Goal: Task Accomplishment & Management: Complete application form

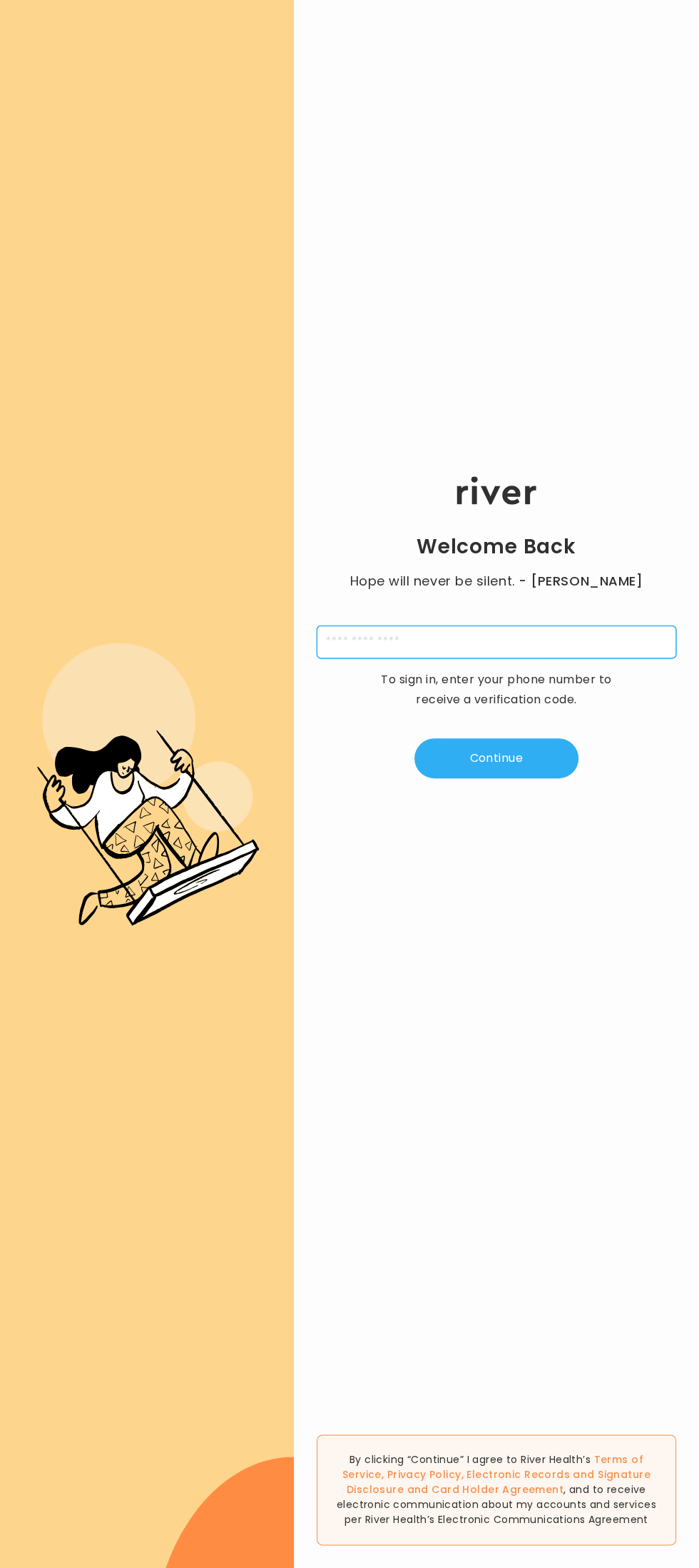
click at [637, 625] on input "tel" at bounding box center [496, 641] width 360 height 33
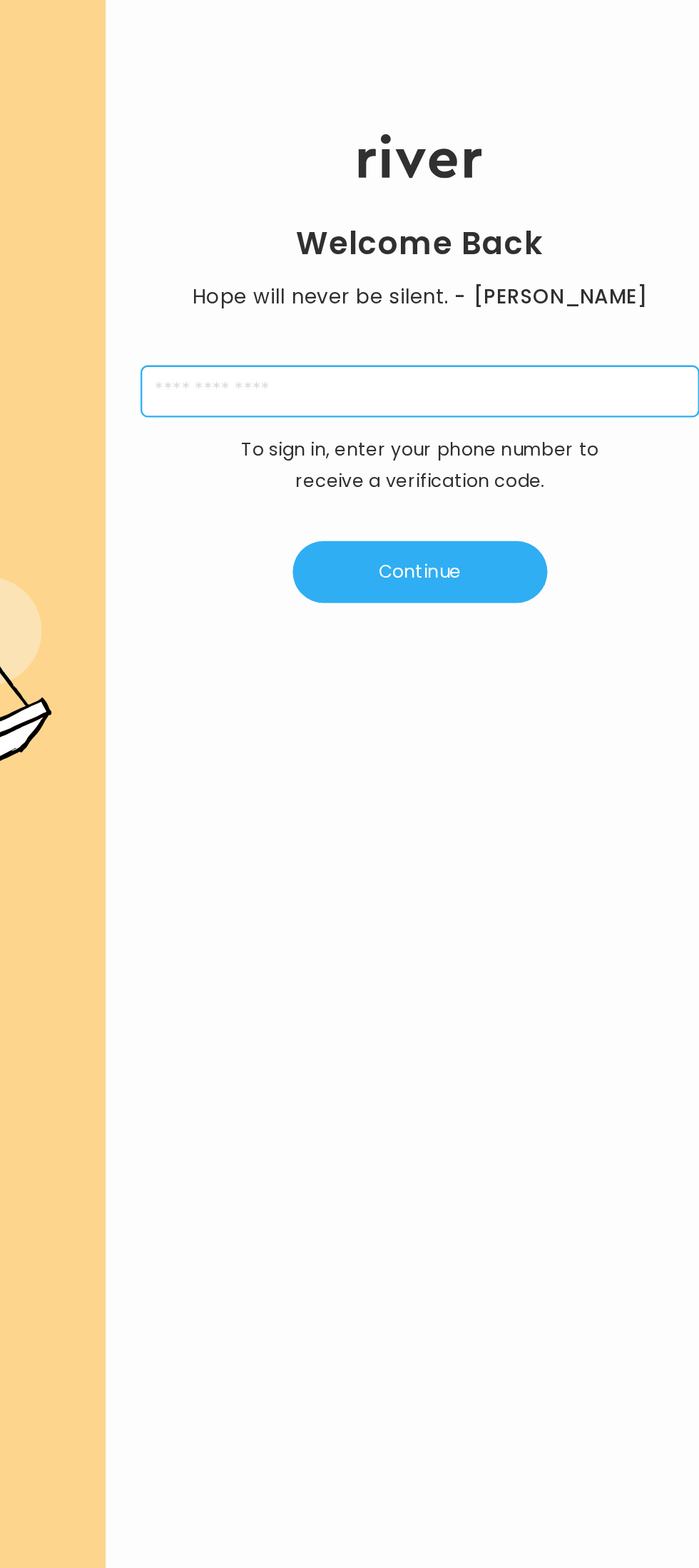
type input "**********"
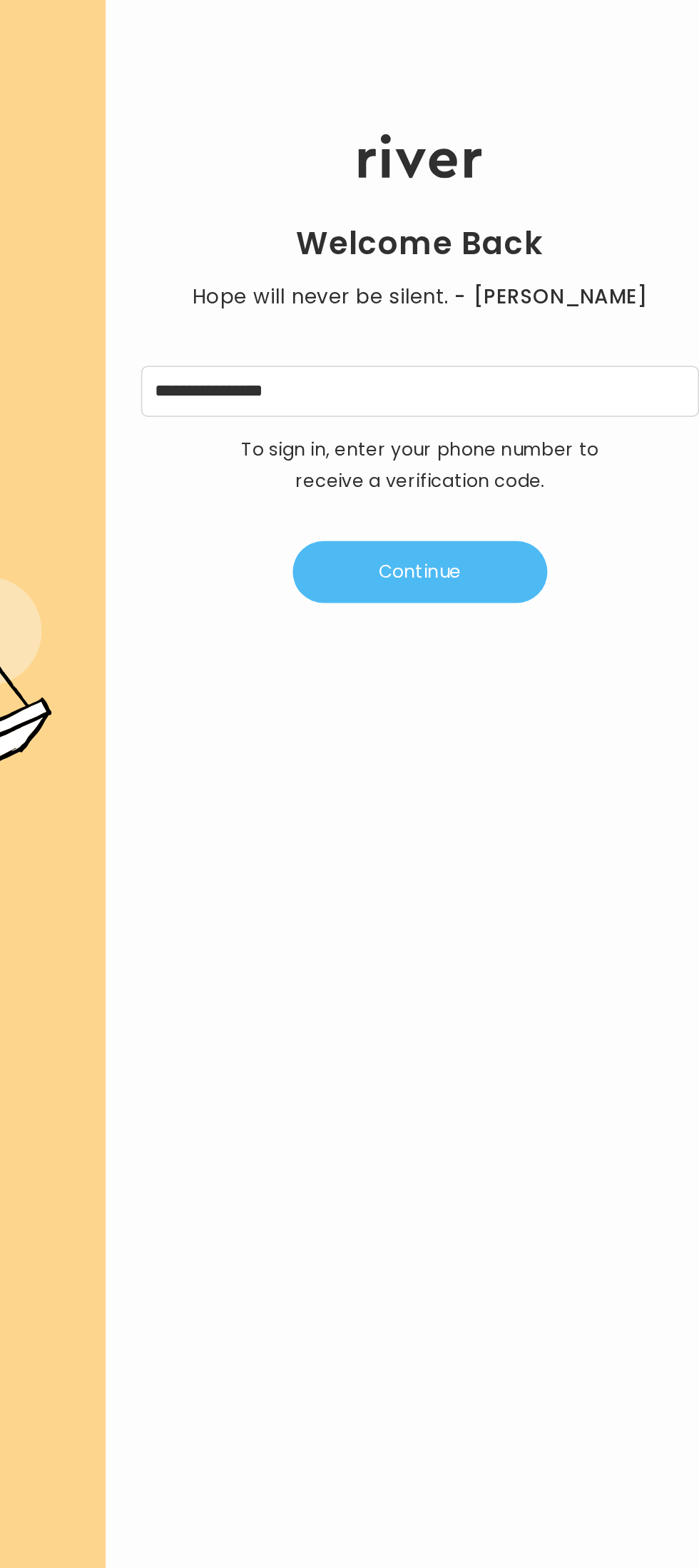
click at [546, 765] on button "Continue" at bounding box center [496, 758] width 164 height 40
type input "*"
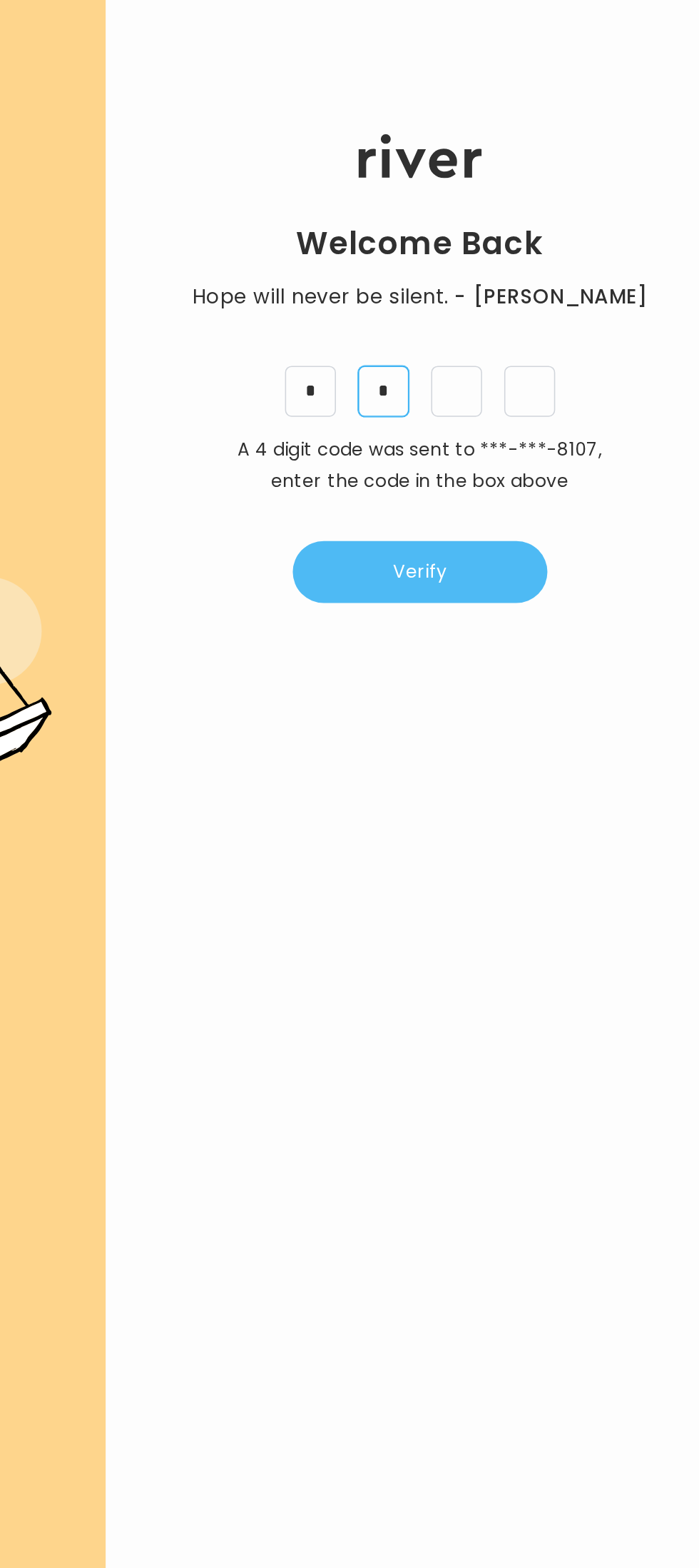
type input "*"
click at [546, 749] on button "Verify" at bounding box center [496, 758] width 164 height 40
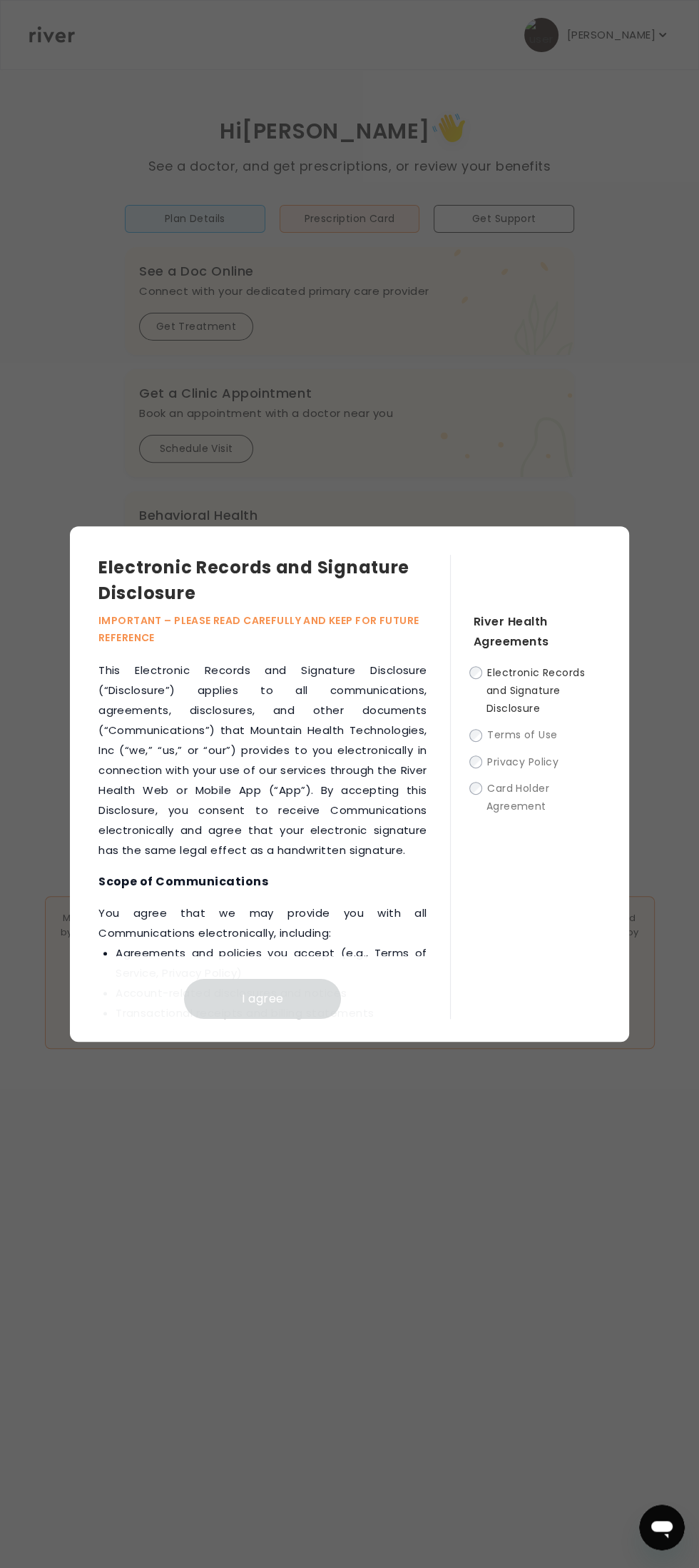
click at [504, 672] on span "Electronic Records and Signature Disclosure" at bounding box center [536, 691] width 99 height 50
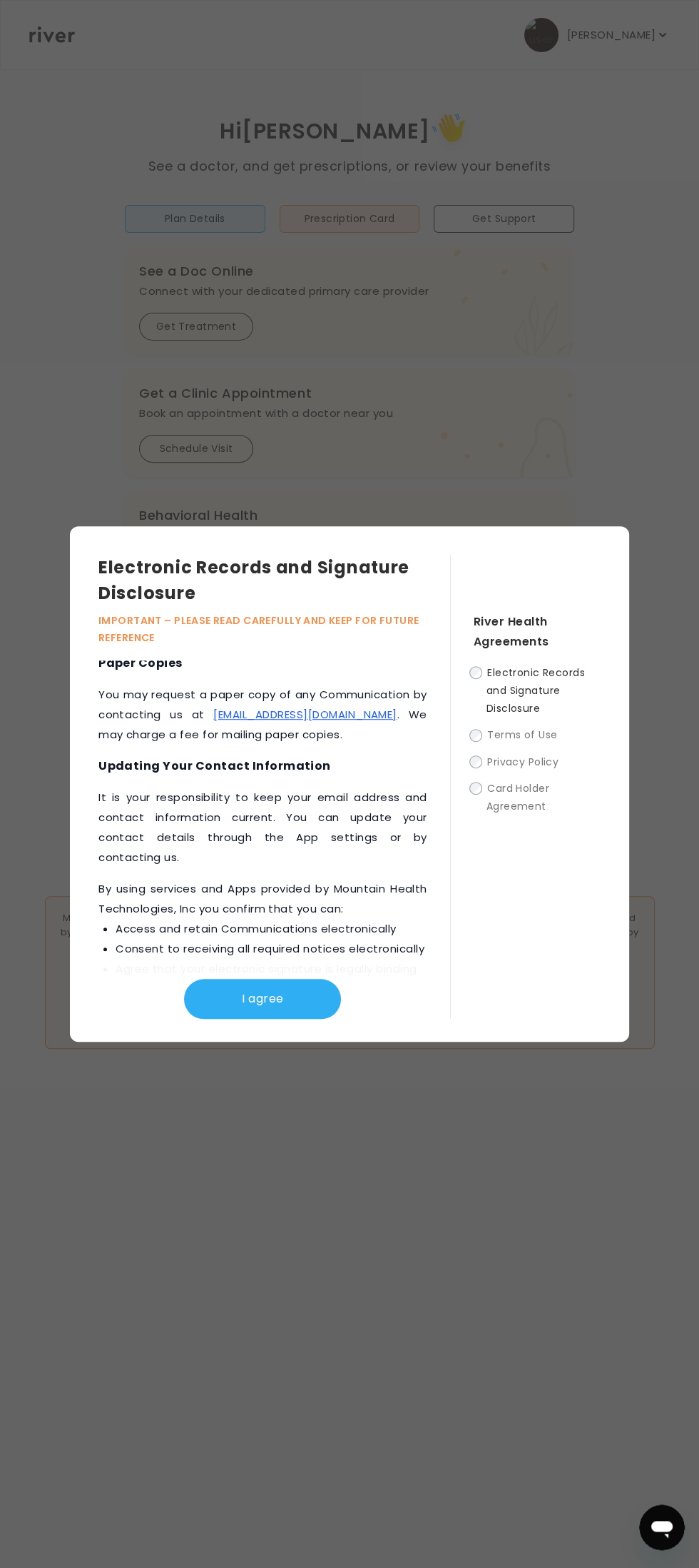
scroll to position [986, 0]
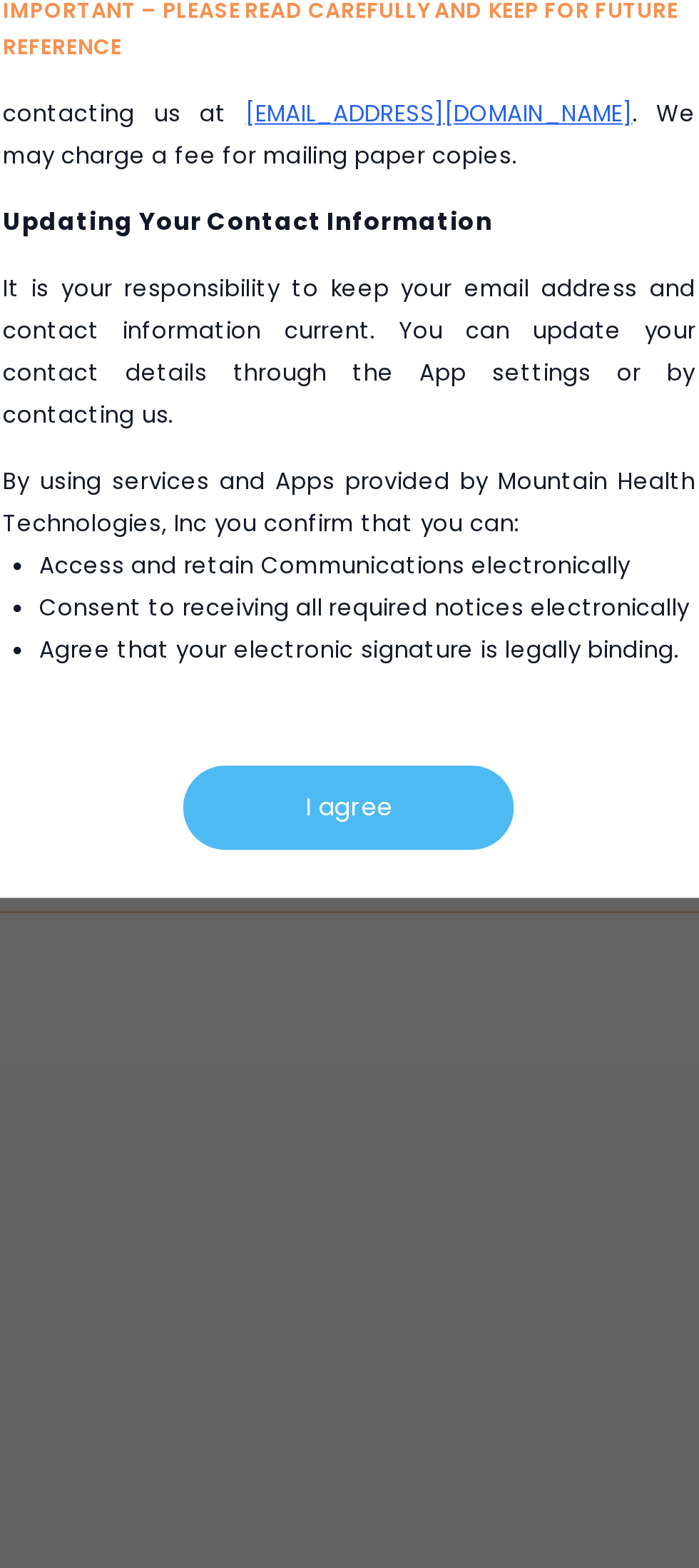
click at [301, 990] on button "I agree" at bounding box center [263, 998] width 157 height 40
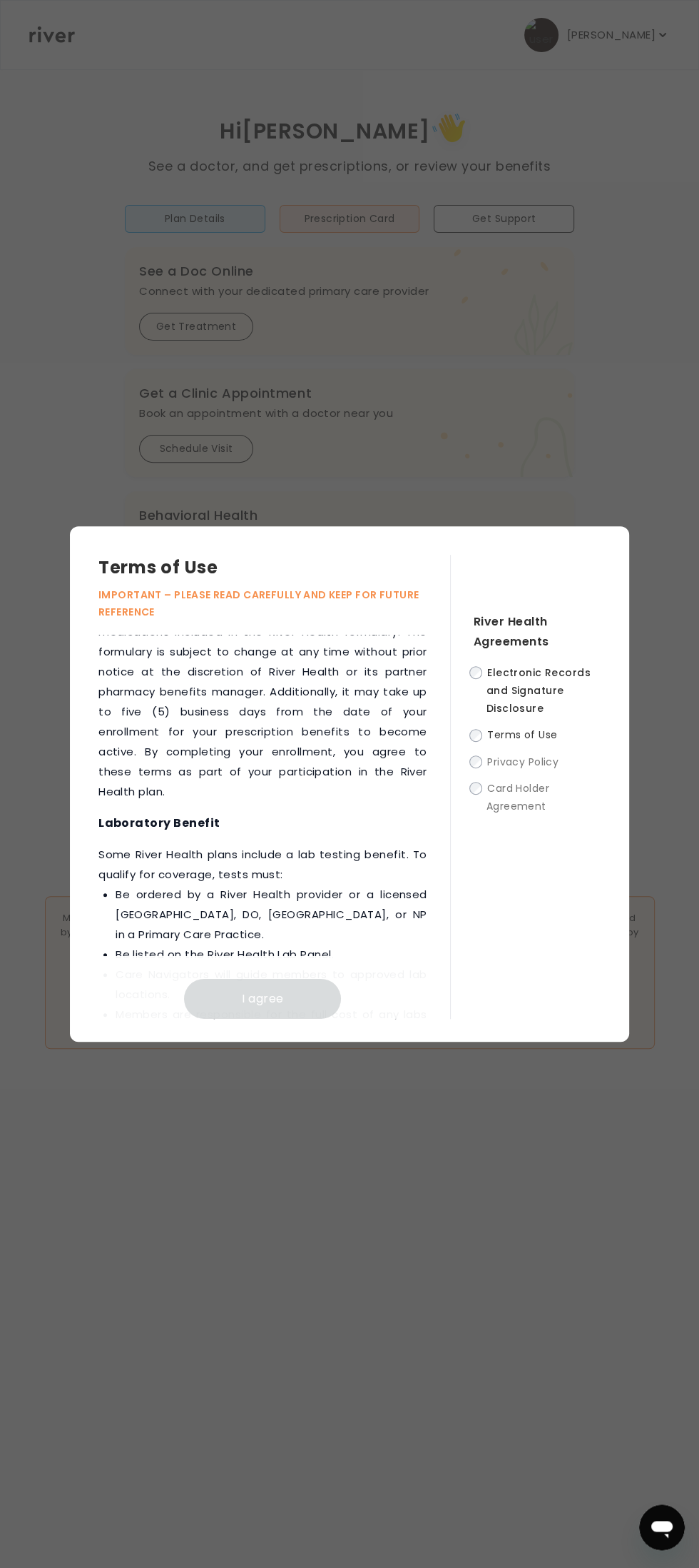
scroll to position [3054, 0]
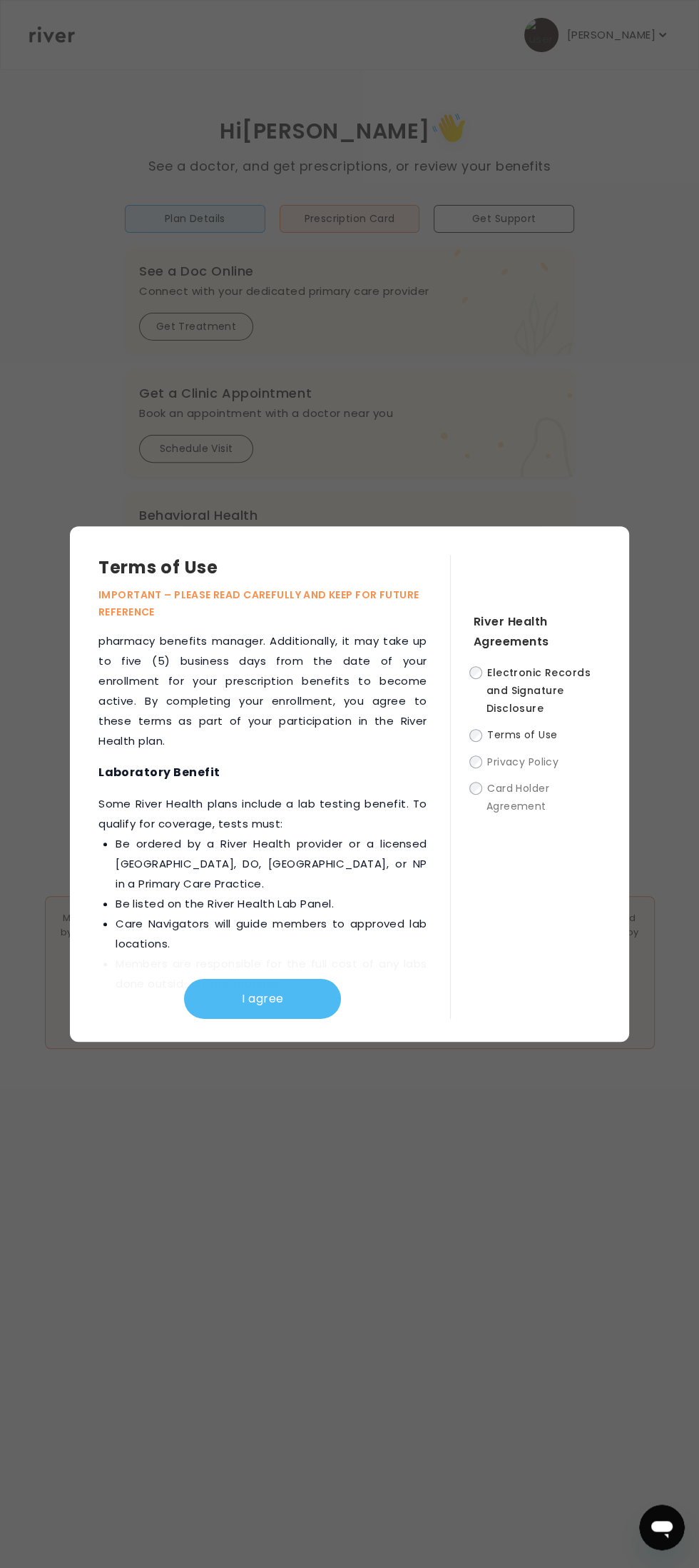
click at [303, 999] on button "I agree" at bounding box center [263, 998] width 157 height 40
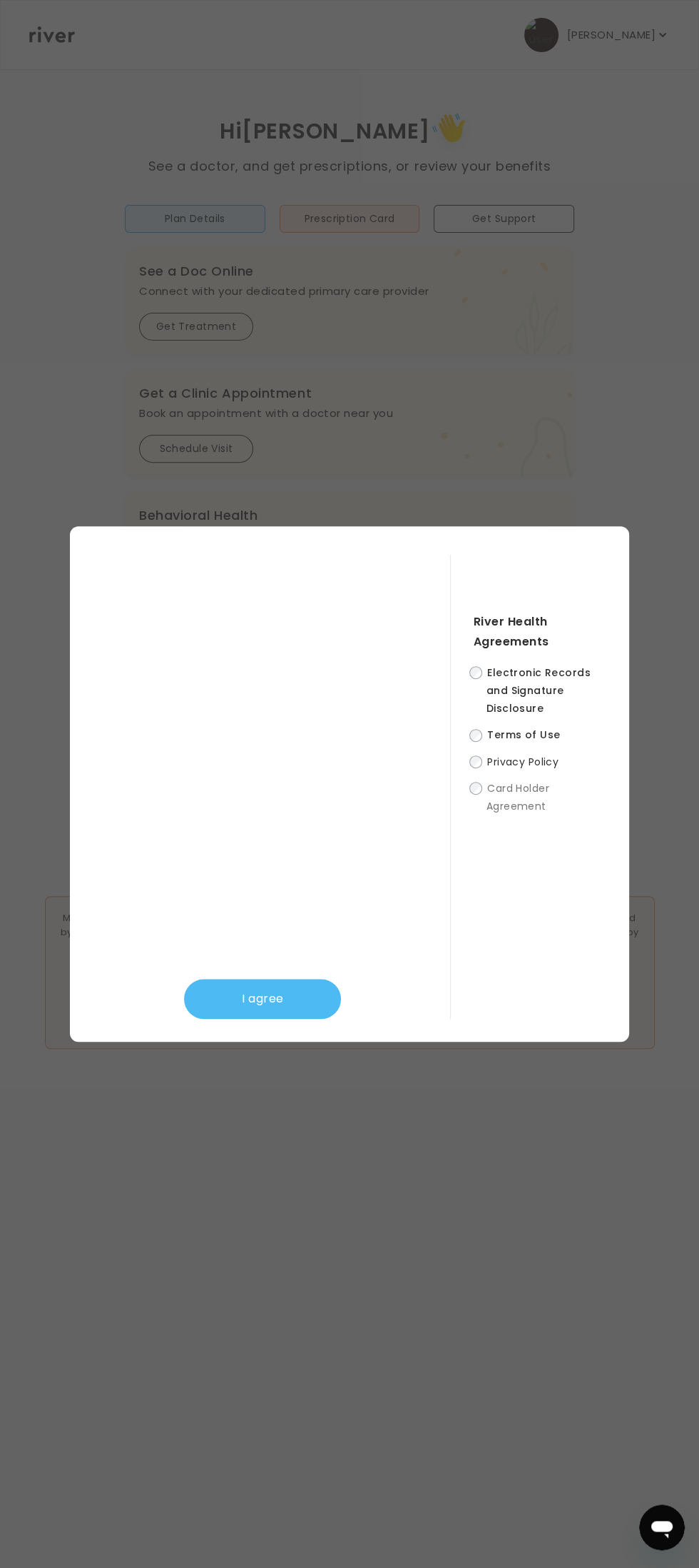
click at [323, 991] on button "I agree" at bounding box center [263, 998] width 157 height 40
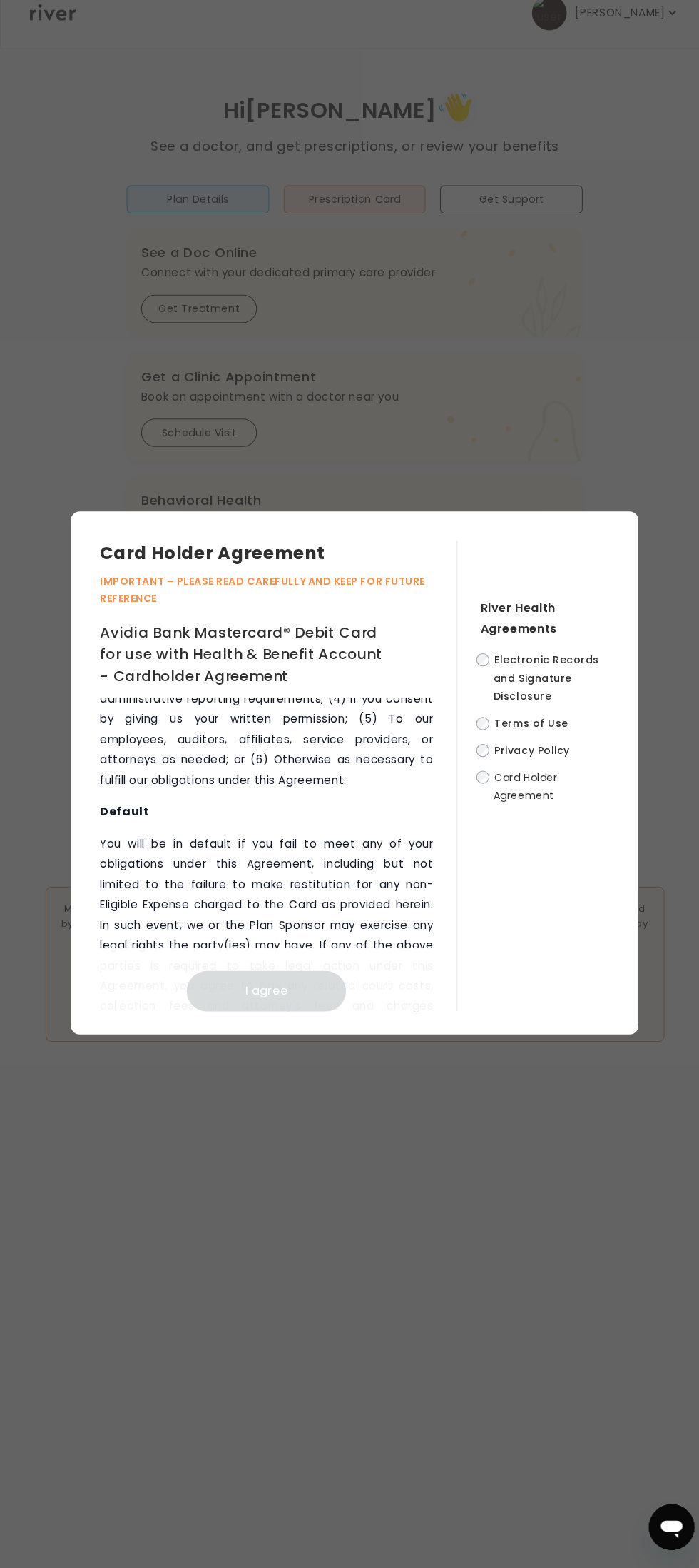
scroll to position [10983, 0]
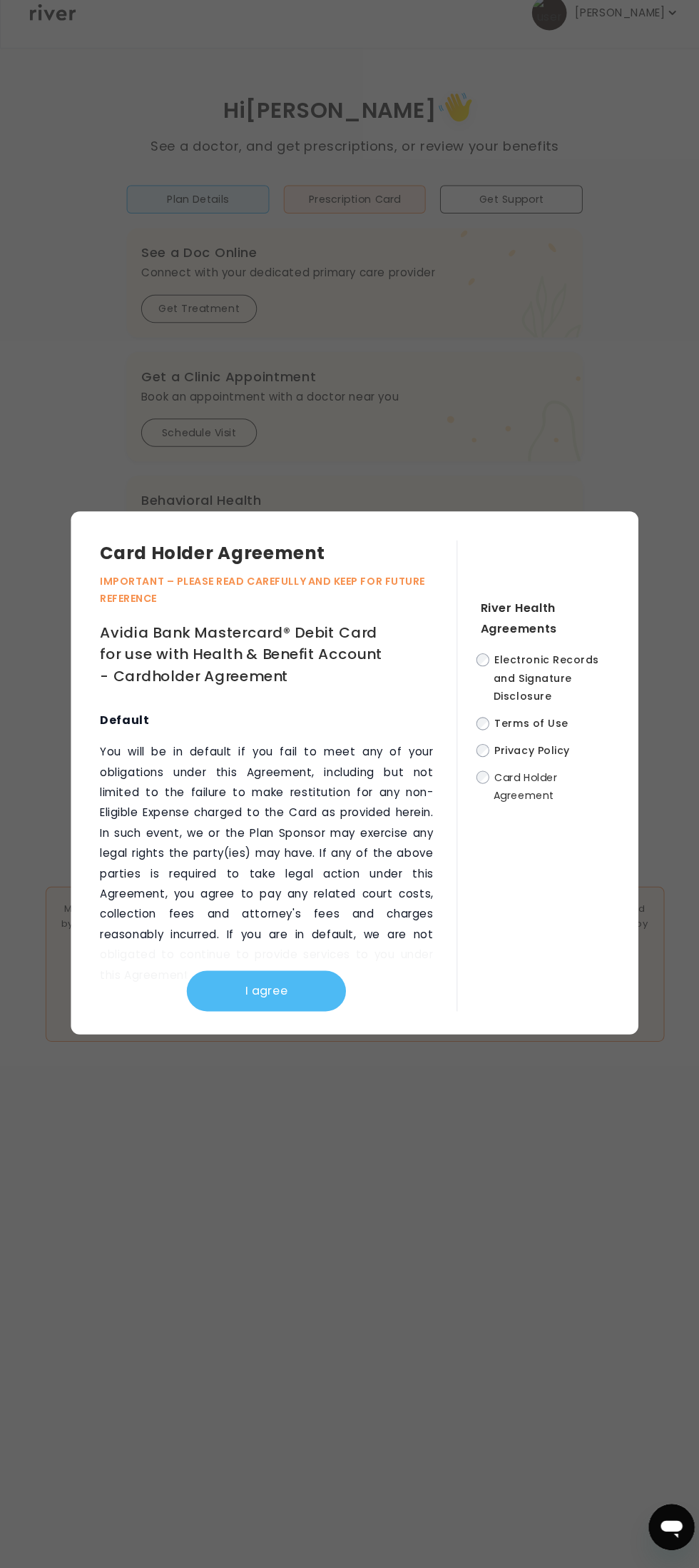
click at [286, 1012] on button "I agree" at bounding box center [263, 998] width 157 height 40
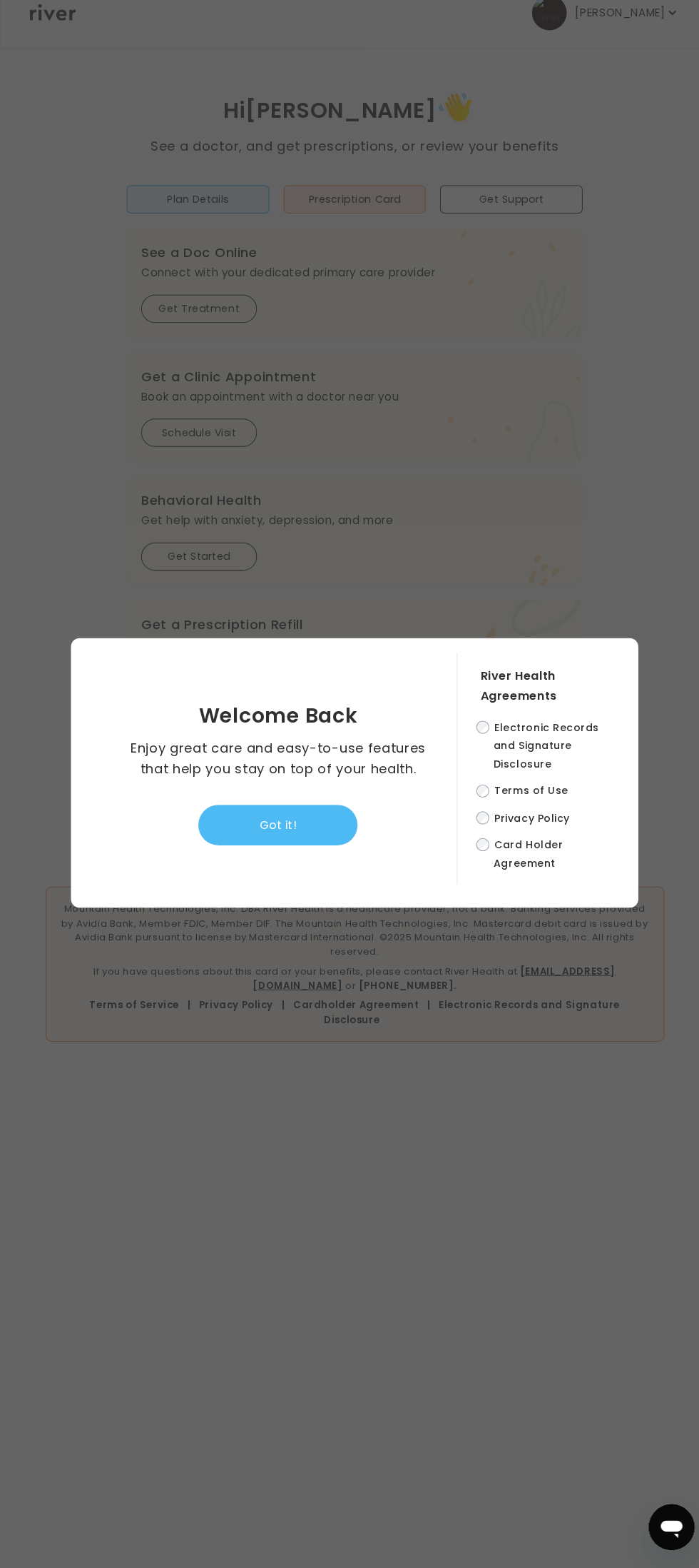
click at [320, 836] on button "Got it!" at bounding box center [274, 835] width 157 height 40
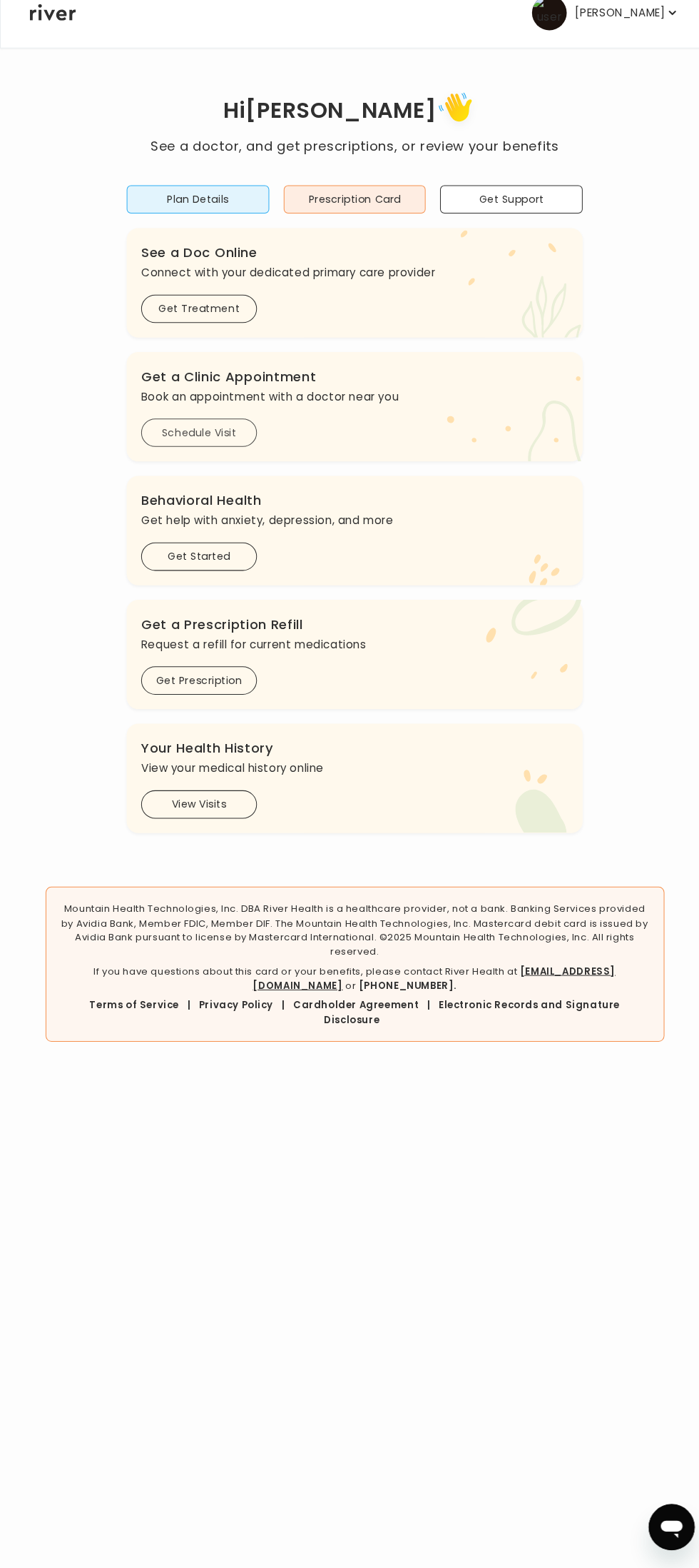
click at [223, 454] on button "Schedule Visit" at bounding box center [197, 449] width 115 height 28
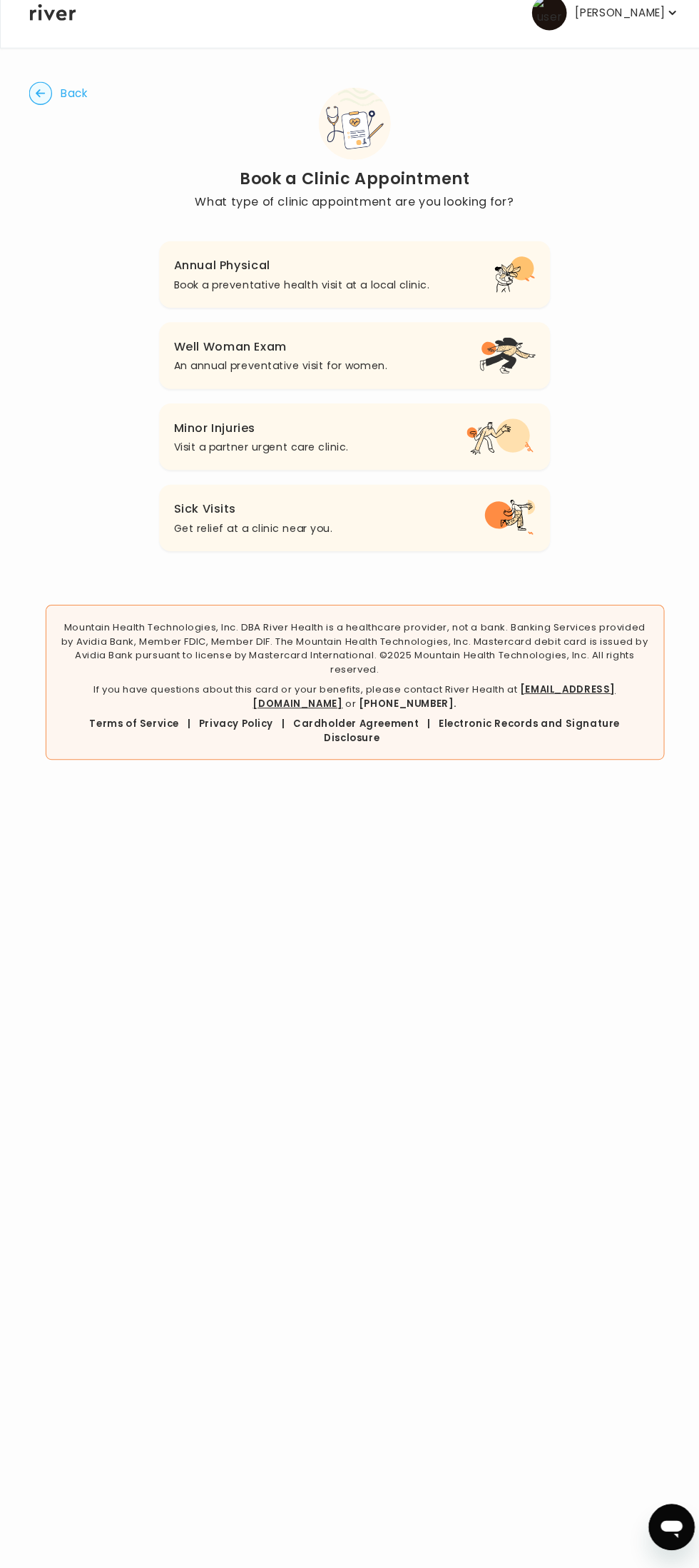
click at [40, 115] on icon "button" at bounding box center [40, 114] width 10 height 8
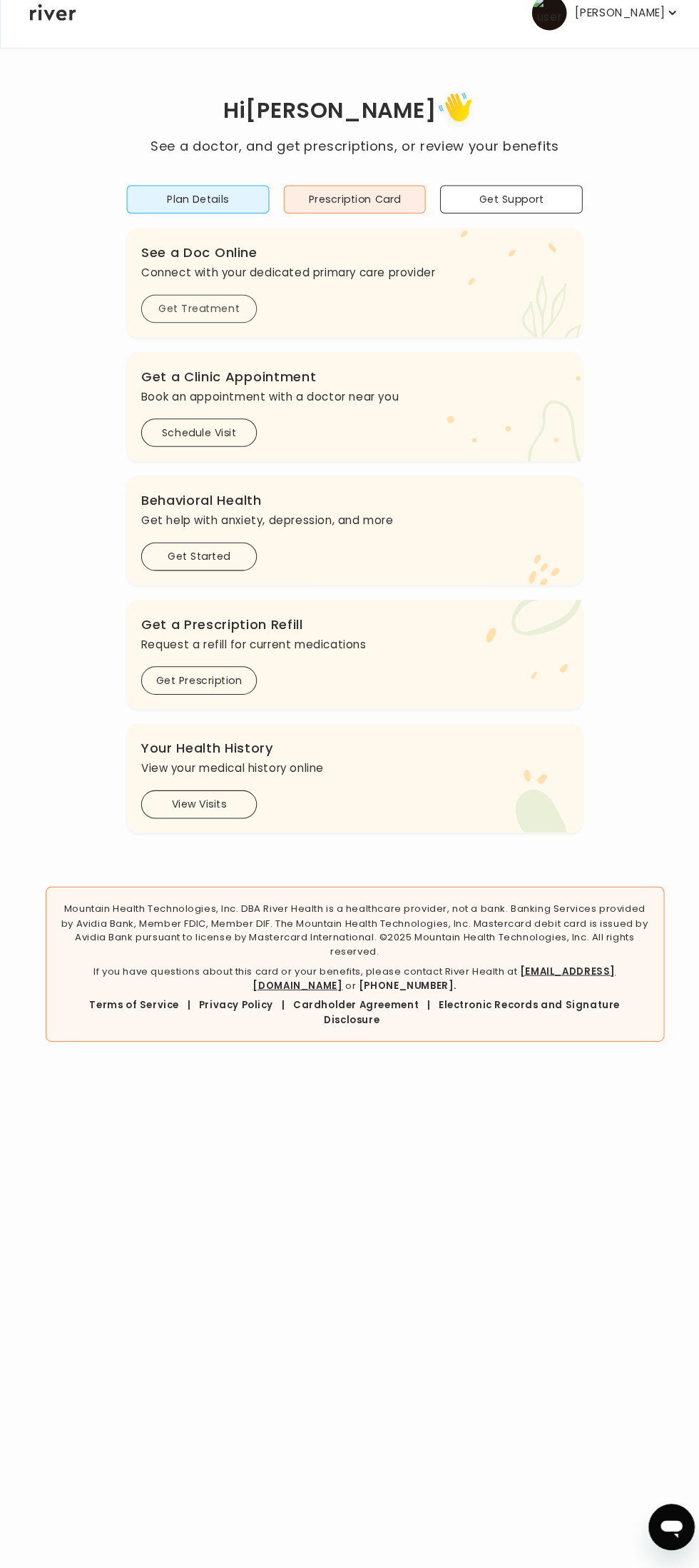
click at [222, 333] on button "Get Treatment" at bounding box center [197, 327] width 115 height 28
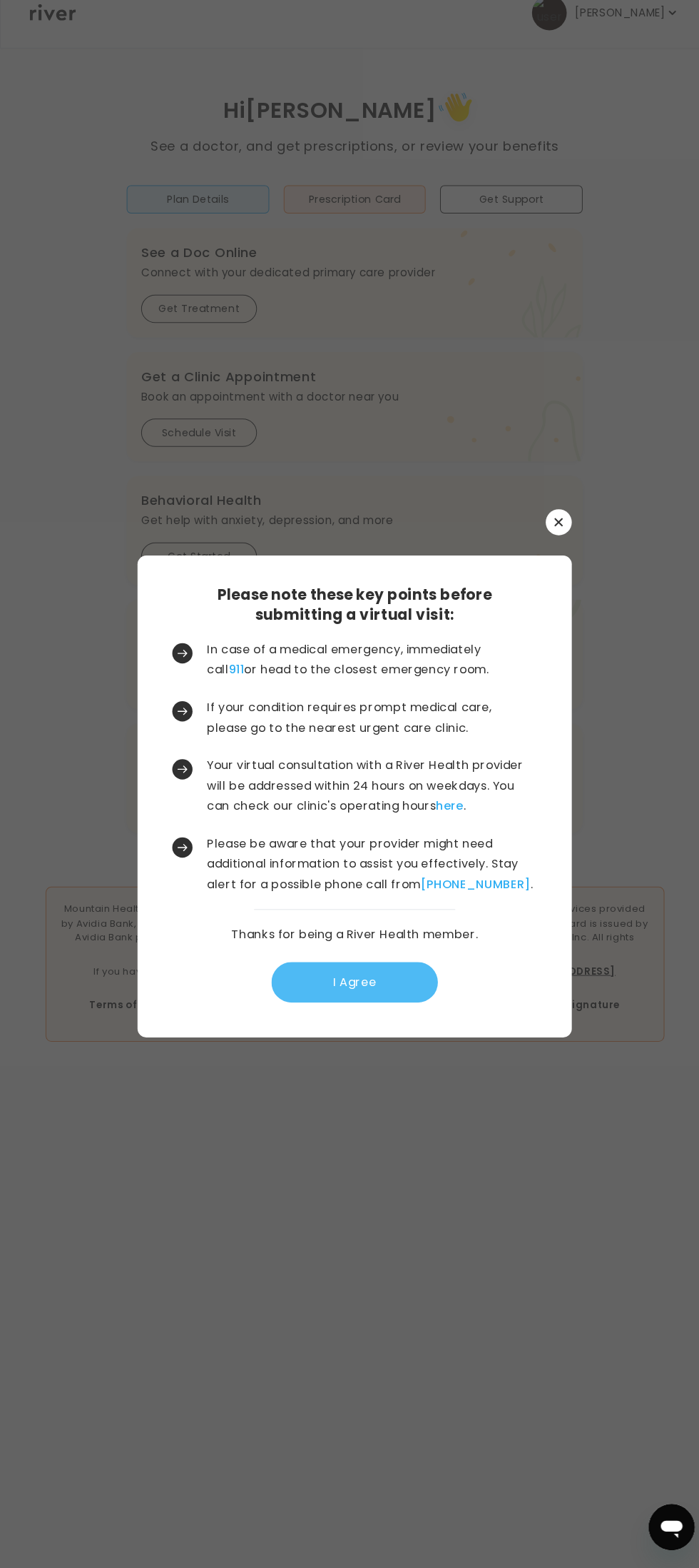
click at [362, 985] on button "I Agree" at bounding box center [350, 989] width 164 height 40
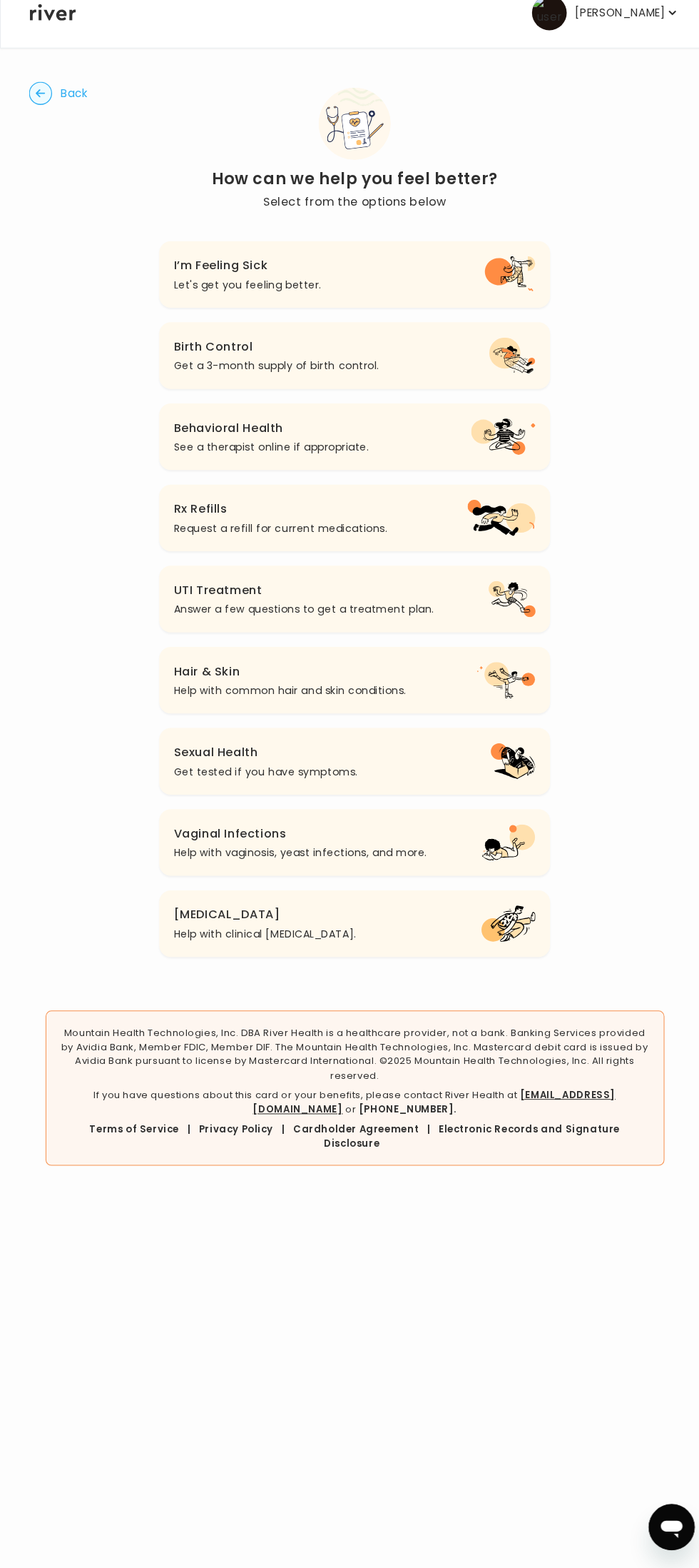
click at [478, 303] on icon "button" at bounding box center [502, 293] width 51 height 35
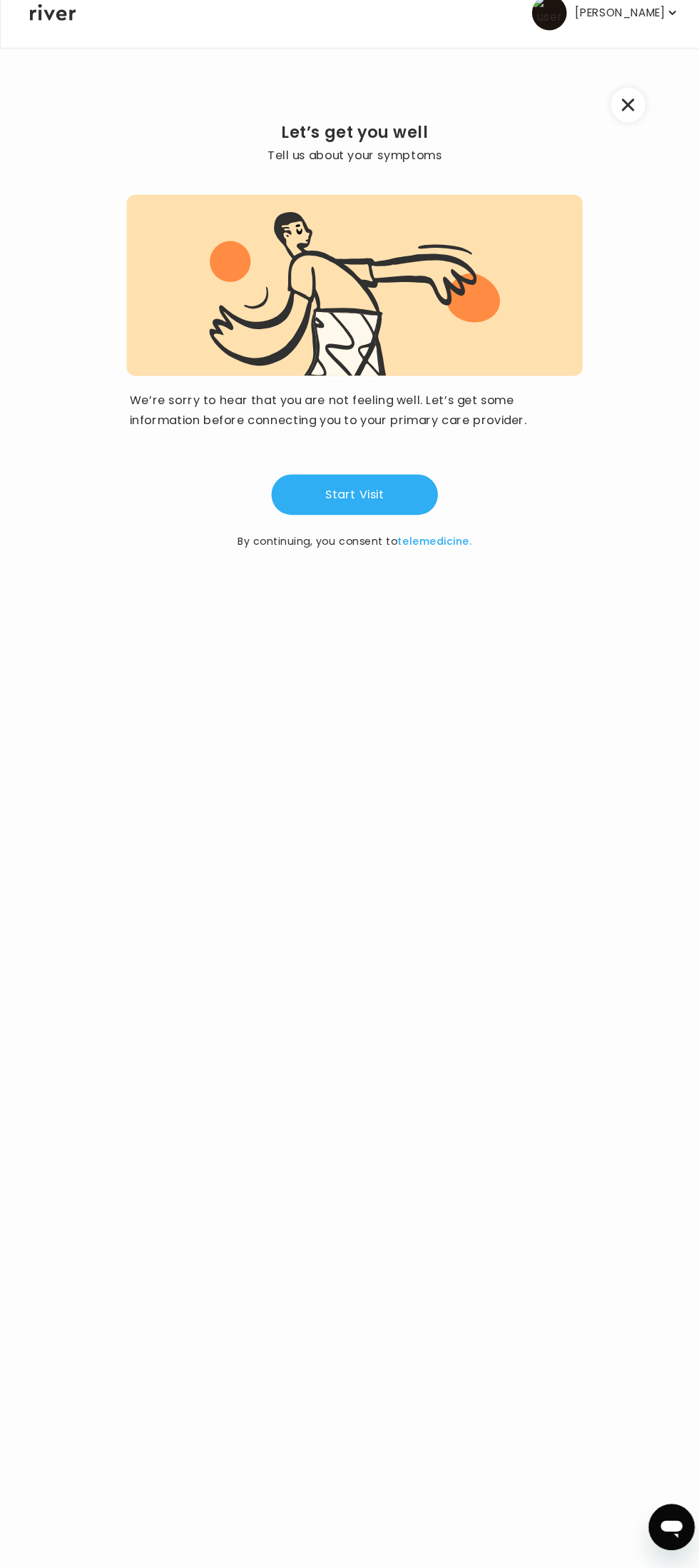
click at [621, 125] on icon "button" at bounding box center [619, 125] width 13 height 13
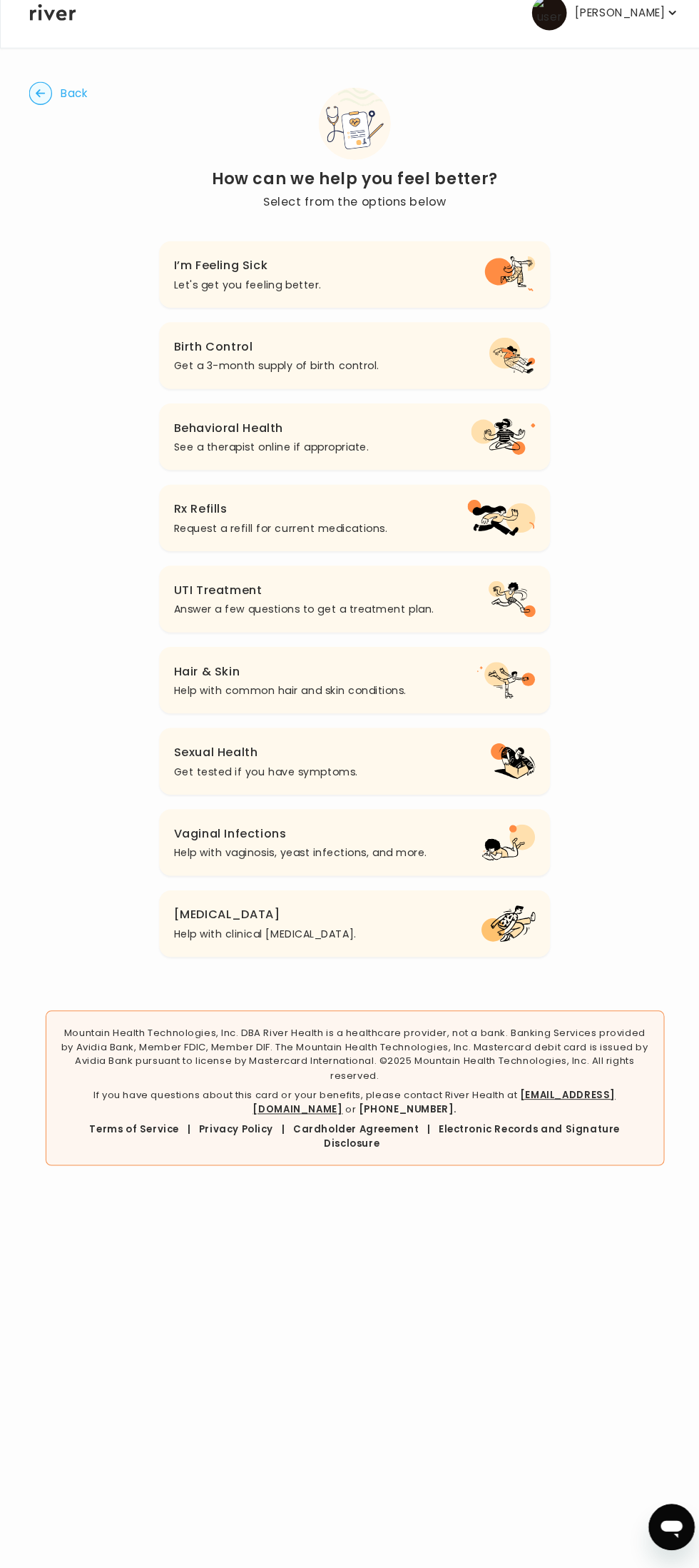
click at [466, 464] on icon "button" at bounding box center [496, 452] width 63 height 35
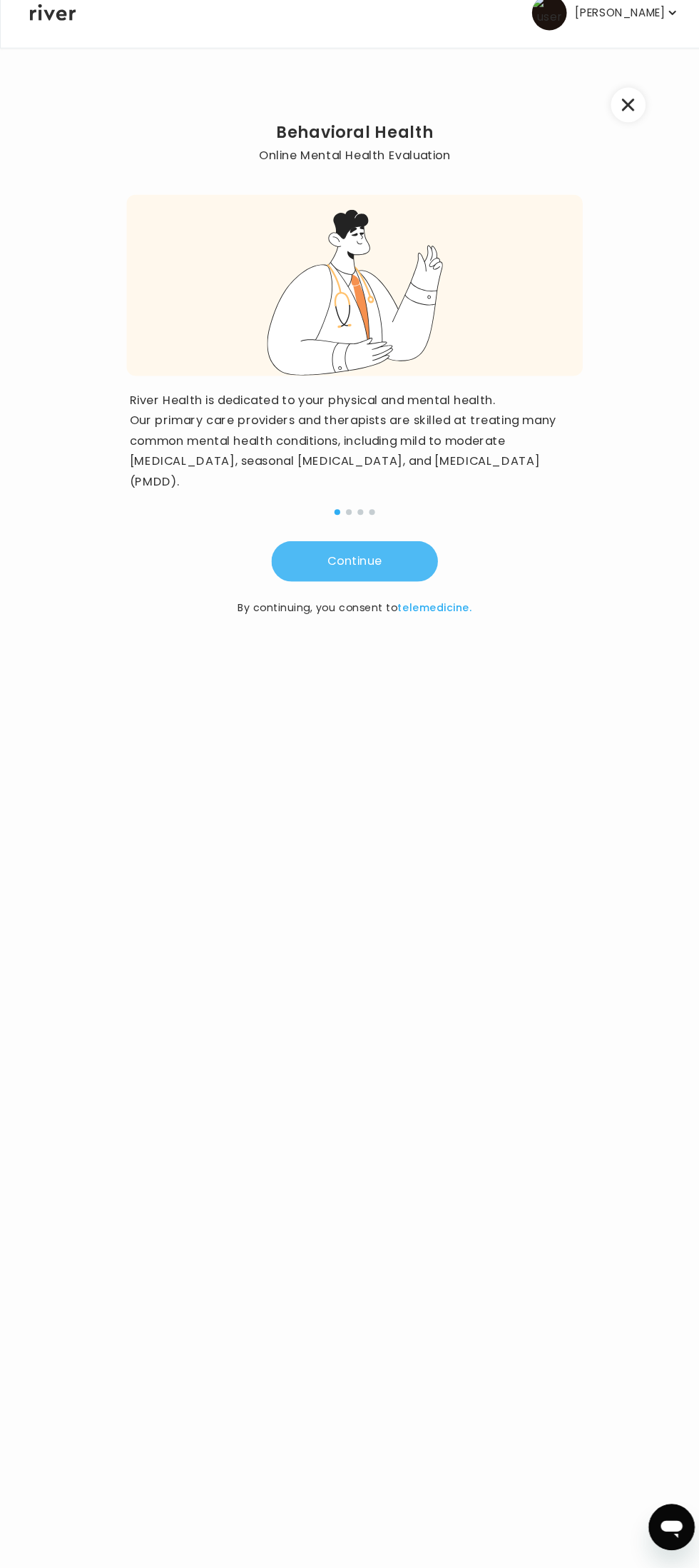
click at [394, 579] on button "Continue" at bounding box center [350, 575] width 164 height 40
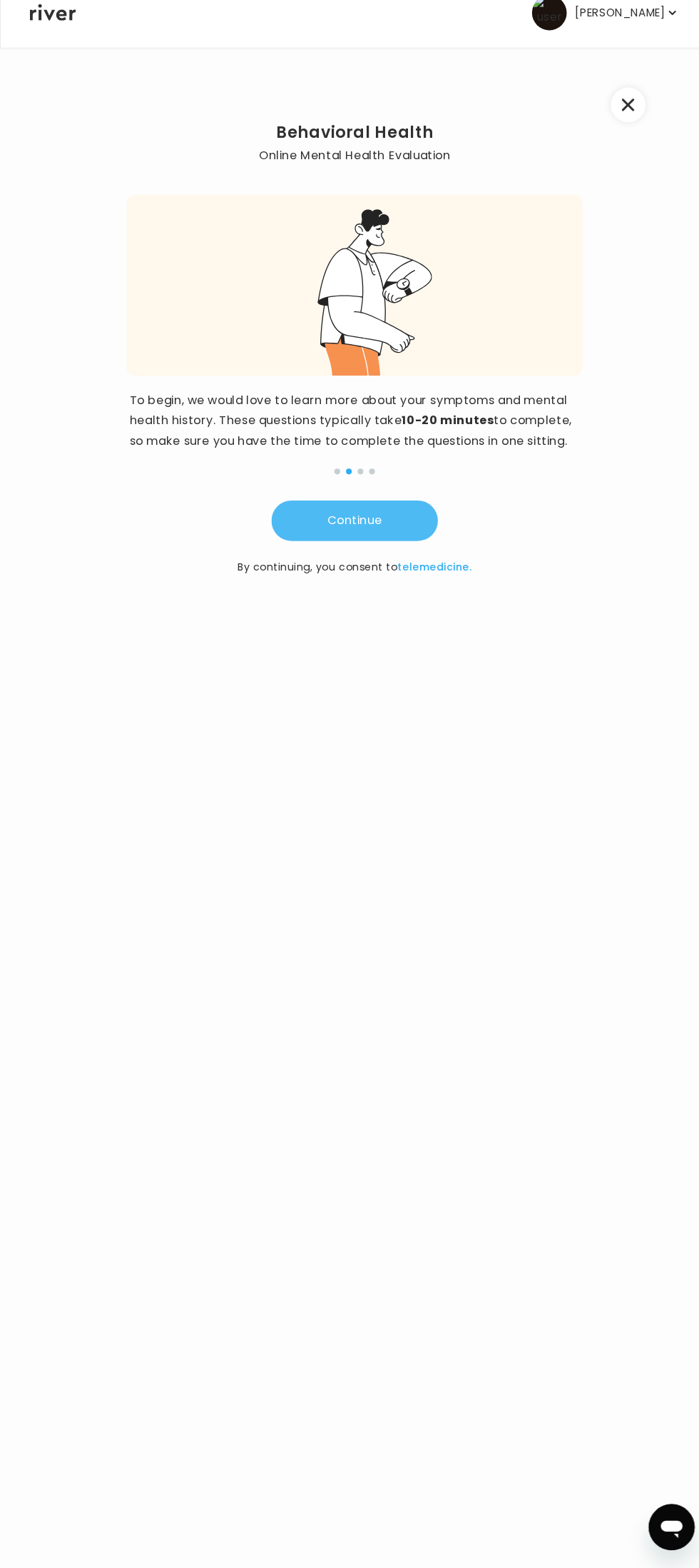
click at [405, 544] on button "Continue" at bounding box center [350, 535] width 164 height 40
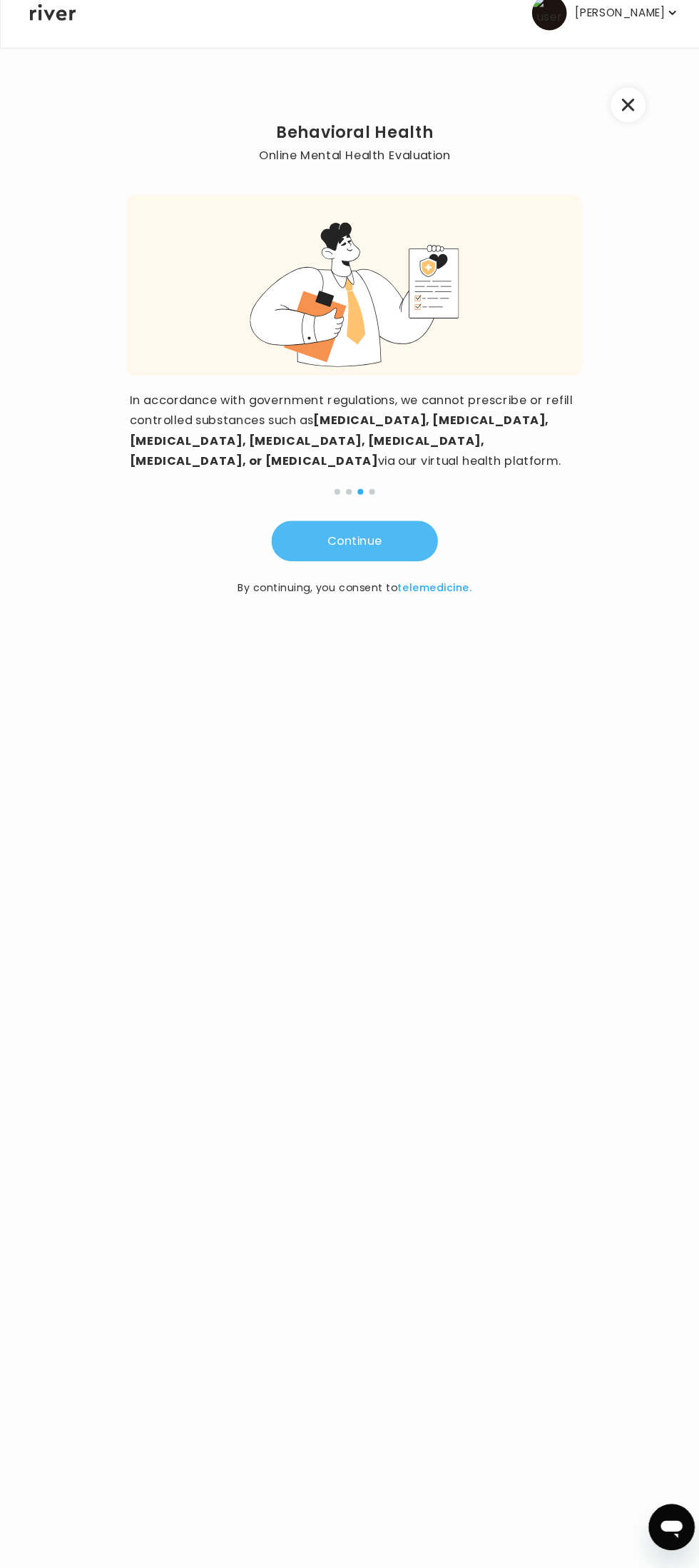
click at [384, 544] on button "Continue" at bounding box center [350, 555] width 164 height 40
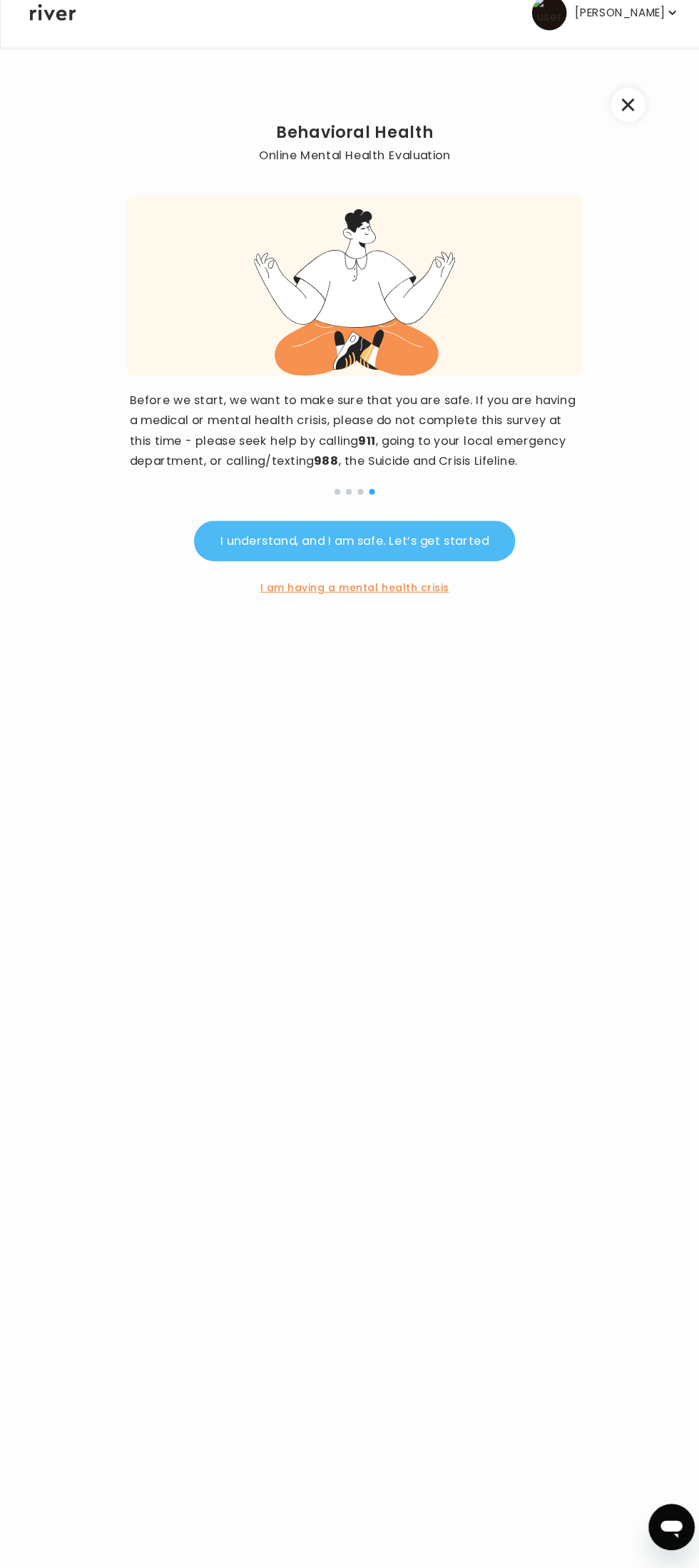
click at [466, 573] on button "I understand, and I am safe. Let’s get started" at bounding box center [349, 555] width 316 height 40
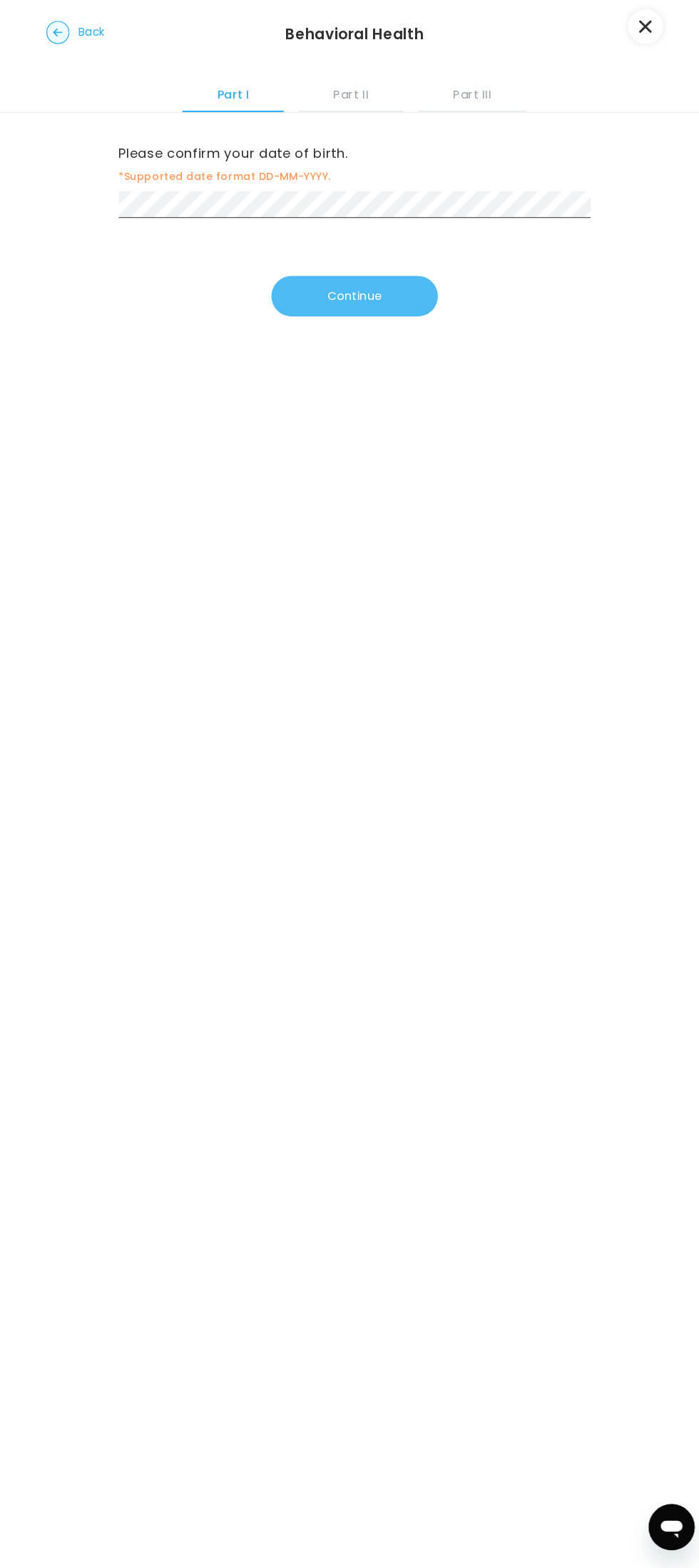
click at [372, 330] on button "Continue" at bounding box center [350, 314] width 164 height 40
click at [368, 309] on button "Continue" at bounding box center [350, 317] width 164 height 40
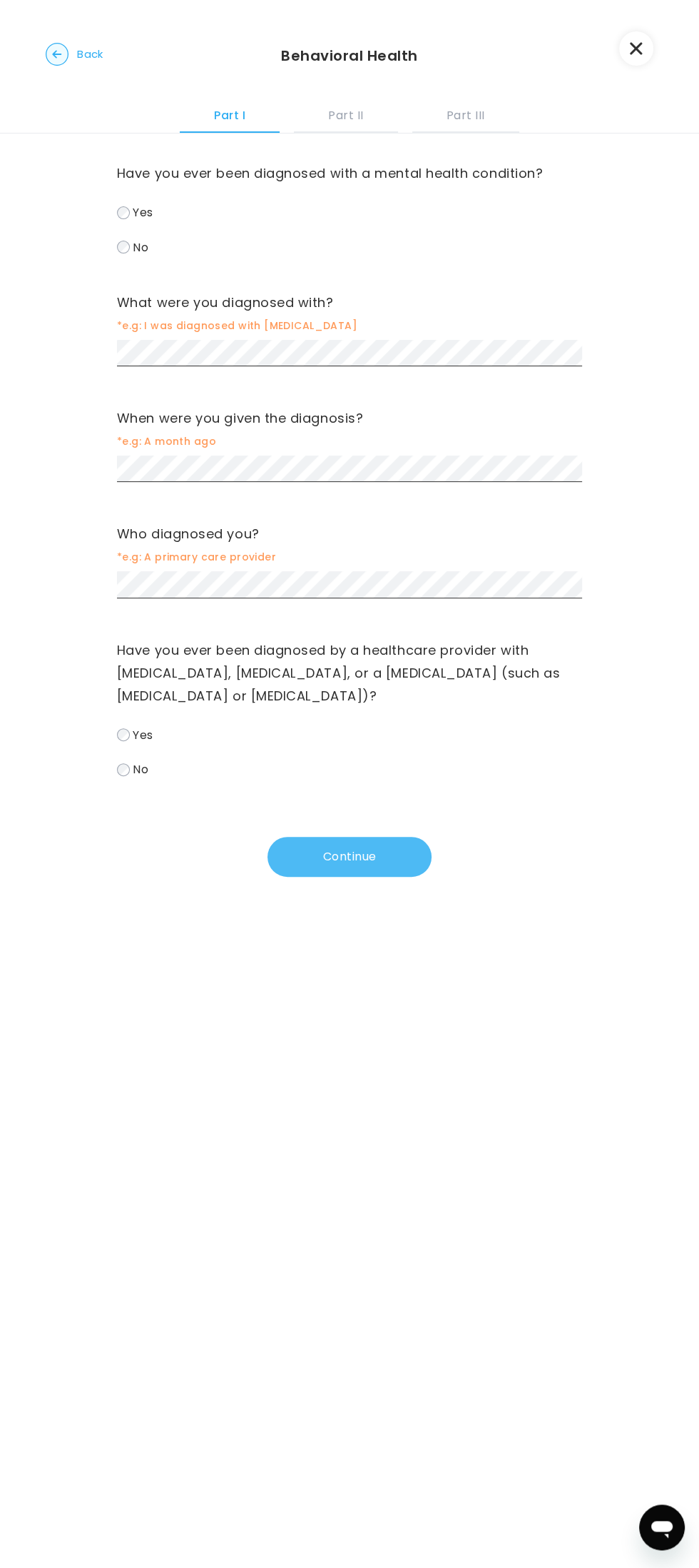
click at [413, 838] on button "Continue" at bounding box center [350, 856] width 164 height 40
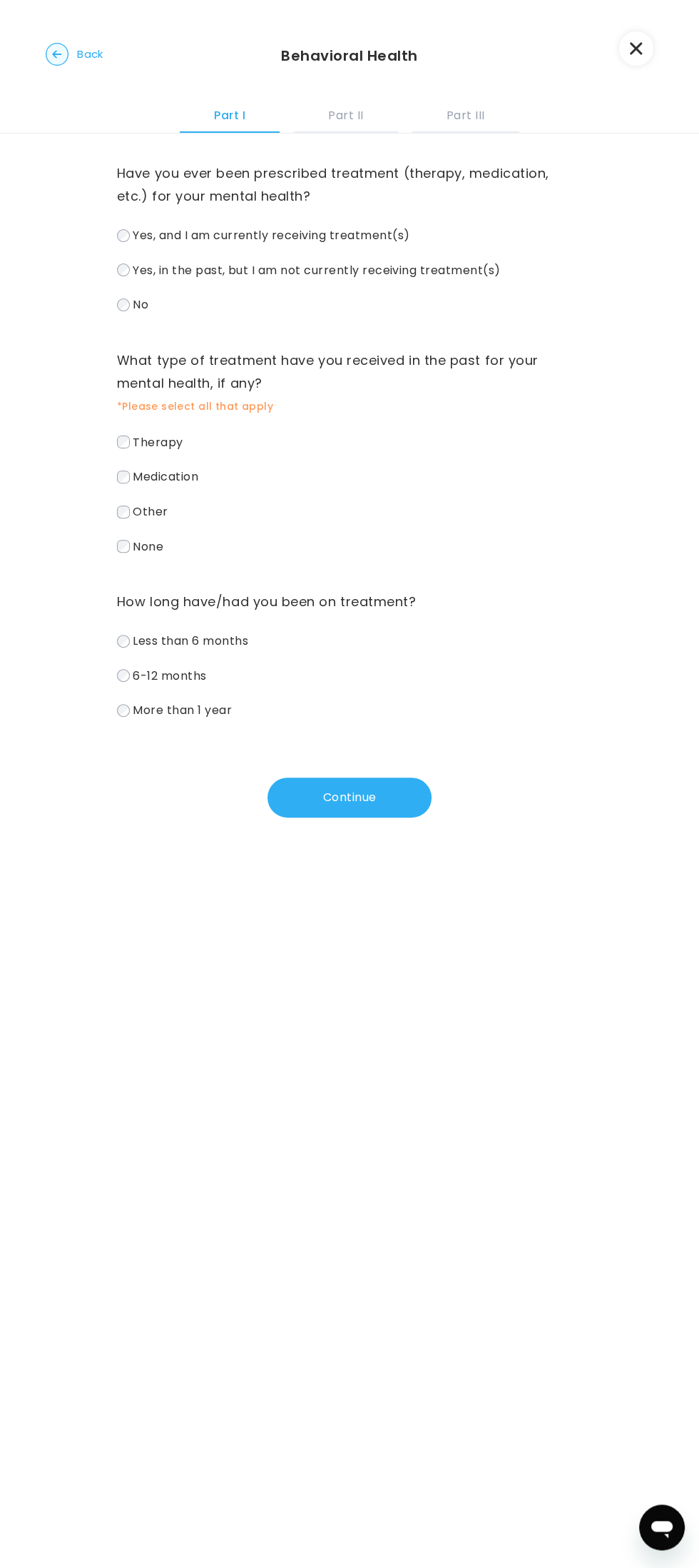
click at [175, 478] on span "Medication" at bounding box center [166, 476] width 65 height 17
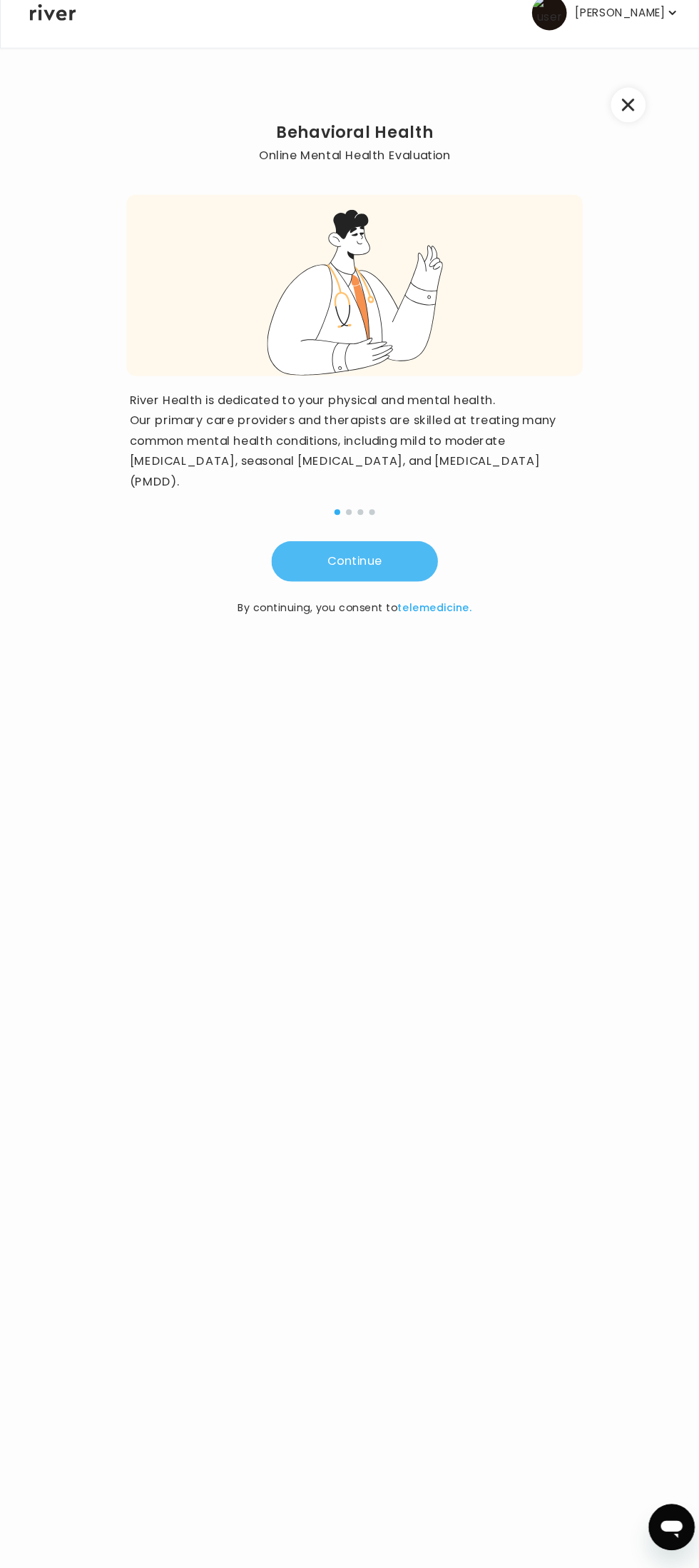
click at [370, 583] on button "Continue" at bounding box center [350, 575] width 164 height 40
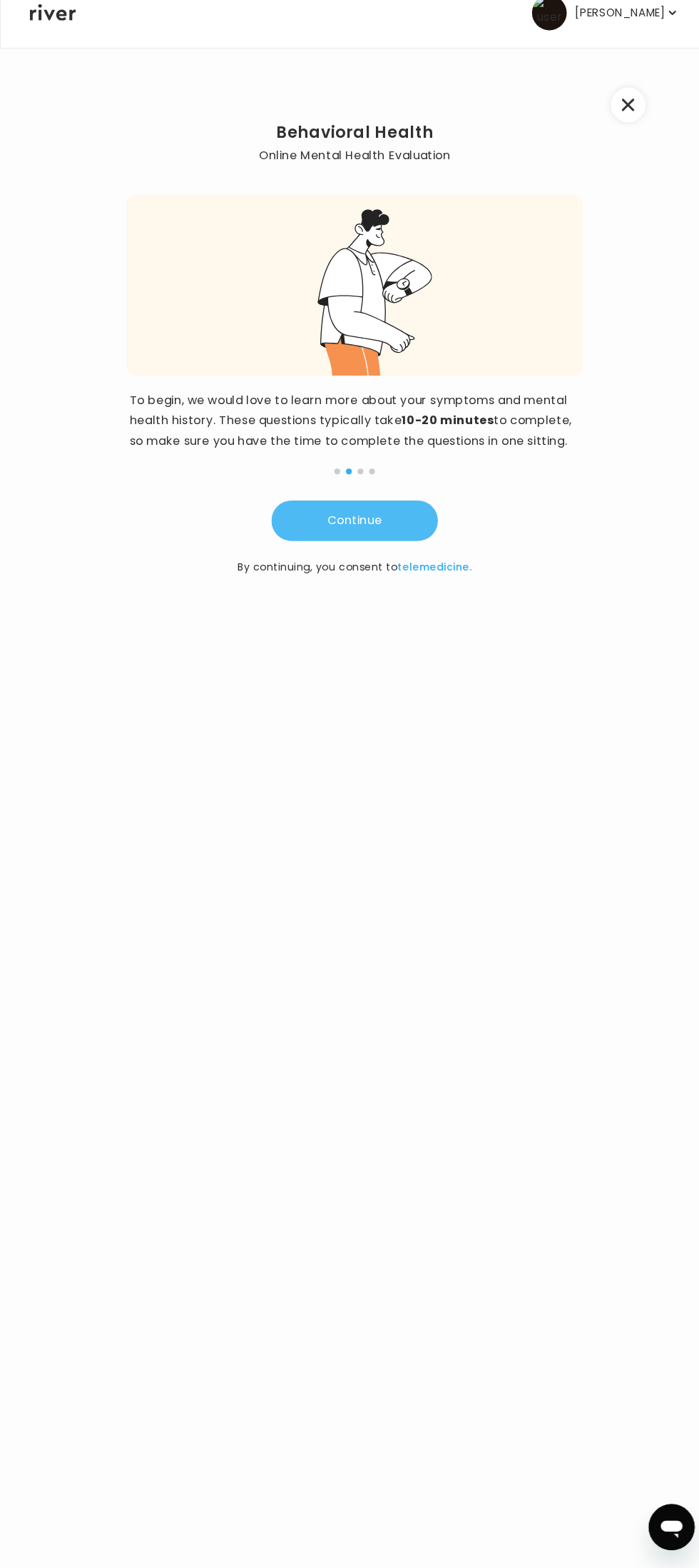
click at [414, 519] on button "Continue" at bounding box center [350, 535] width 164 height 40
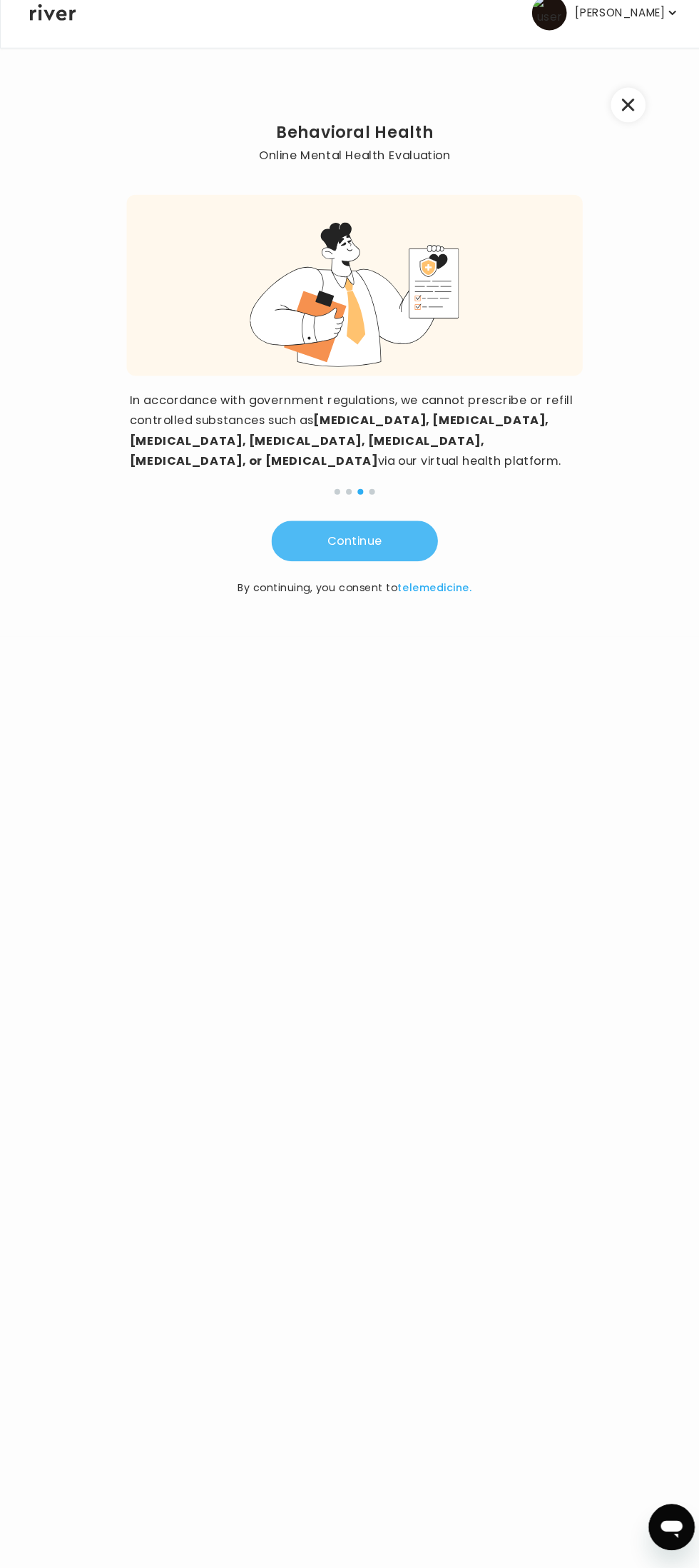
click at [405, 535] on button "Continue" at bounding box center [350, 555] width 164 height 40
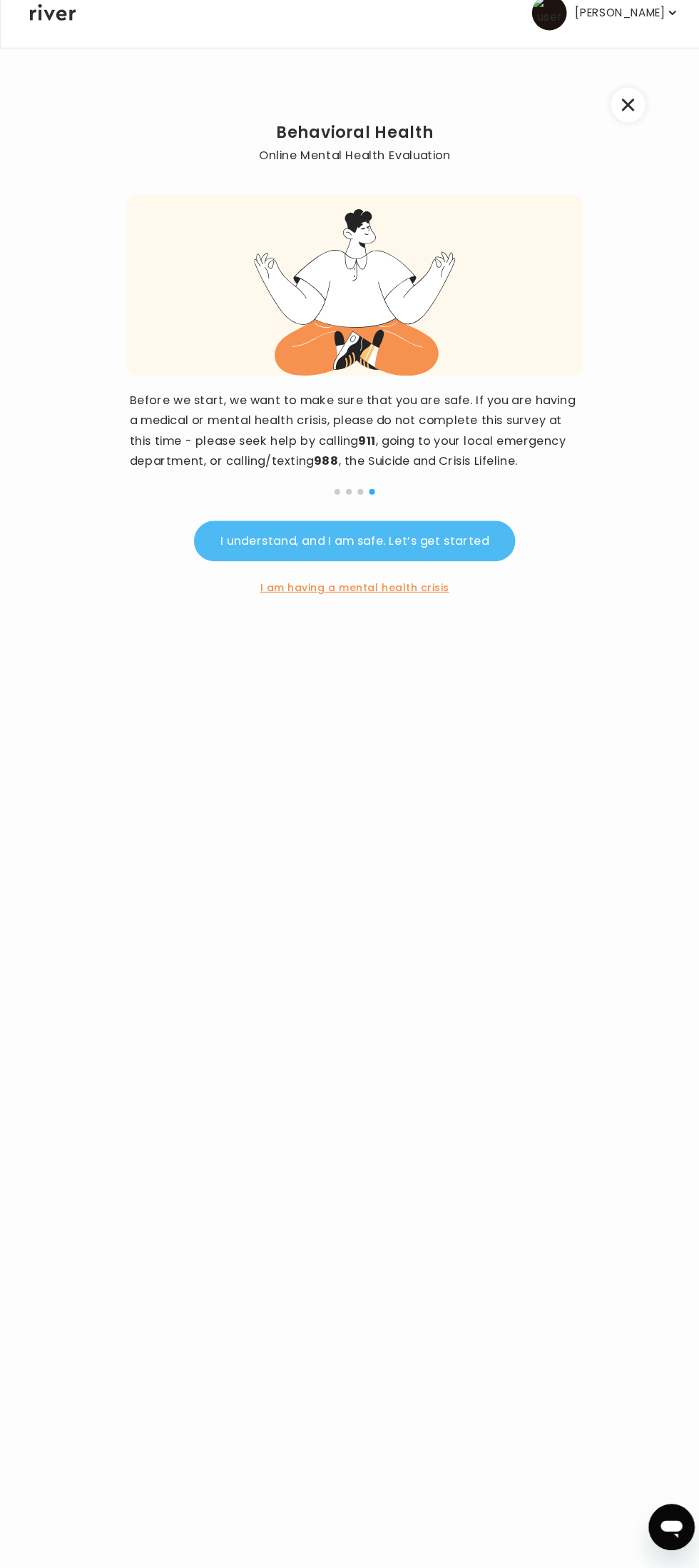
click at [437, 542] on button "I understand, and I am safe. Let’s get started" at bounding box center [349, 555] width 316 height 40
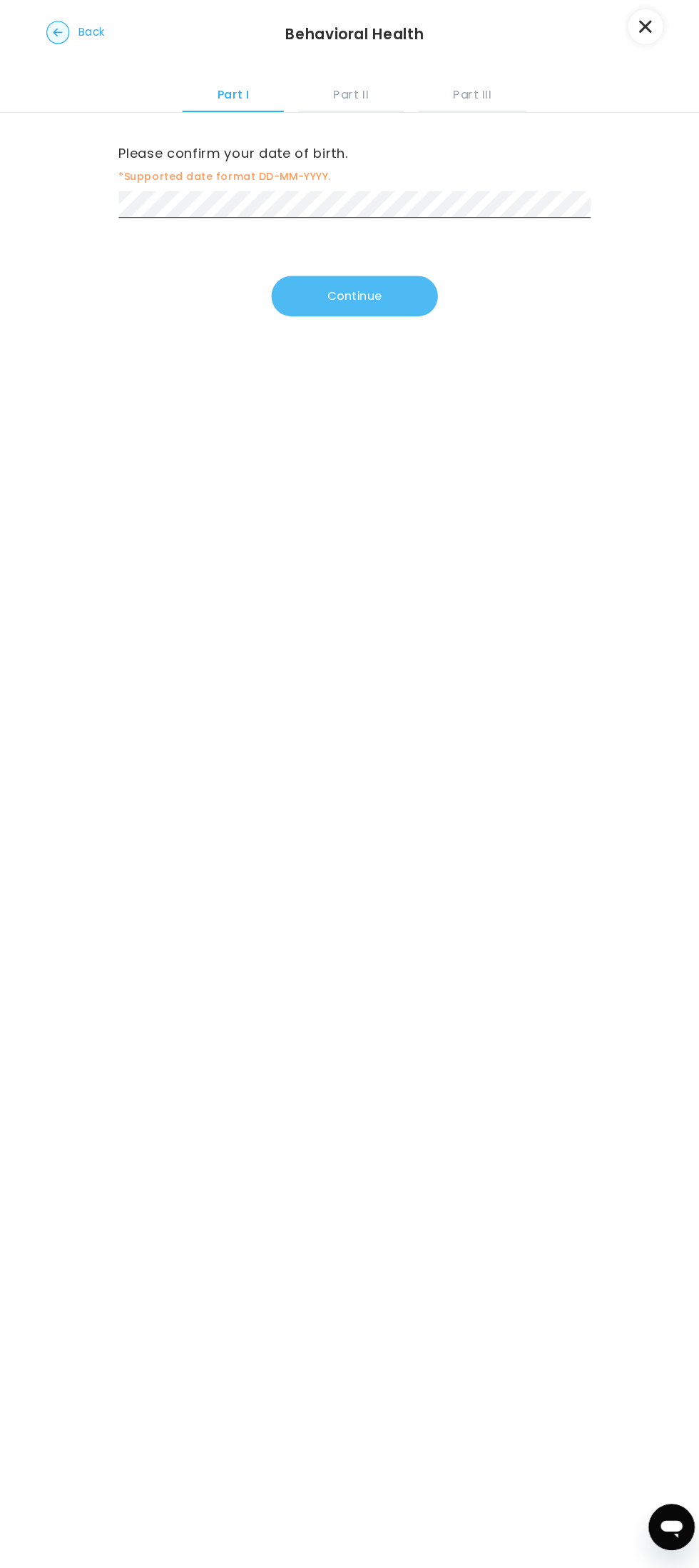
click at [384, 295] on button "Continue" at bounding box center [350, 314] width 164 height 40
click at [376, 305] on button "Continue" at bounding box center [350, 317] width 164 height 40
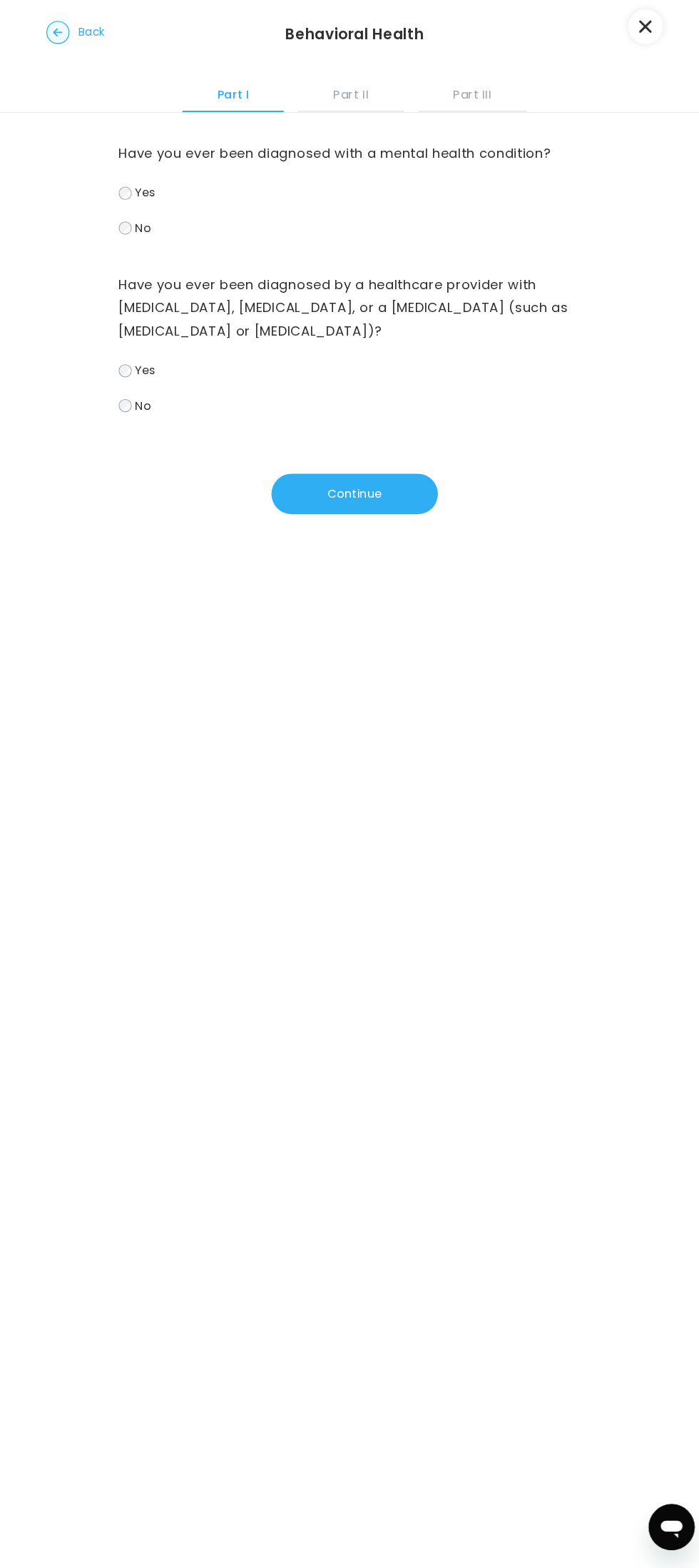
click at [134, 183] on label "Have you ever been diagnosed with a mental health condition?" at bounding box center [350, 174] width 465 height 23
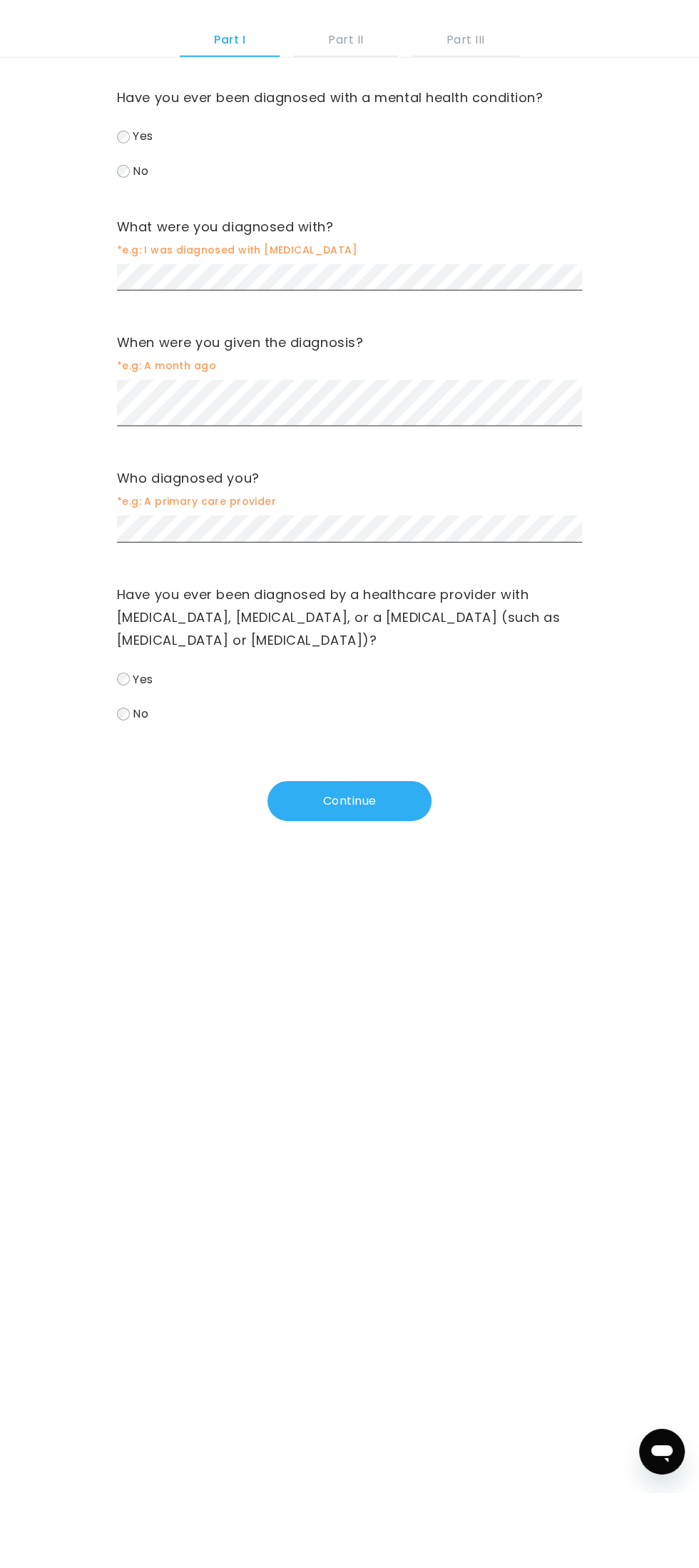
click at [390, 572] on span "*e.g: A primary care provider" at bounding box center [350, 576] width 465 height 17
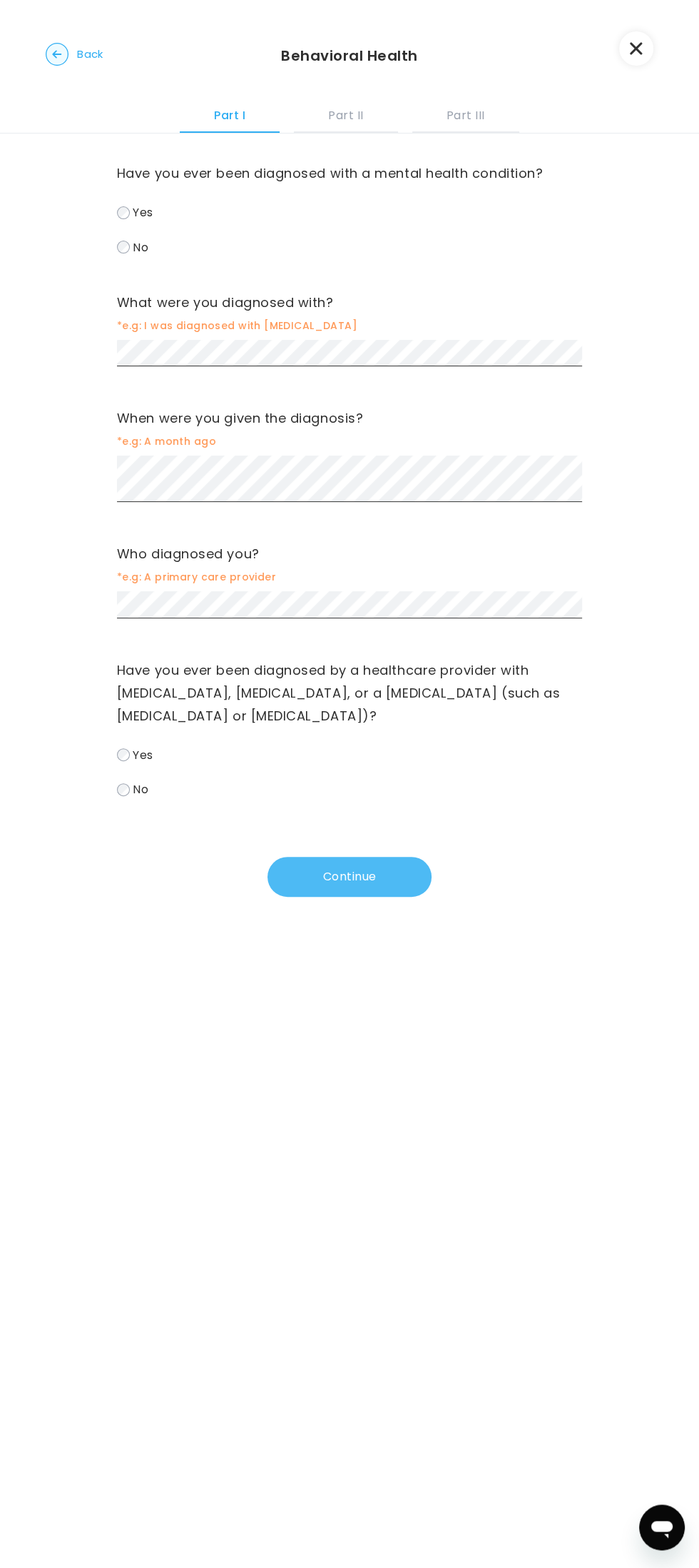
click at [381, 871] on button "Continue" at bounding box center [350, 876] width 164 height 40
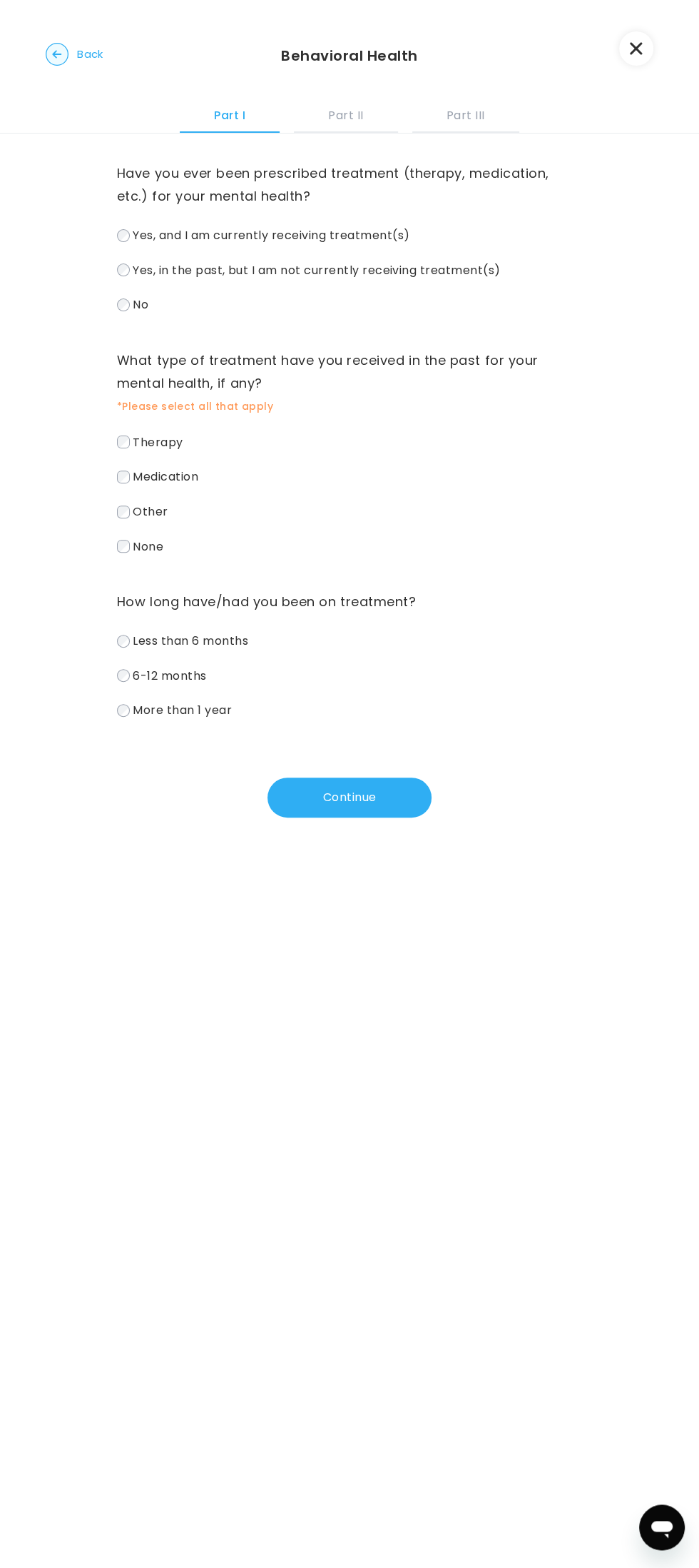
click at [198, 471] on span "Medication" at bounding box center [166, 476] width 65 height 17
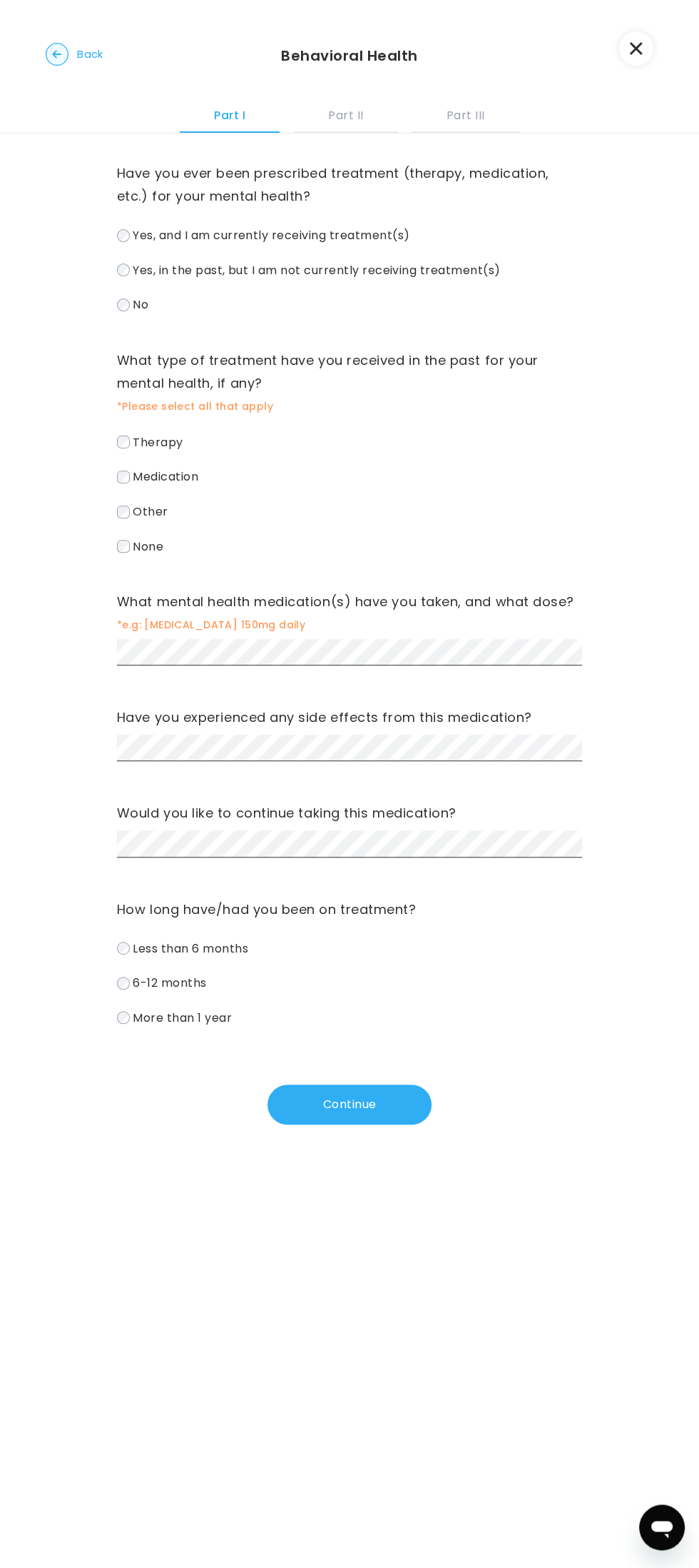
click at [185, 440] on label "Therapy" at bounding box center [350, 442] width 465 height 20
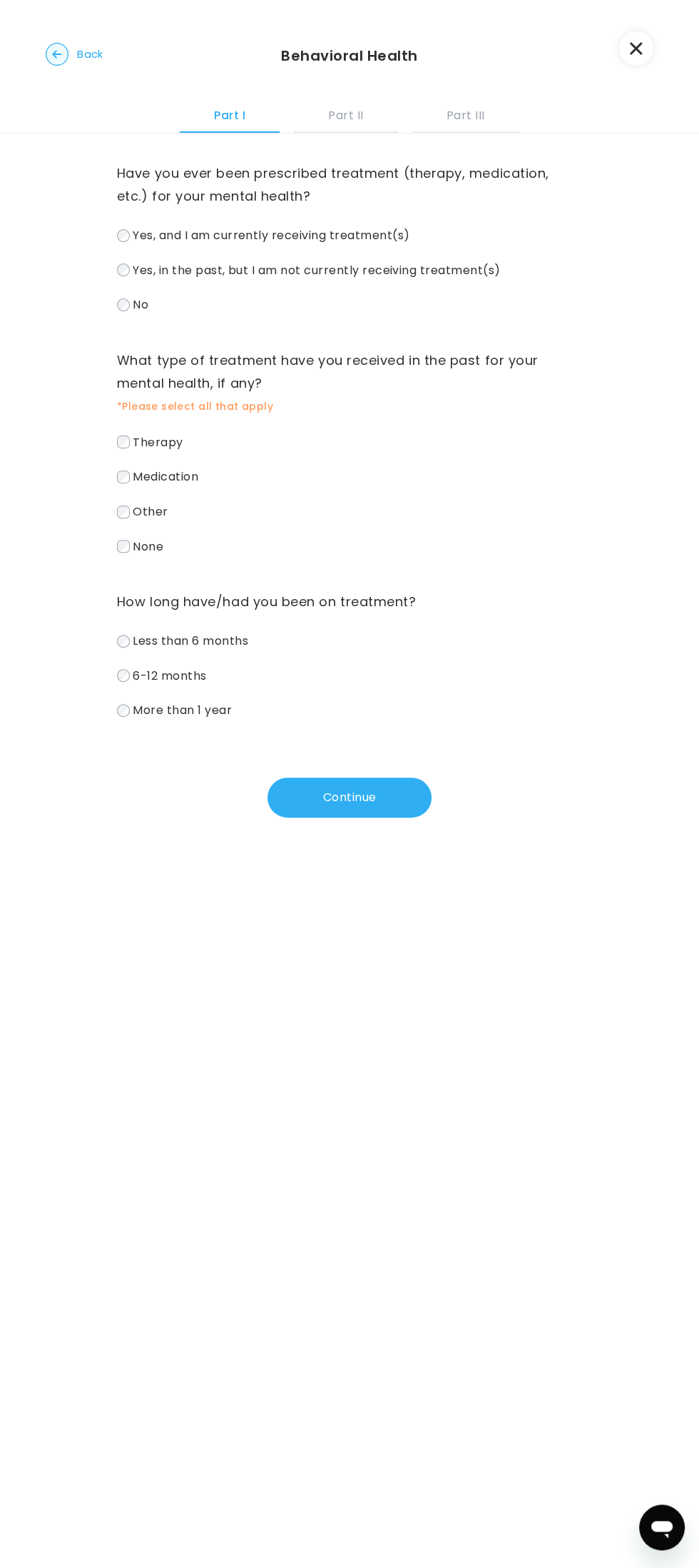
click at [197, 467] on label "Medication" at bounding box center [350, 476] width 465 height 20
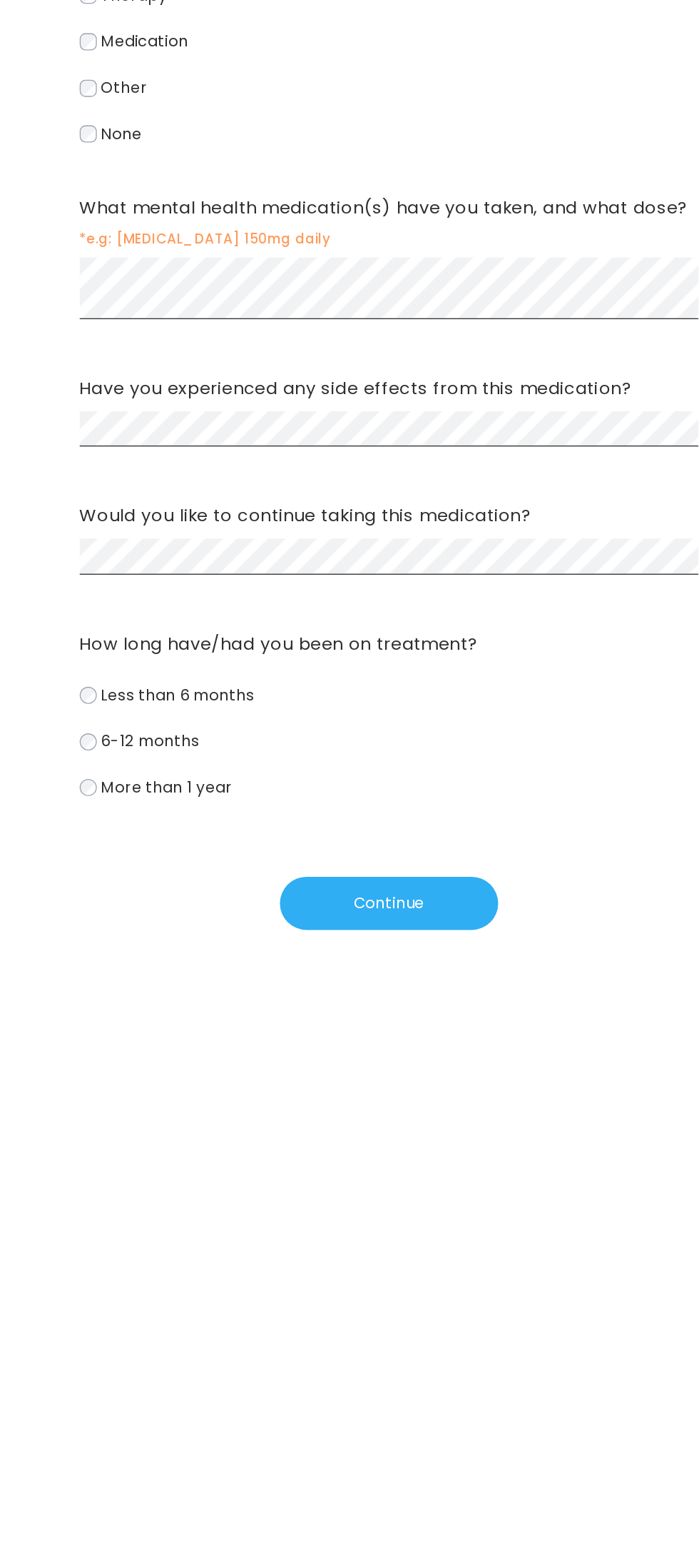
click at [487, 997] on label "6-12 months" at bounding box center [350, 1002] width 465 height 20
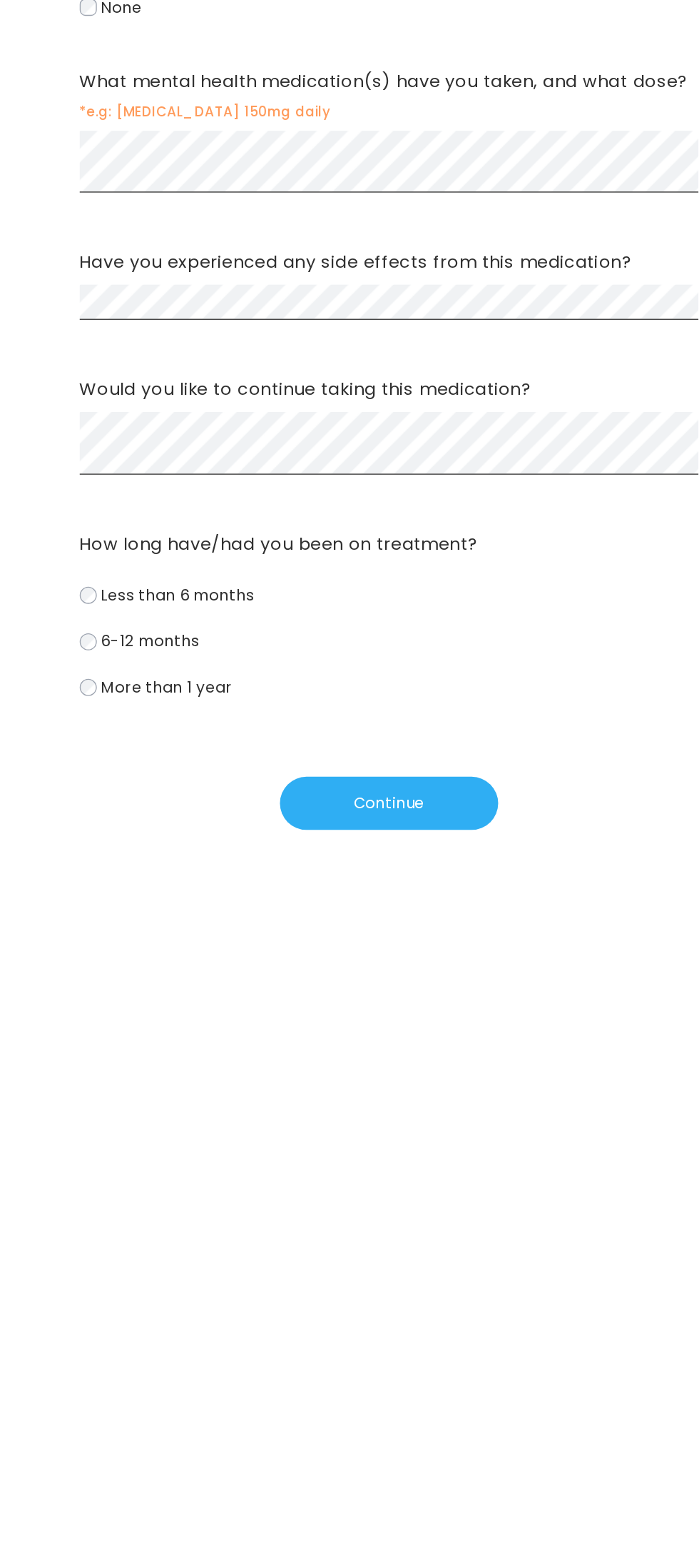
click at [224, 1054] on span "More than 1 year" at bounding box center [182, 1057] width 100 height 17
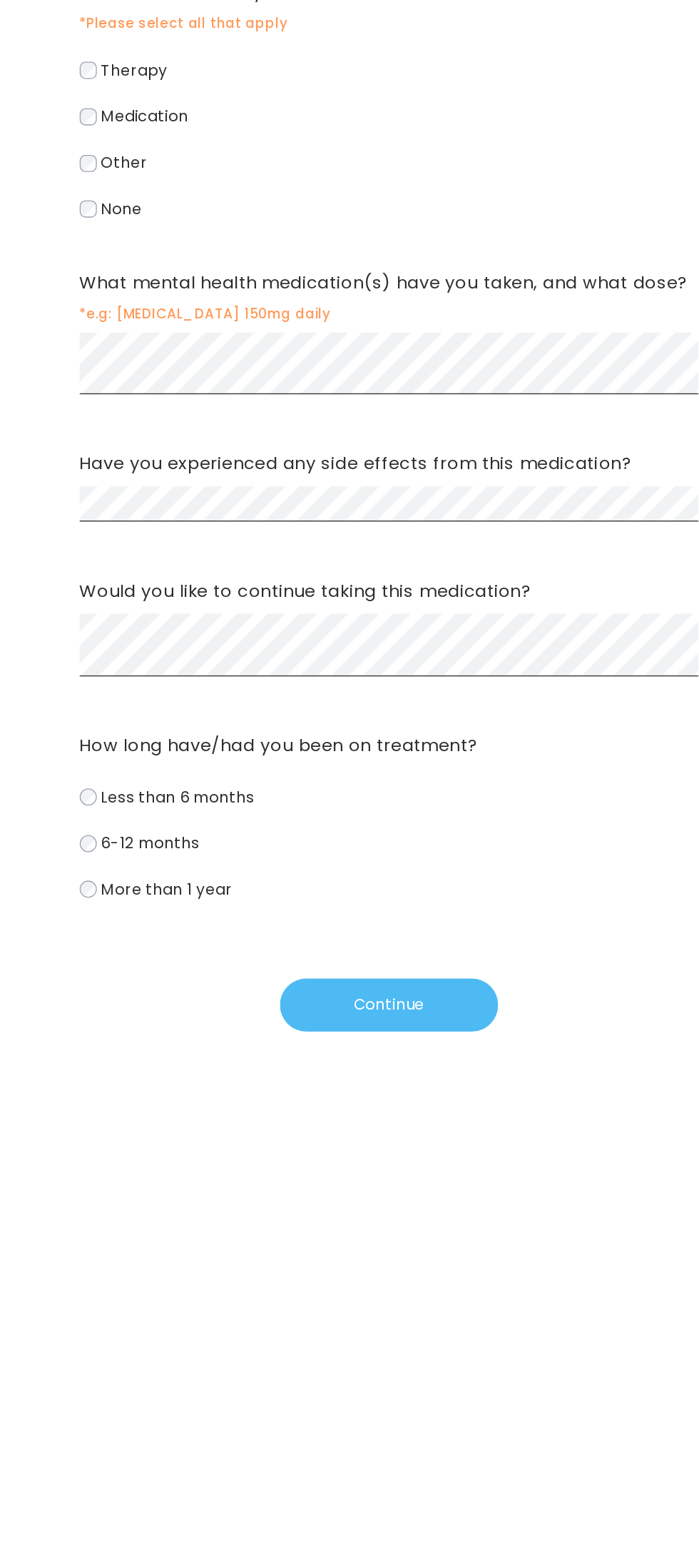
click at [401, 1138] on button "Continue" at bounding box center [350, 1144] width 164 height 40
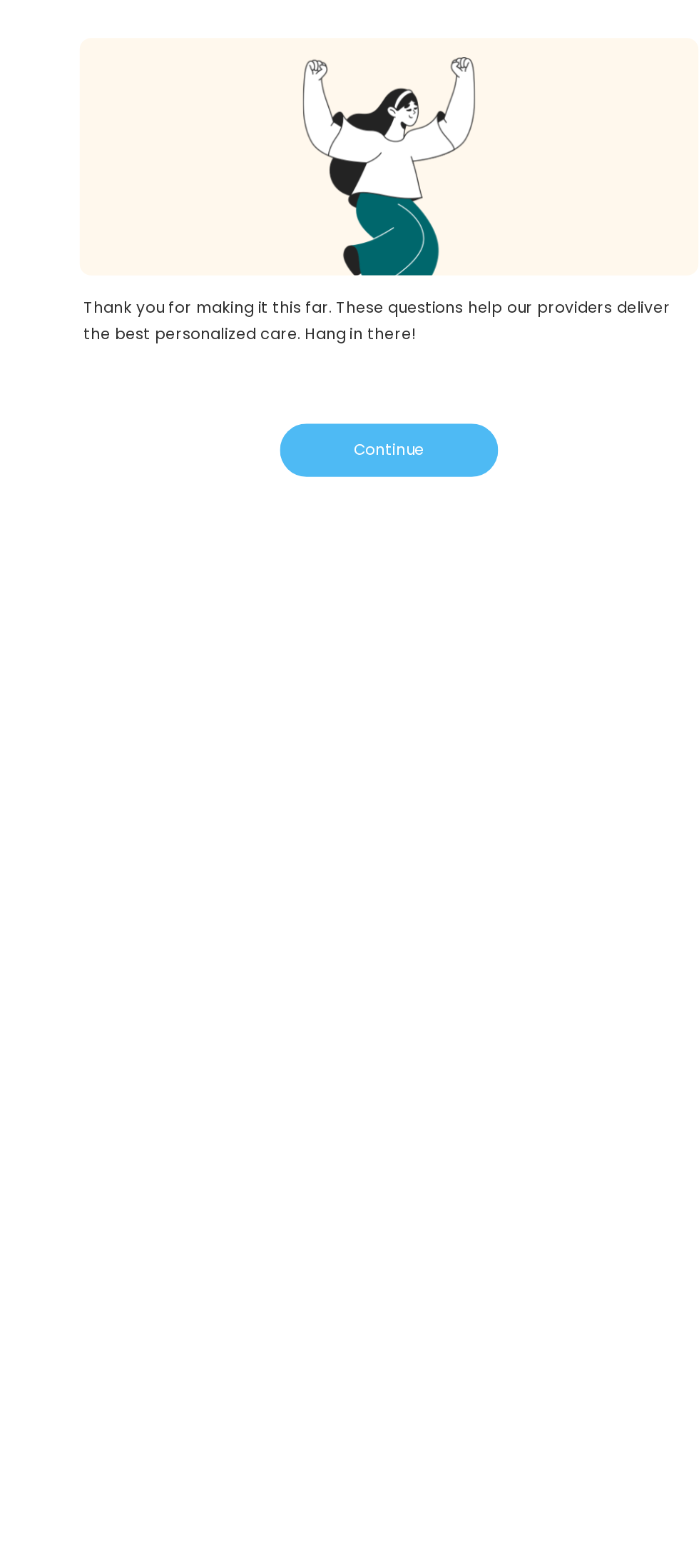
click at [384, 474] on button "Continue" at bounding box center [350, 471] width 164 height 40
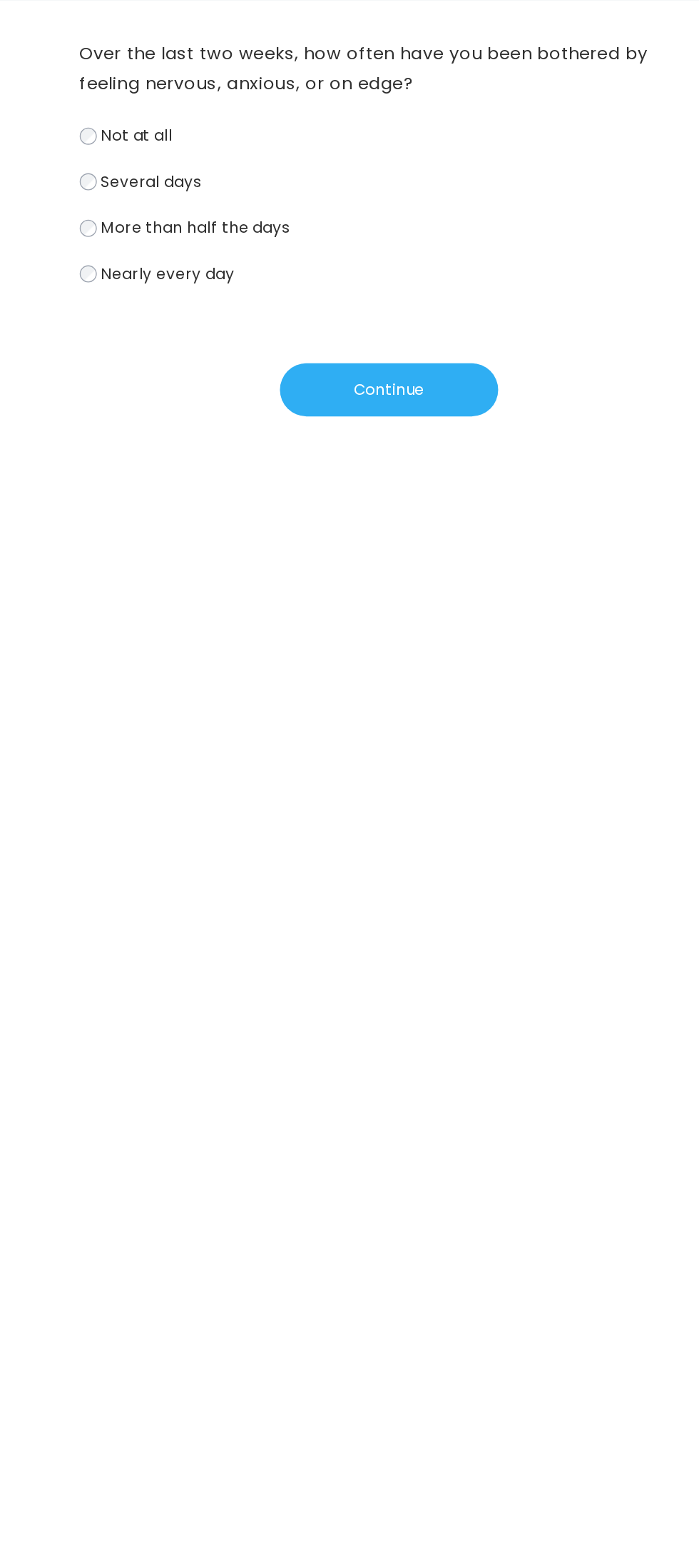
click at [258, 337] on label "Nearly every day" at bounding box center [350, 339] width 465 height 20
click at [387, 434] on button "Continue" at bounding box center [350, 426] width 164 height 40
click at [224, 335] on span "Nearly every day" at bounding box center [183, 339] width 100 height 17
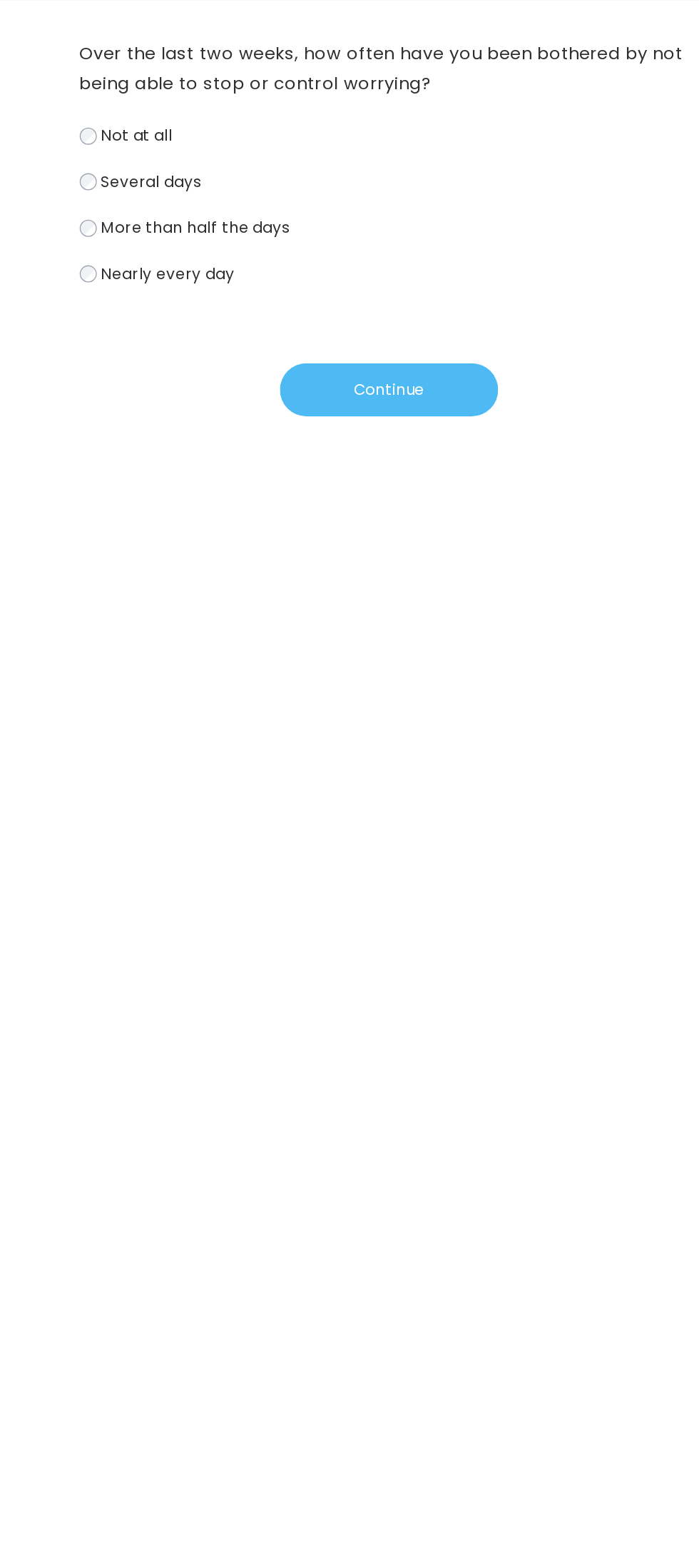
click at [349, 423] on button "Continue" at bounding box center [350, 426] width 164 height 40
click at [289, 276] on label "Several days" at bounding box center [350, 270] width 465 height 20
click at [276, 302] on label "More than half the days" at bounding box center [350, 304] width 465 height 20
click at [342, 408] on button "Continue" at bounding box center [350, 426] width 164 height 40
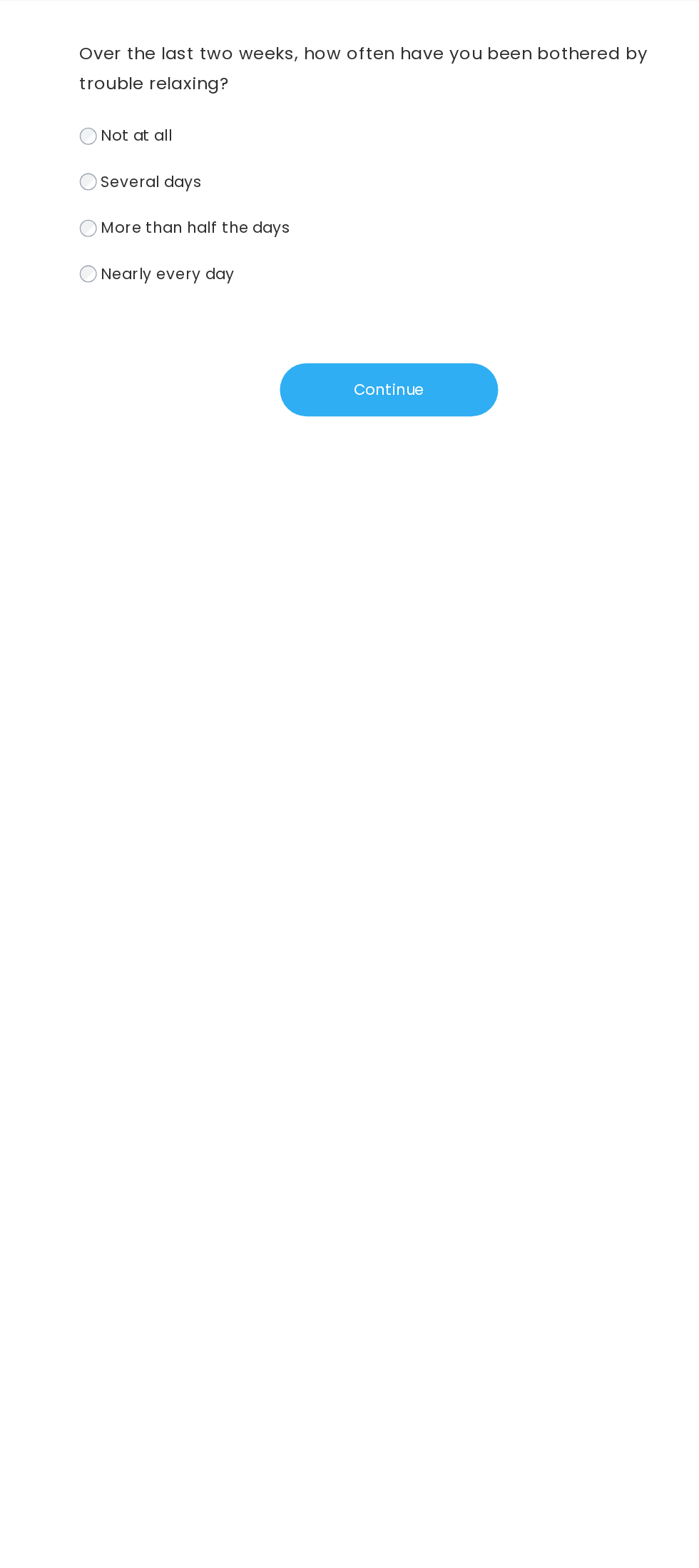
click at [242, 347] on label "Nearly every day" at bounding box center [350, 339] width 465 height 20
click at [320, 412] on button "Continue" at bounding box center [350, 426] width 164 height 40
click at [239, 330] on label "Nearly every day" at bounding box center [350, 339] width 465 height 20
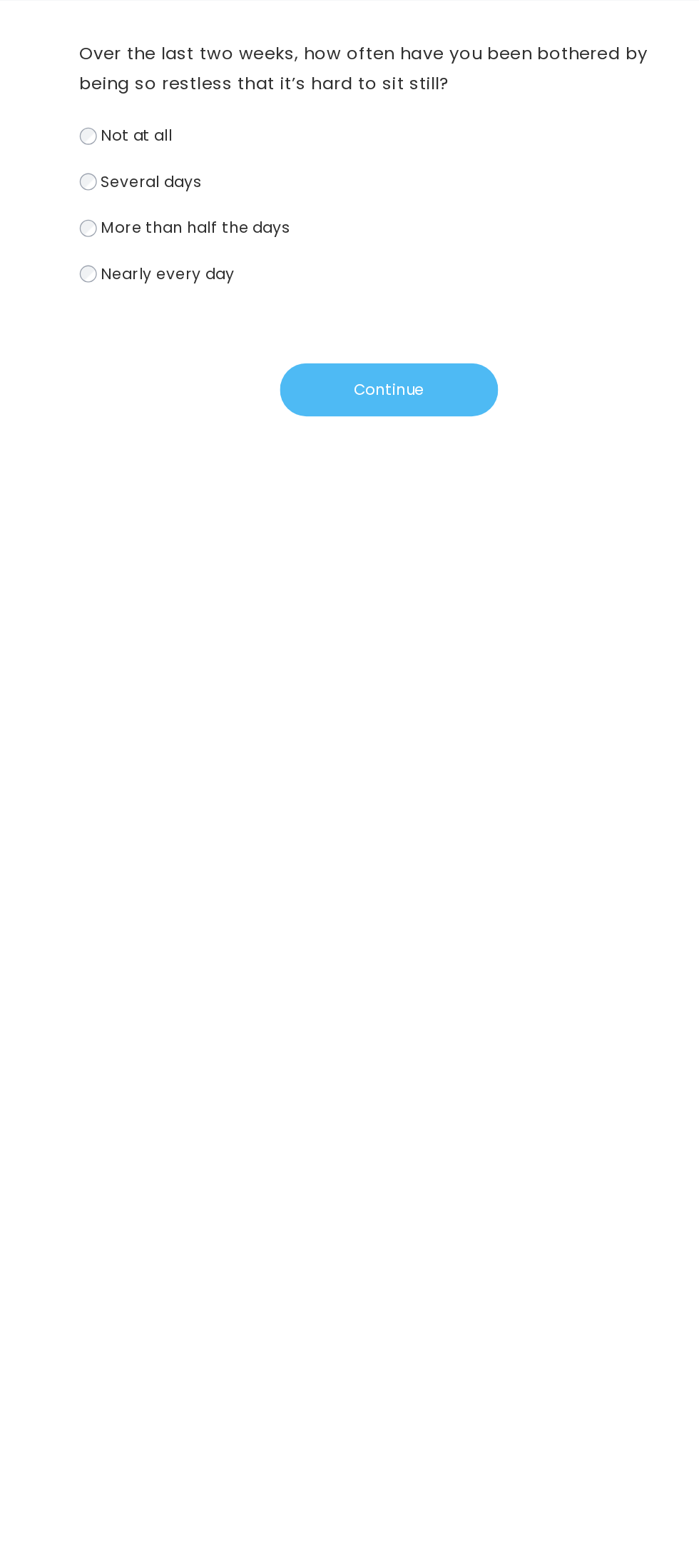
click at [351, 413] on button "Continue" at bounding box center [350, 426] width 164 height 40
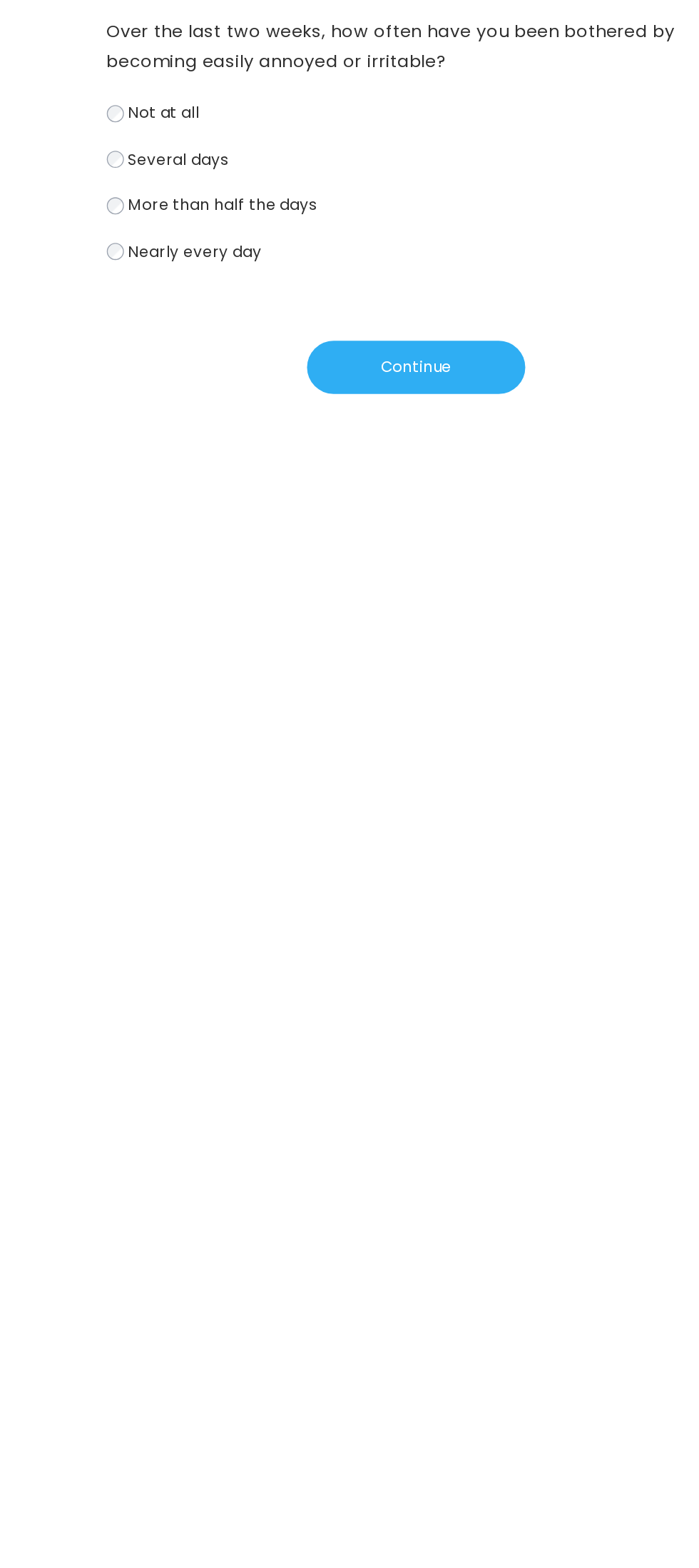
click at [268, 302] on span "More than half the days" at bounding box center [204, 304] width 142 height 17
click at [240, 349] on label "Nearly every day" at bounding box center [350, 339] width 465 height 20
click at [346, 425] on button "Continue" at bounding box center [350, 426] width 164 height 40
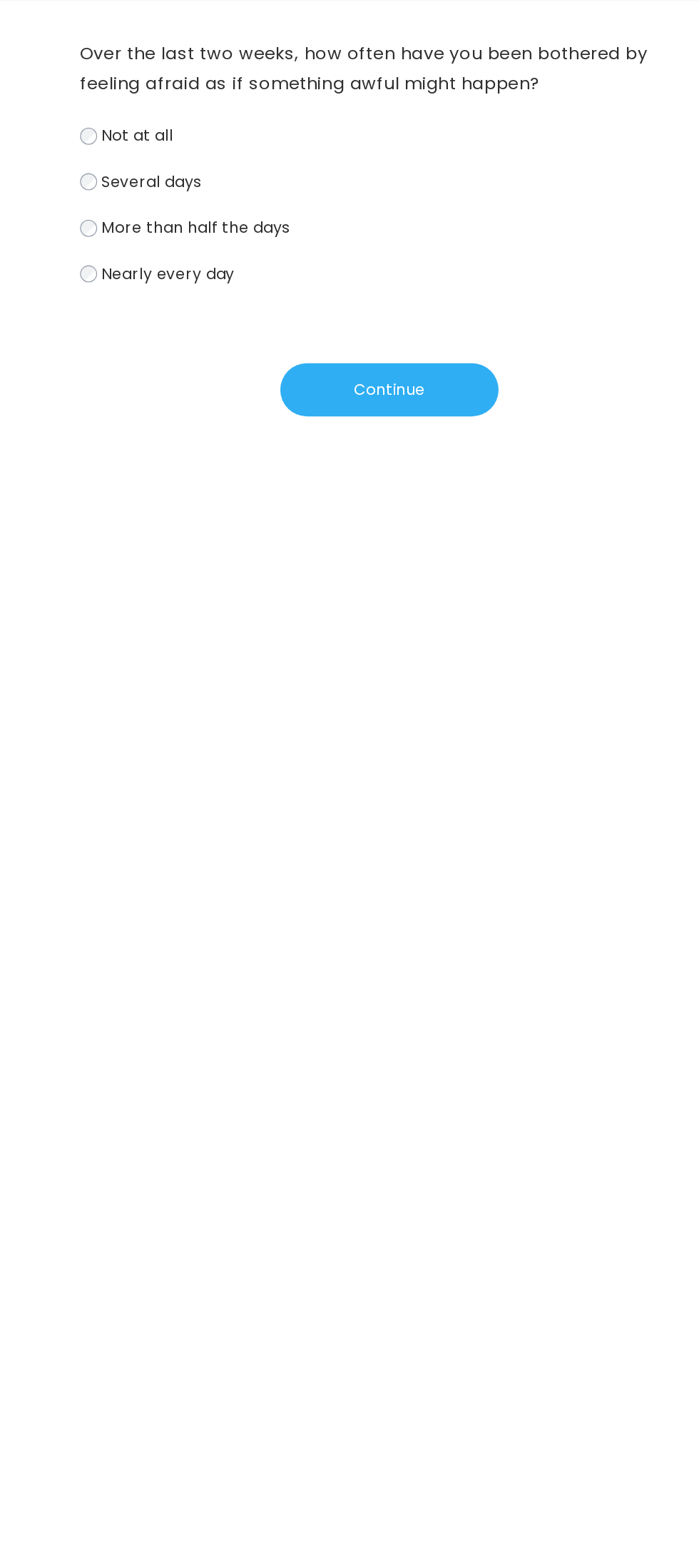
click at [280, 313] on label "More than half the days" at bounding box center [350, 304] width 465 height 20
click at [354, 411] on button "Continue" at bounding box center [350, 426] width 164 height 40
click at [245, 347] on label "Nearly every day" at bounding box center [350, 339] width 465 height 20
click at [288, 299] on label "More than half the days" at bounding box center [350, 304] width 465 height 20
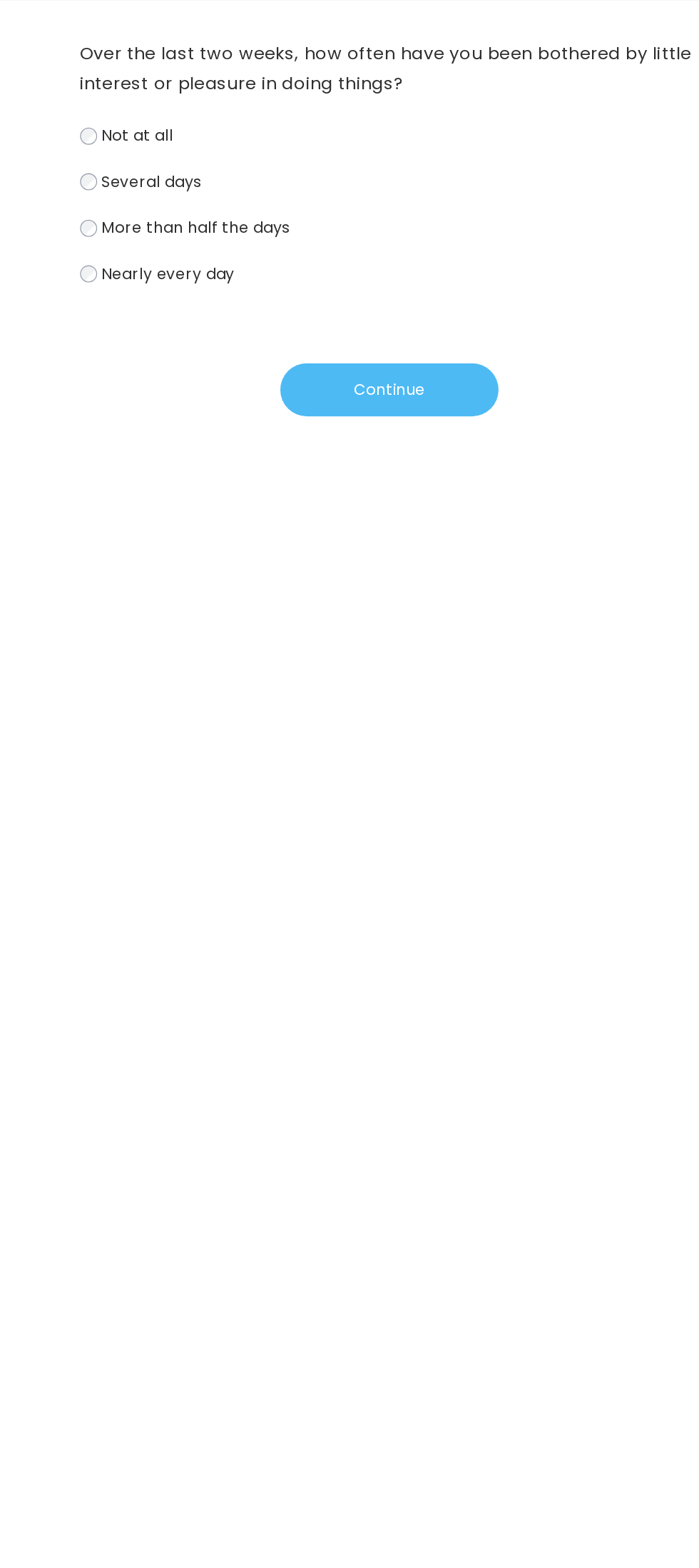
click at [350, 408] on button "Continue" at bounding box center [350, 426] width 164 height 40
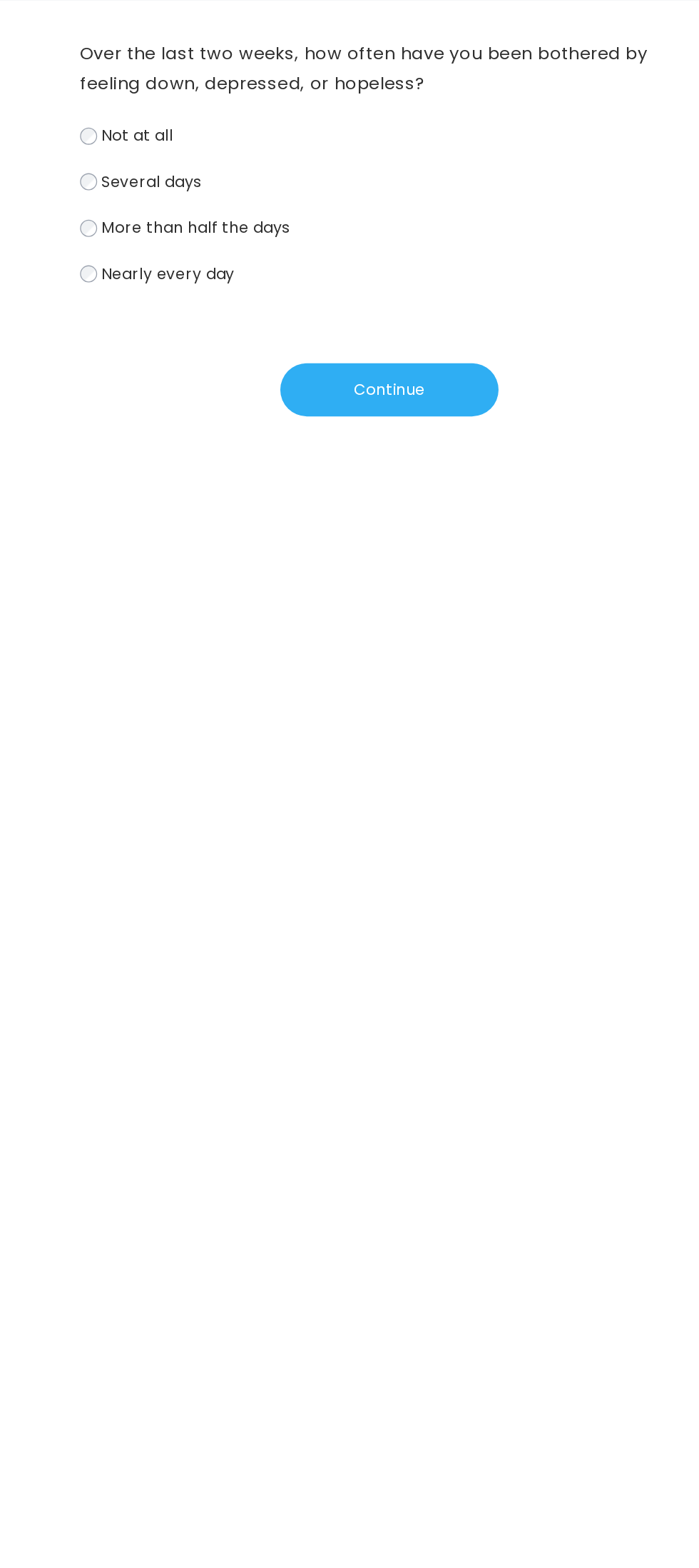
click at [227, 343] on span "Nearly every day" at bounding box center [183, 339] width 100 height 17
click at [354, 419] on button "Continue" at bounding box center [350, 426] width 164 height 40
click at [227, 341] on span "Nearly every day" at bounding box center [183, 339] width 100 height 17
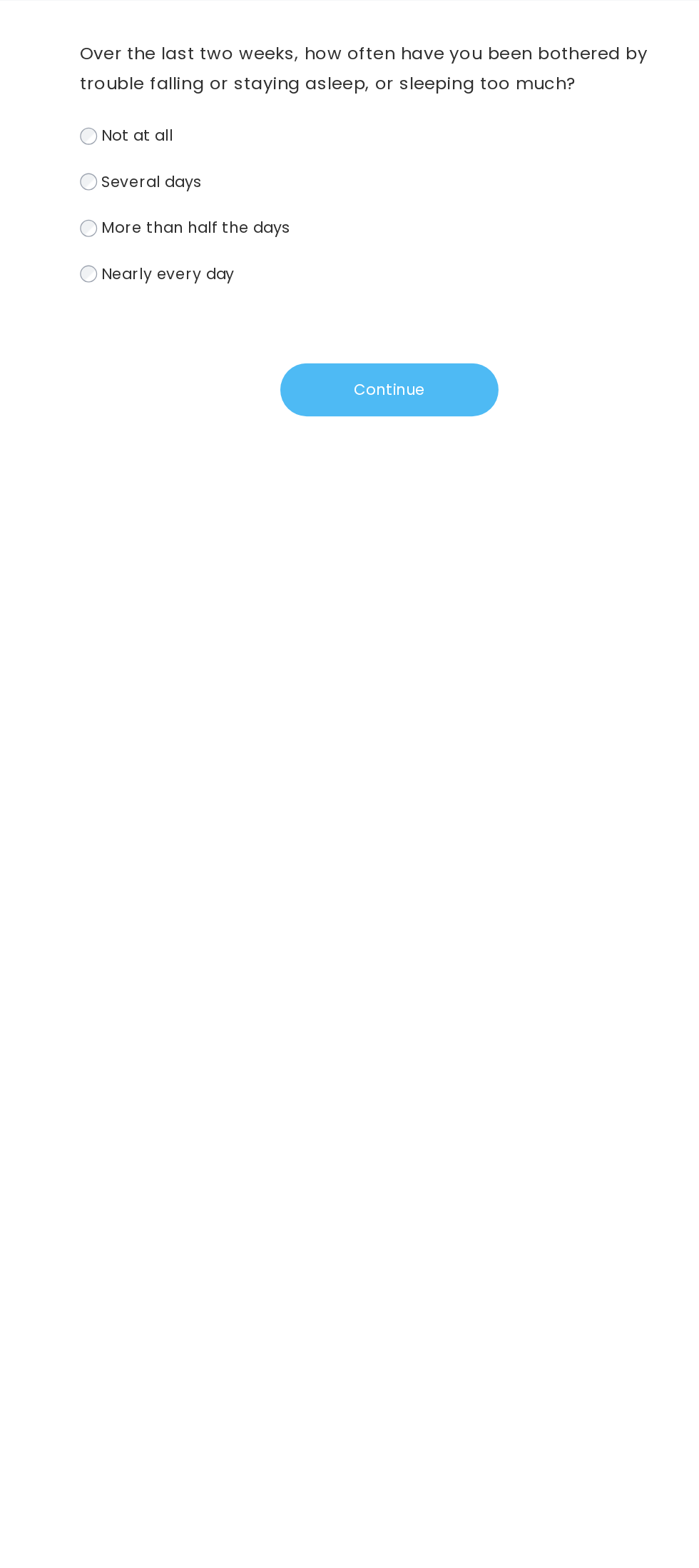
click at [358, 414] on button "Continue" at bounding box center [350, 426] width 164 height 40
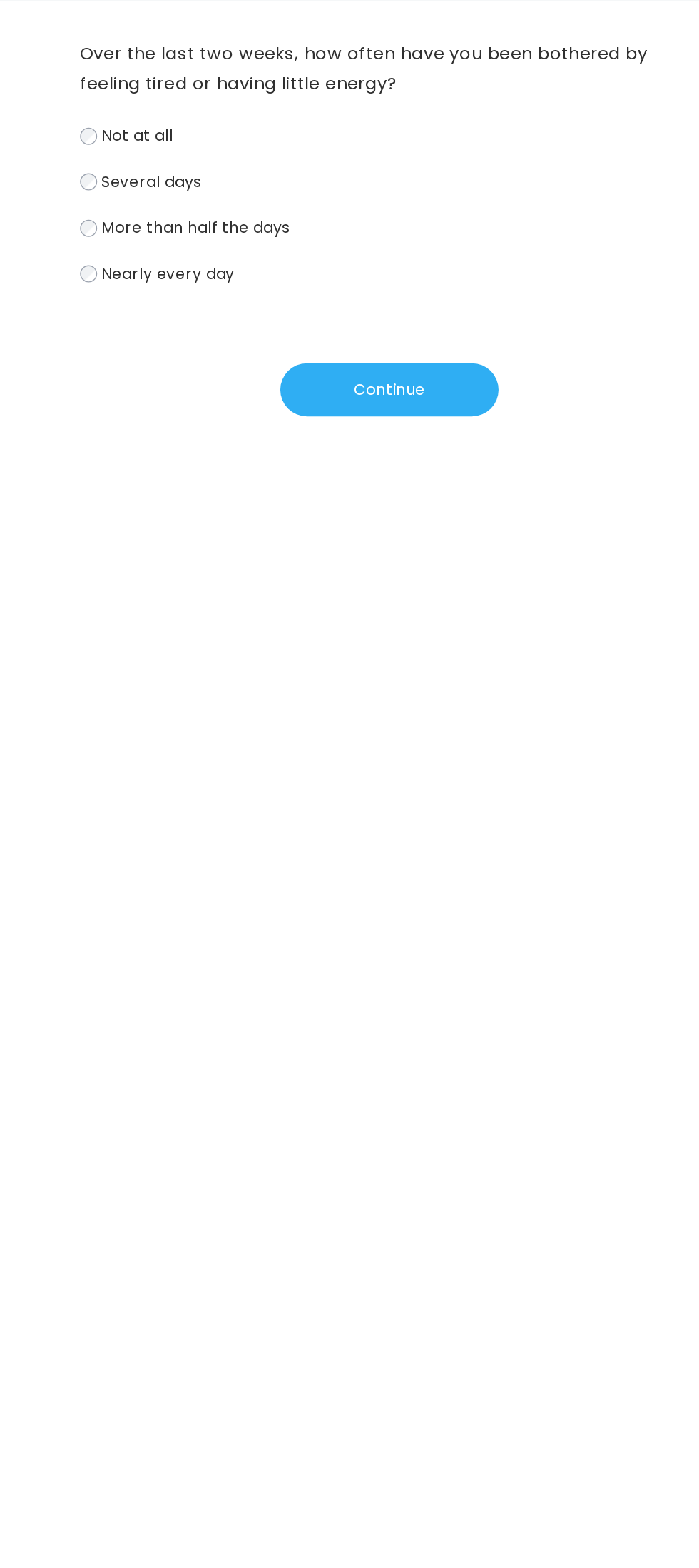
click at [249, 347] on label "Nearly every day" at bounding box center [350, 339] width 465 height 20
click at [358, 429] on button "Continue" at bounding box center [350, 426] width 164 height 40
click at [276, 264] on label "Several days" at bounding box center [350, 270] width 465 height 20
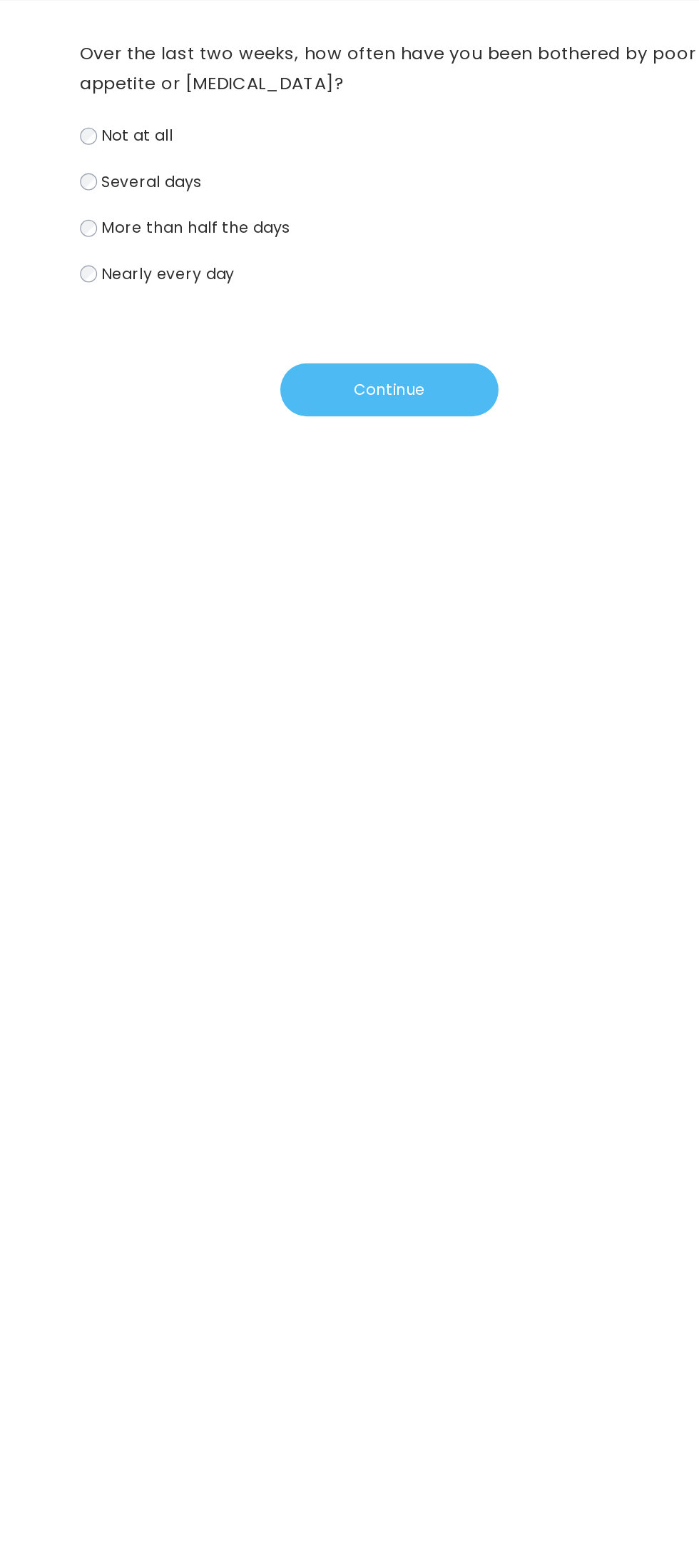
click at [361, 408] on button "Continue" at bounding box center [350, 426] width 164 height 40
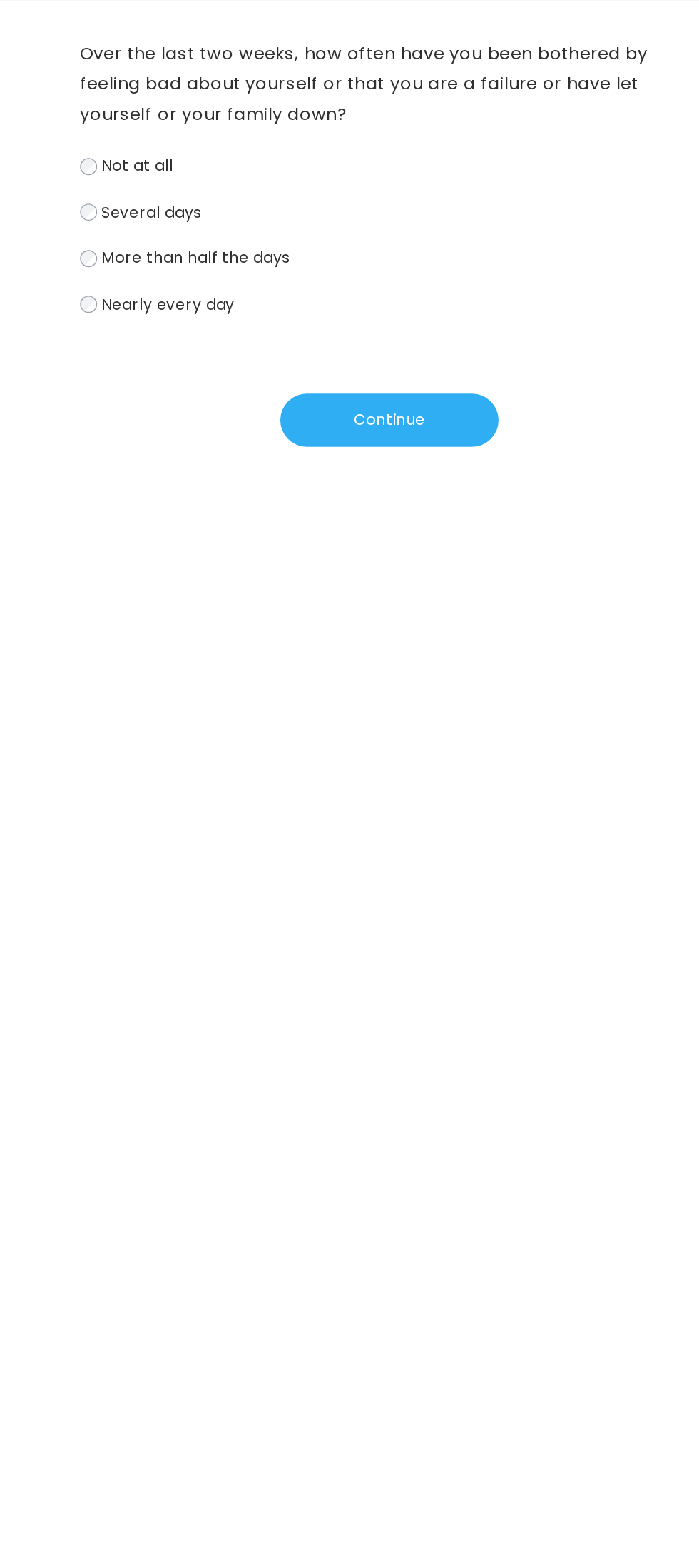
click at [257, 370] on label "Nearly every day" at bounding box center [350, 362] width 465 height 20
click at [373, 441] on button "Continue" at bounding box center [350, 449] width 164 height 40
click at [288, 326] on label "More than half the days" at bounding box center [350, 326] width 465 height 20
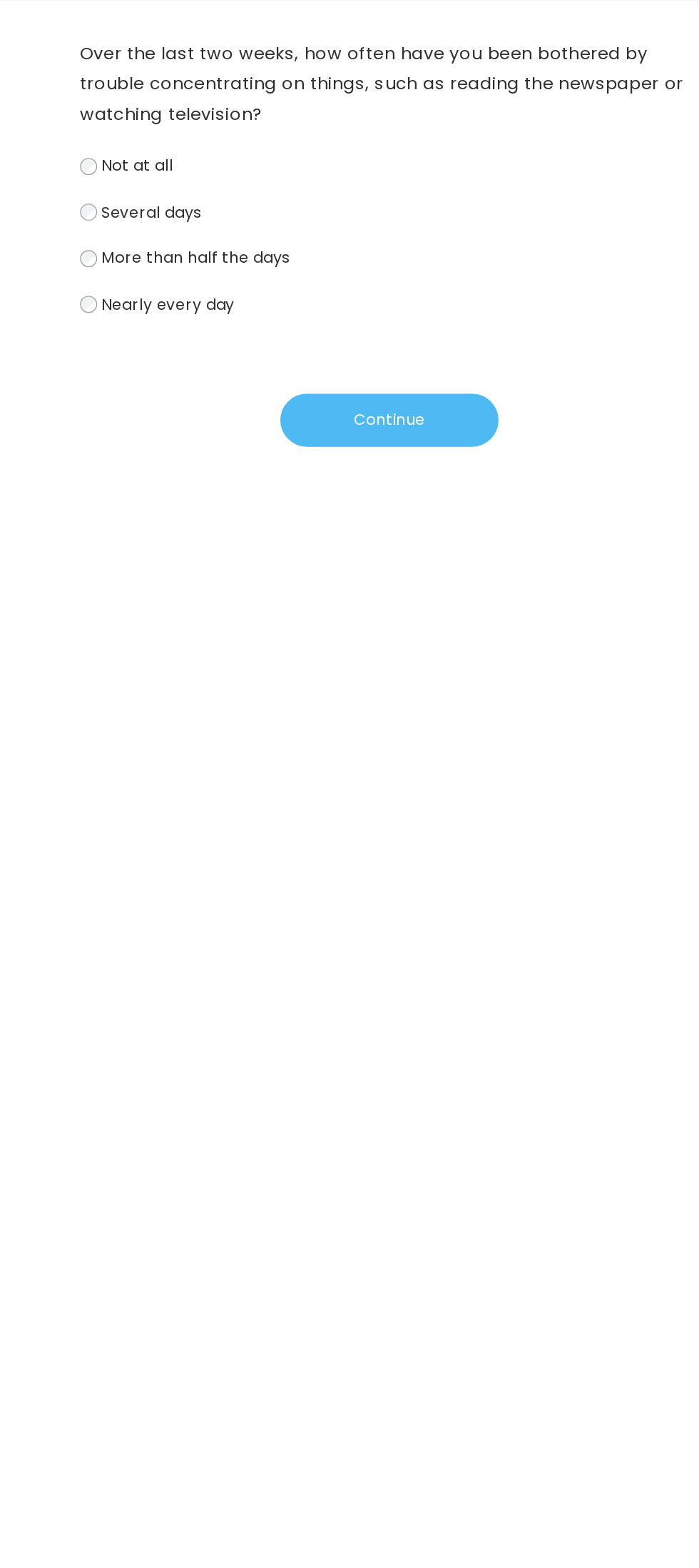
click at [376, 452] on button "Continue" at bounding box center [350, 449] width 164 height 40
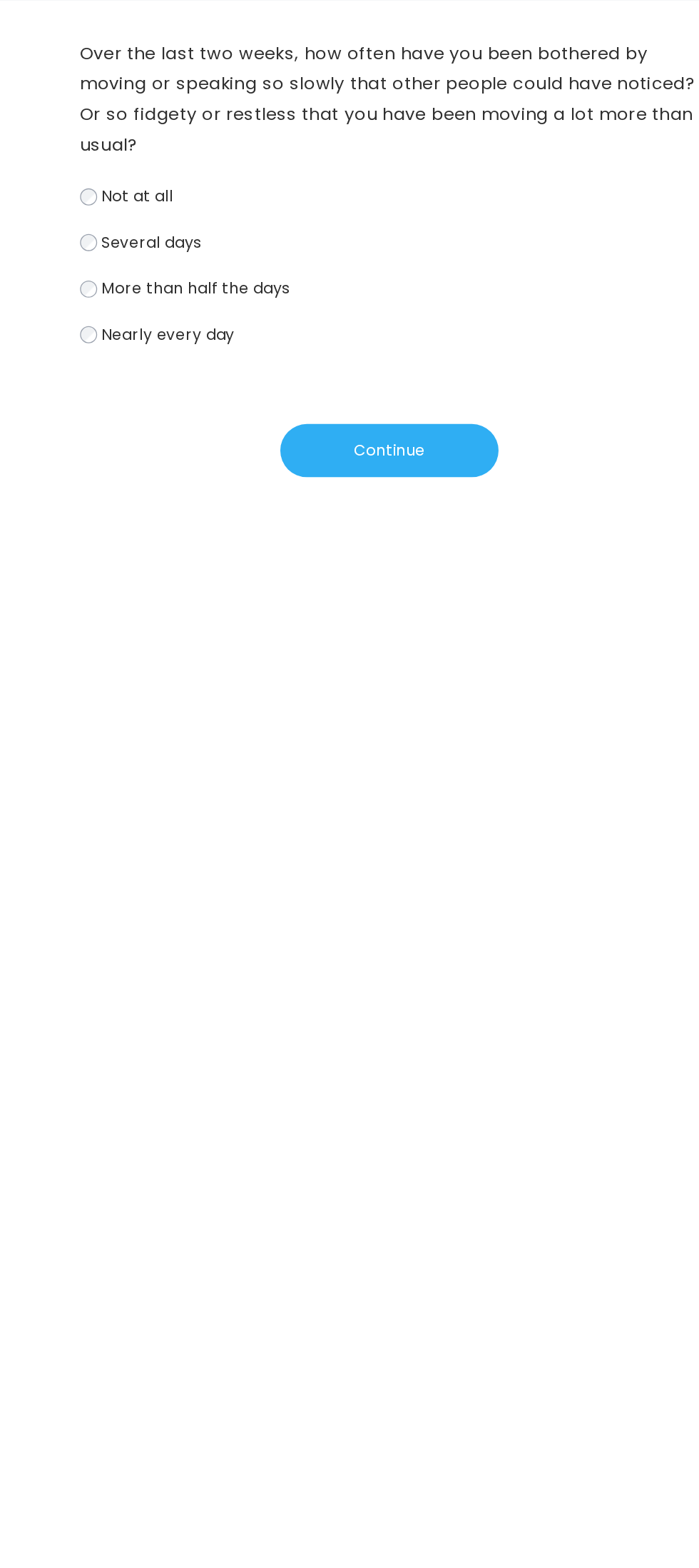
click at [264, 347] on span "More than half the days" at bounding box center [204, 350] width 142 height 17
click at [381, 463] on button "Continue" at bounding box center [350, 471] width 164 height 40
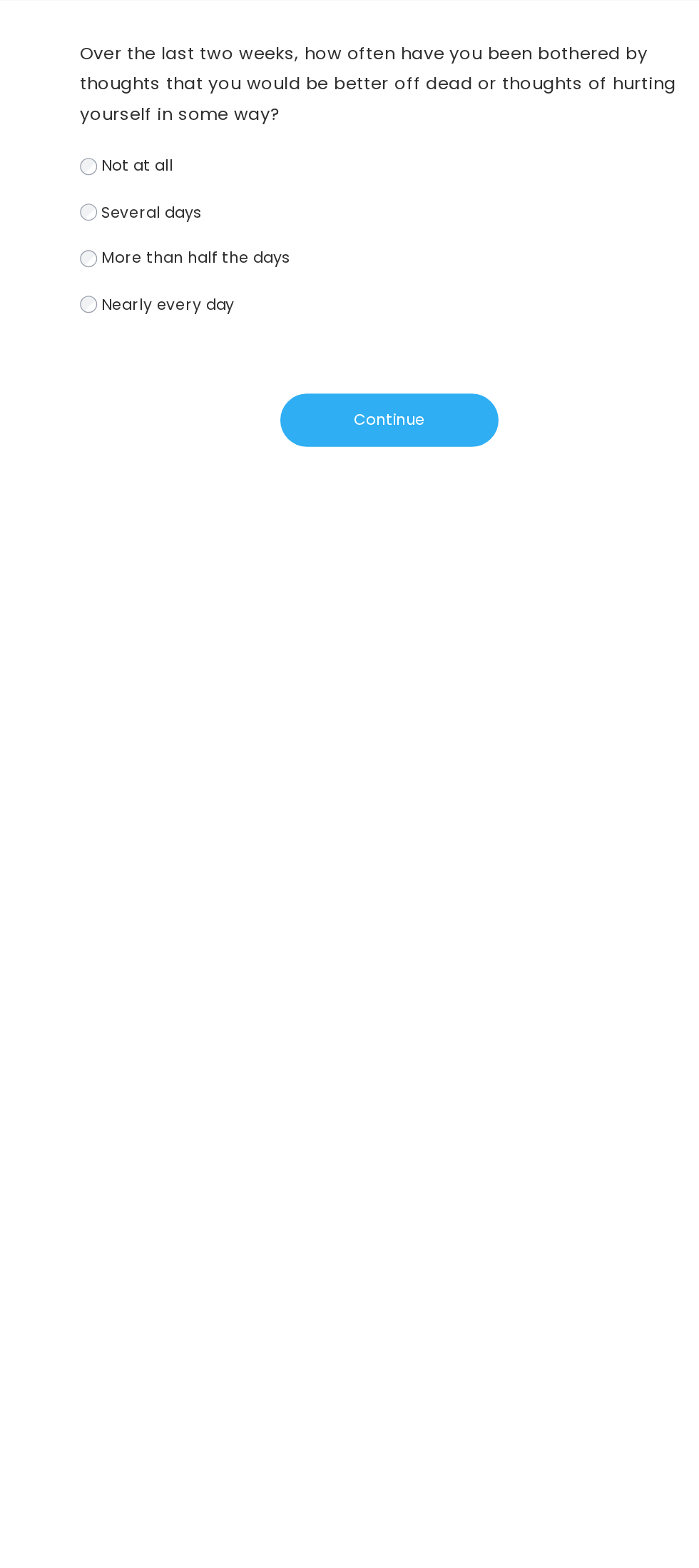
click at [195, 286] on span "Several days" at bounding box center [171, 292] width 76 height 17
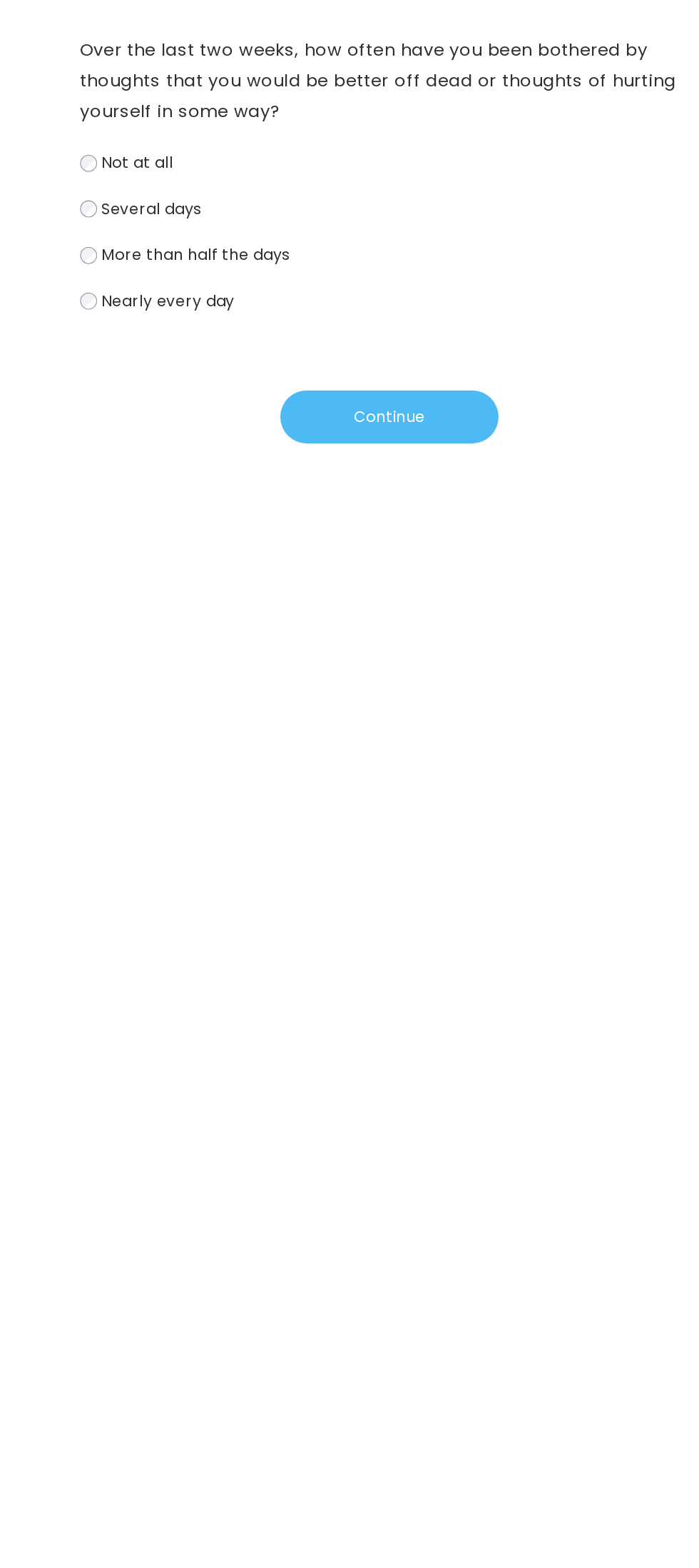
click at [388, 448] on button "Continue" at bounding box center [350, 449] width 164 height 40
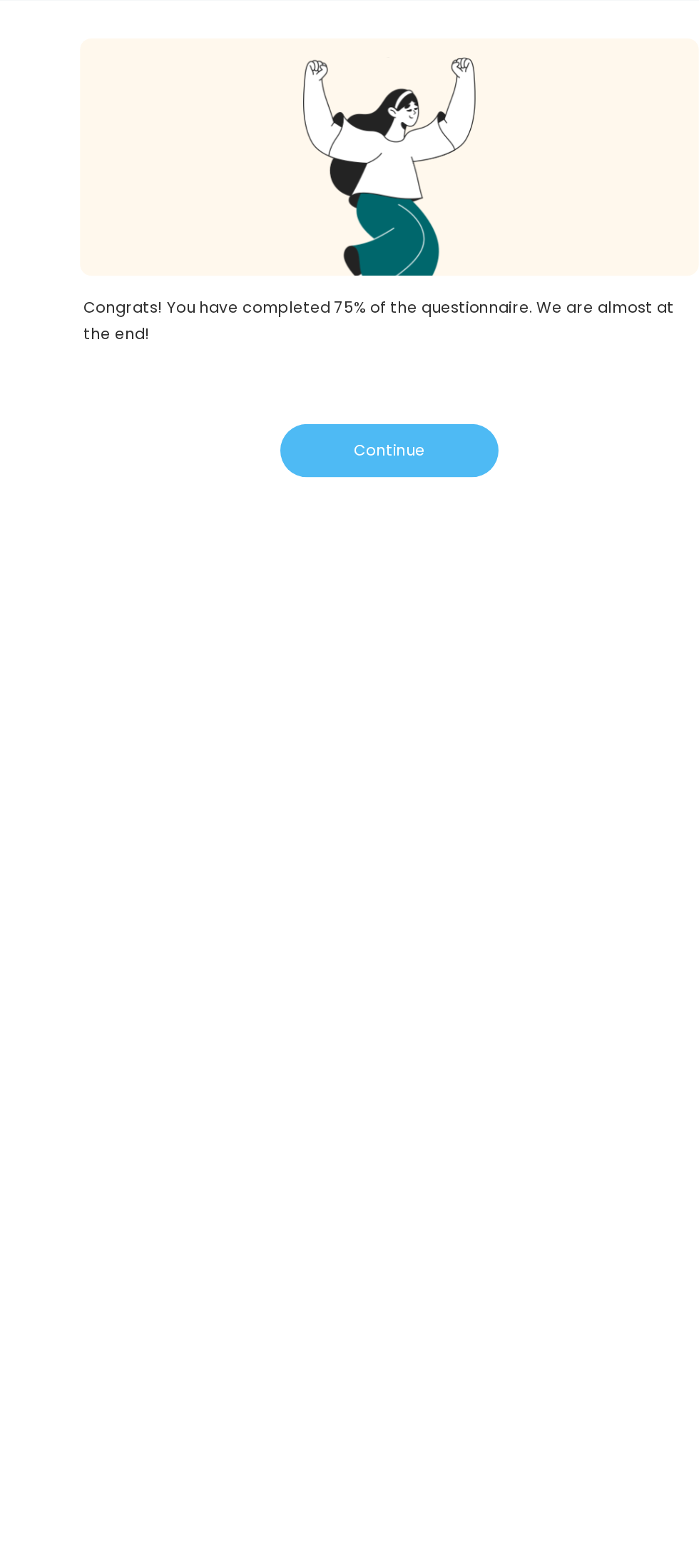
click at [381, 461] on button "Continue" at bounding box center [350, 471] width 164 height 40
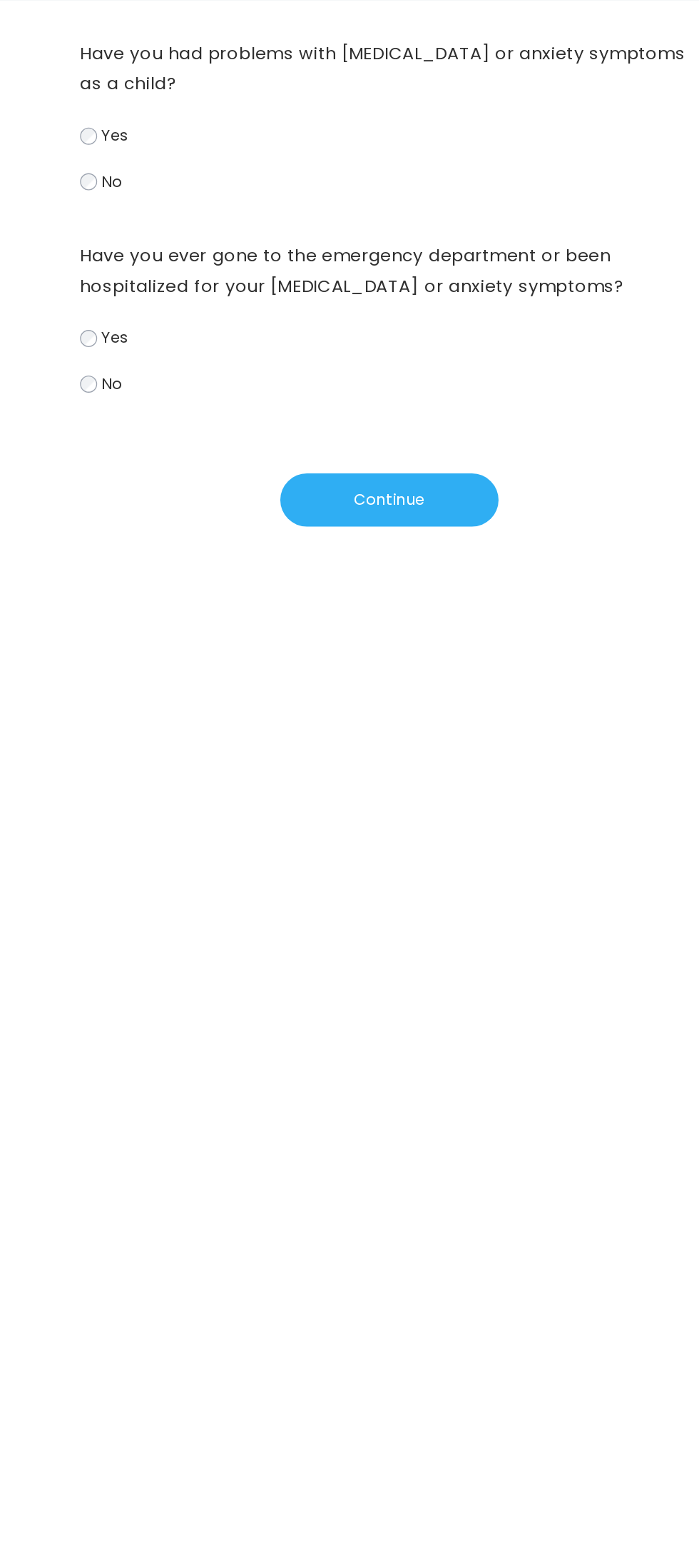
click at [129, 230] on label "Yes" at bounding box center [350, 235] width 465 height 20
click at [381, 509] on button "Continue" at bounding box center [350, 509] width 164 height 40
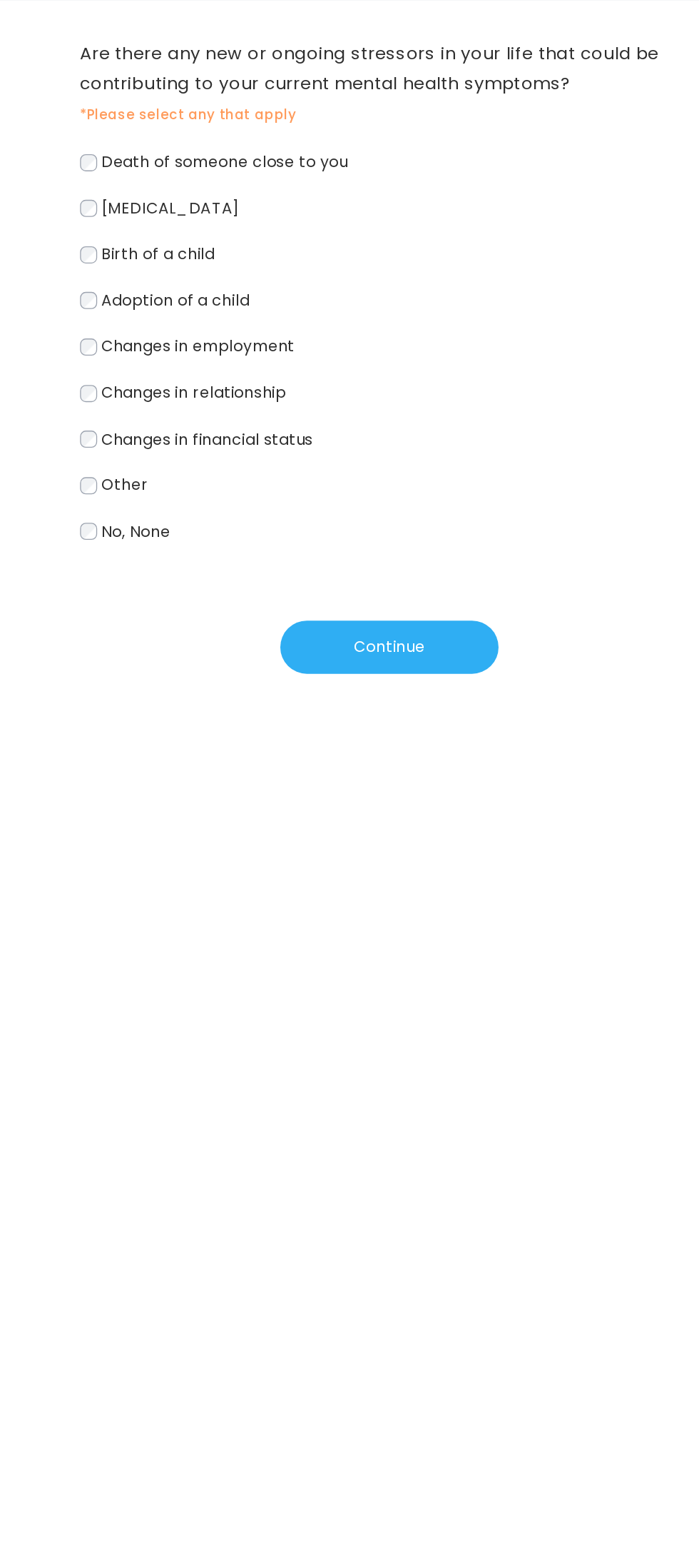
click at [299, 255] on span "Death of someone close to you" at bounding box center [226, 255] width 185 height 17
click at [257, 287] on label "Hormonal changes" at bounding box center [350, 289] width 465 height 20
click at [237, 287] on span "Hormonal changes" at bounding box center [185, 289] width 104 height 17
click at [264, 390] on span "Changes in employment" at bounding box center [205, 393] width 145 height 17
click at [288, 470] on span "Changes in financial status" at bounding box center [212, 463] width 160 height 17
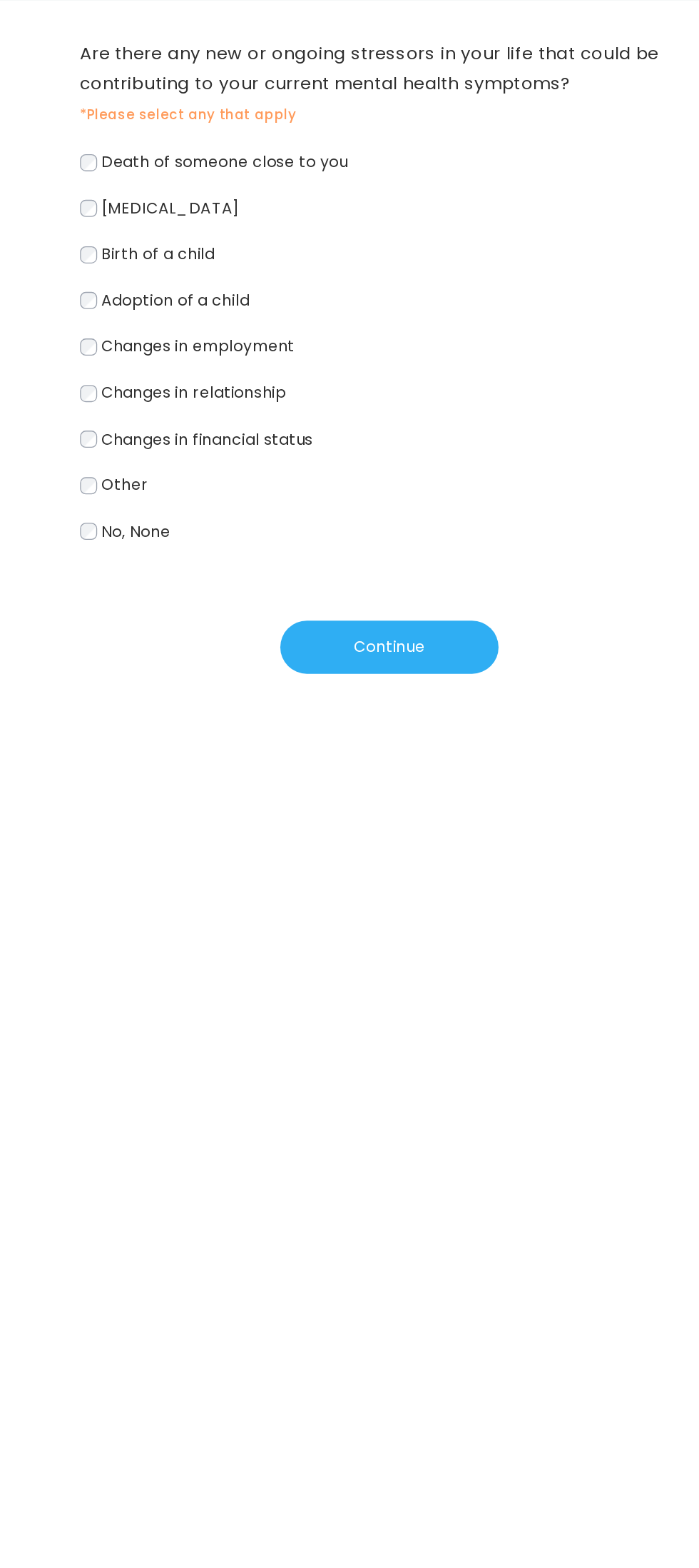
click at [268, 439] on label "Changes in relationship" at bounding box center [350, 428] width 465 height 20
click at [257, 427] on span "Changes in relationship" at bounding box center [203, 429] width 139 height 17
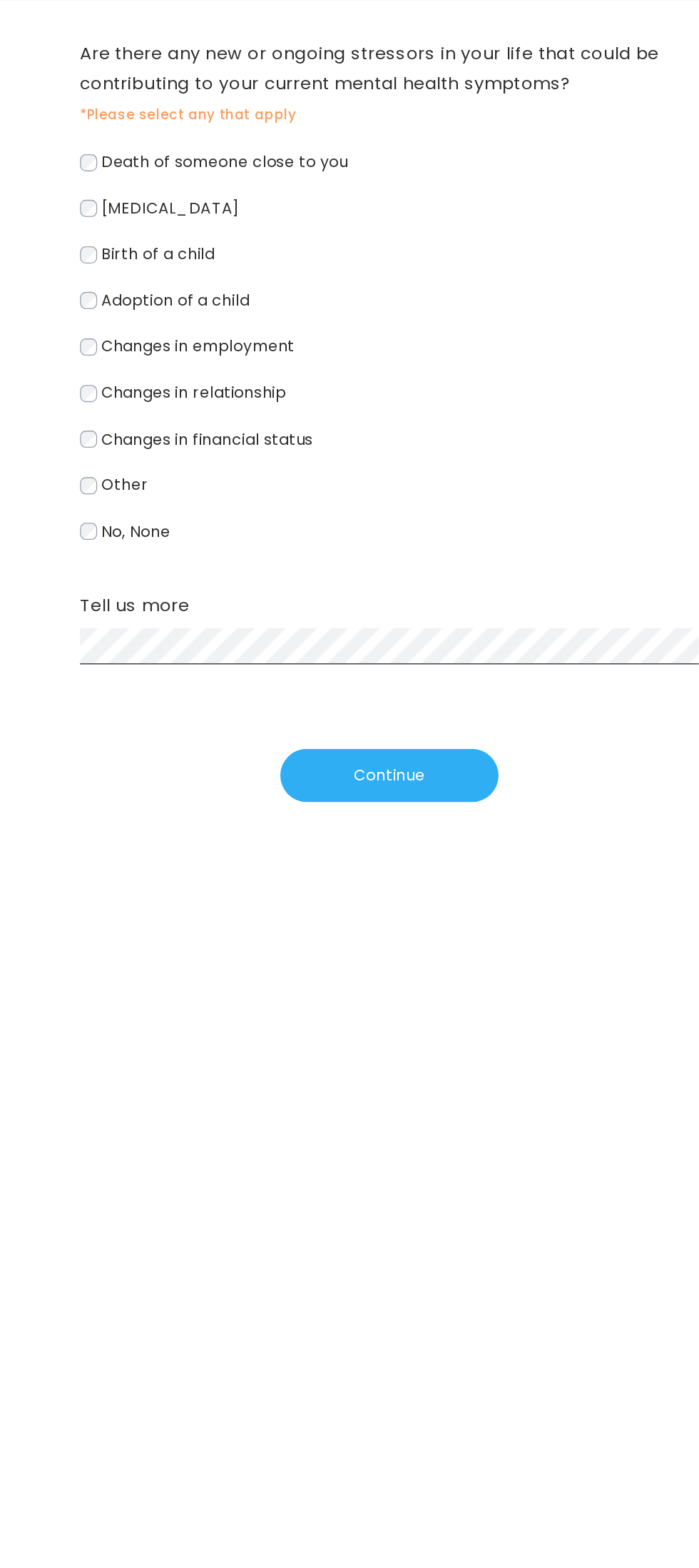
click at [288, 256] on span "Death of someone close to you" at bounding box center [226, 255] width 185 height 17
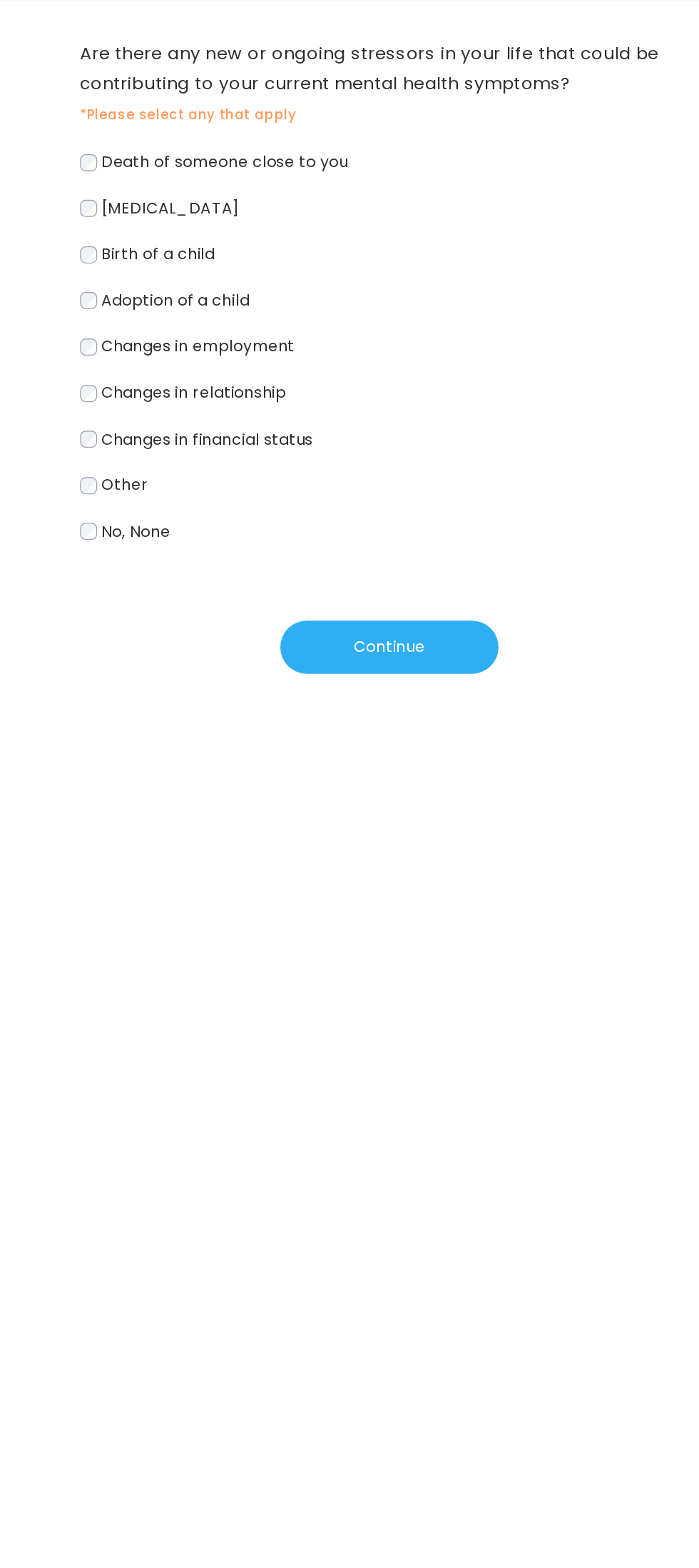
click at [288, 388] on label "Changes in employment" at bounding box center [350, 393] width 465 height 20
click at [294, 456] on label "Changes in financial status" at bounding box center [350, 463] width 465 height 20
click at [381, 615] on button "Continue" at bounding box center [350, 619] width 164 height 40
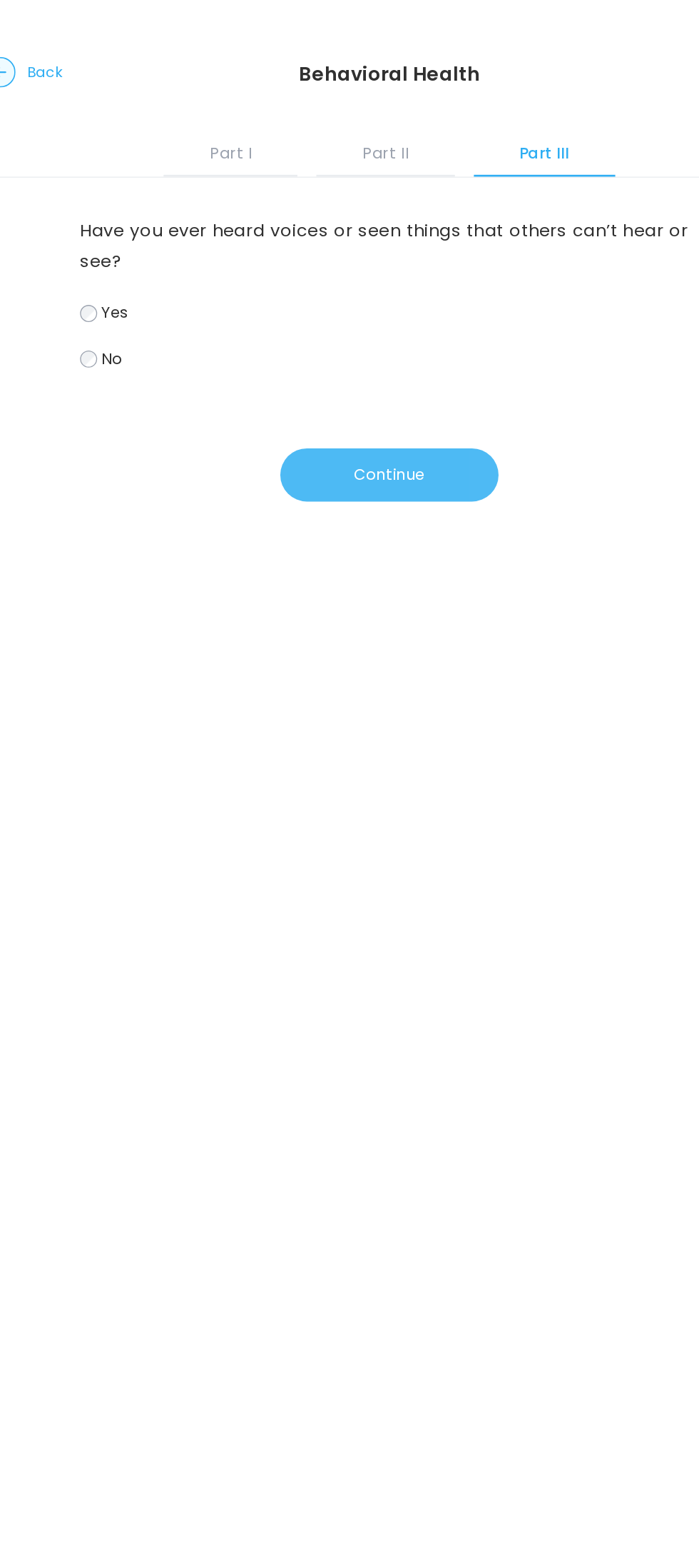
click at [376, 343] on button "Continue" at bounding box center [350, 356] width 164 height 40
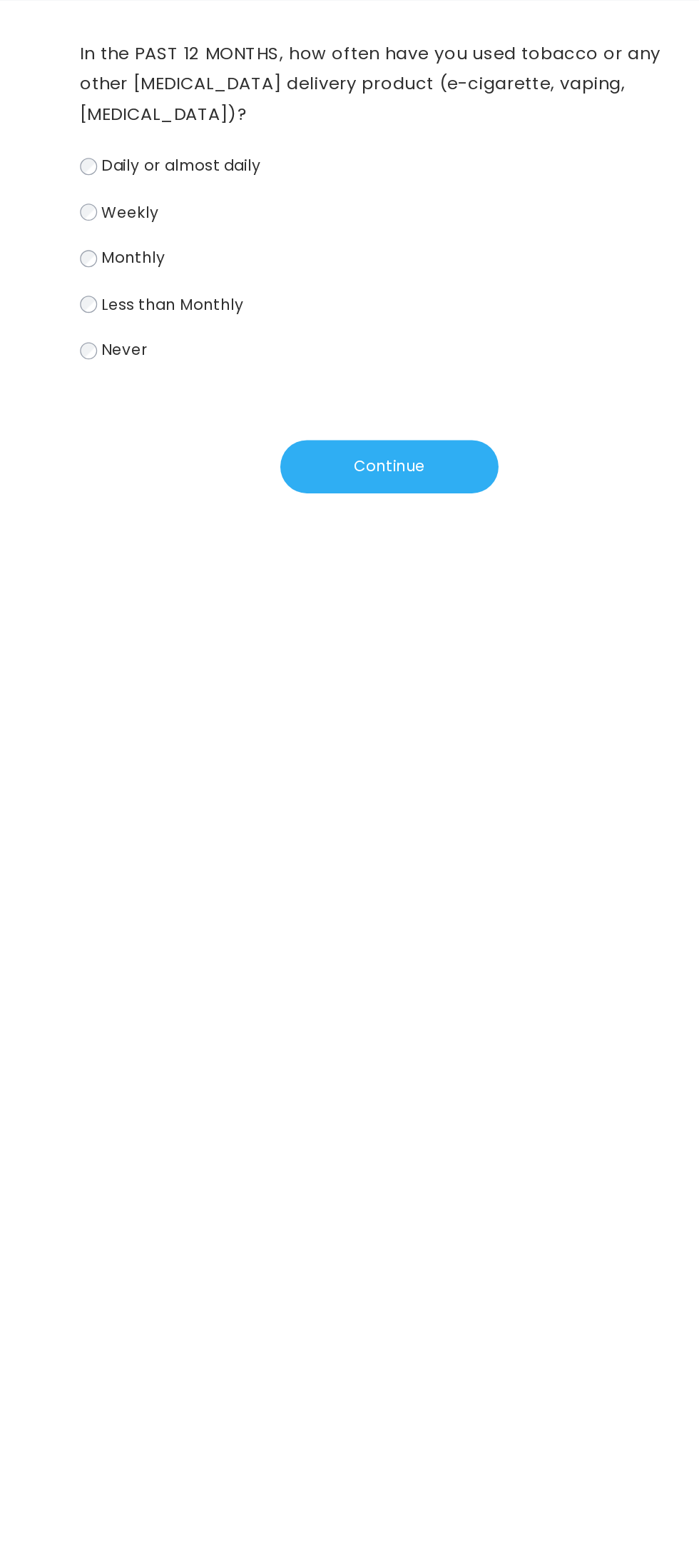
click at [167, 389] on label "Never" at bounding box center [350, 396] width 465 height 20
click at [354, 466] on button "Continue" at bounding box center [350, 483] width 164 height 40
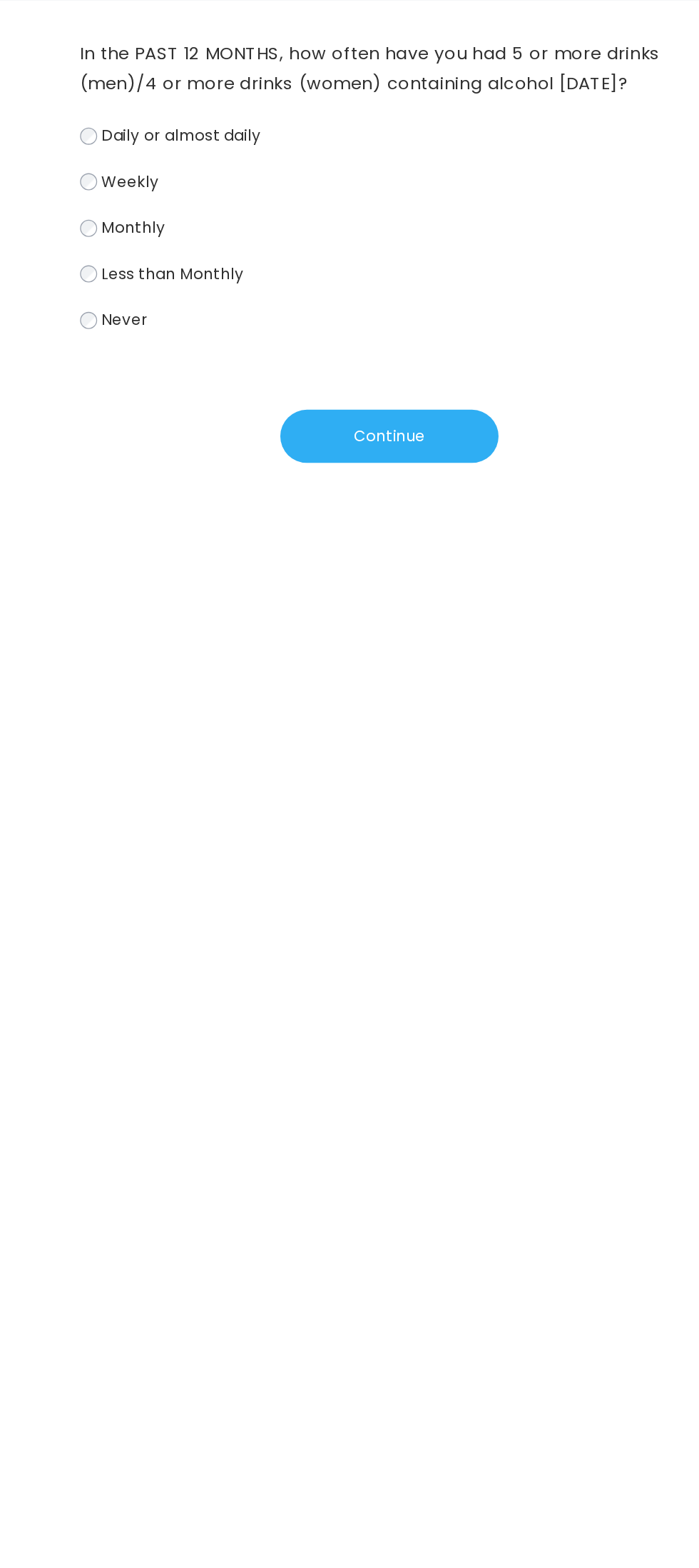
click at [177, 377] on label "Never" at bounding box center [350, 373] width 465 height 20
click at [338, 444] on button "Continue" at bounding box center [350, 460] width 164 height 40
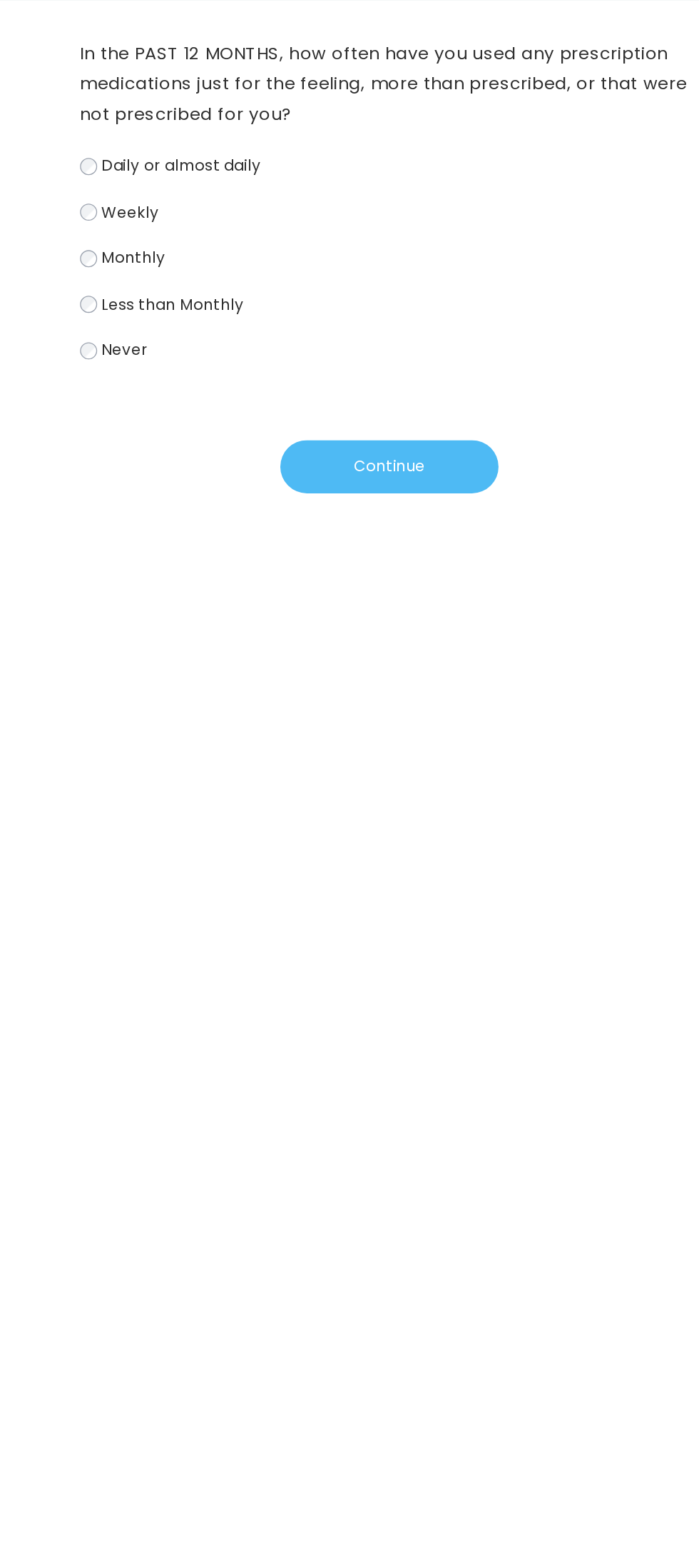
click at [364, 489] on button "Continue" at bounding box center [350, 483] width 164 height 40
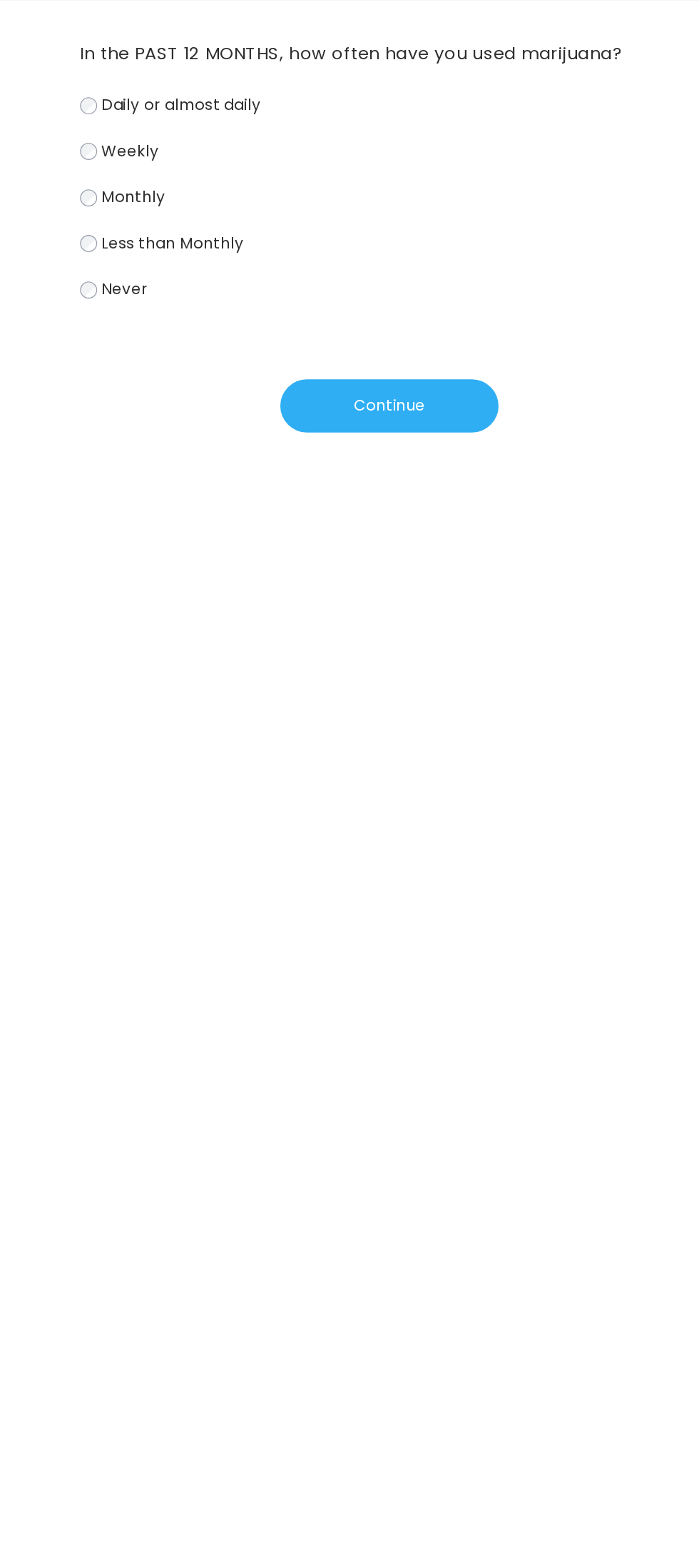
click at [165, 347] on span "Never" at bounding box center [151, 351] width 35 height 17
click at [332, 433] on button "Continue" at bounding box center [350, 437] width 164 height 40
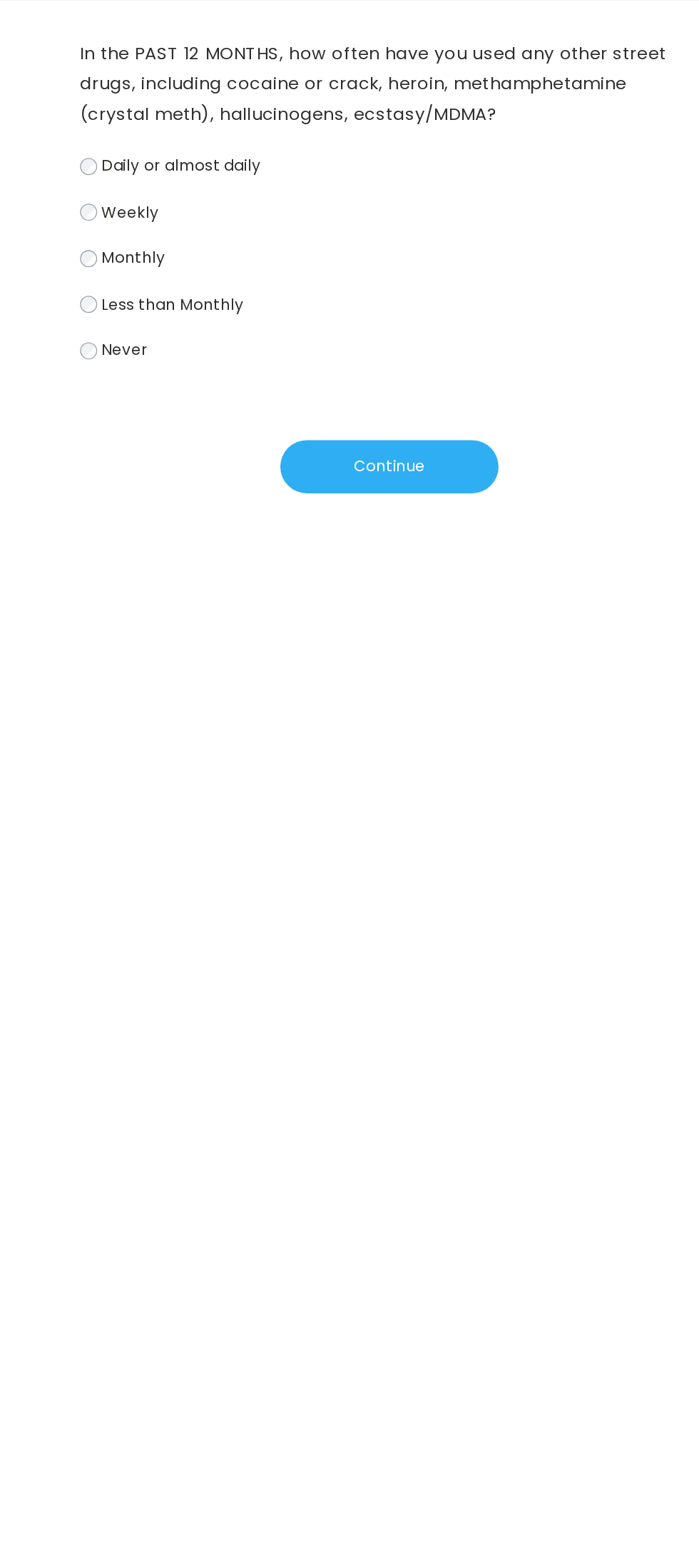
click at [165, 397] on span "Never" at bounding box center [151, 396] width 35 height 17
click at [373, 486] on button "Continue" at bounding box center [350, 483] width 164 height 40
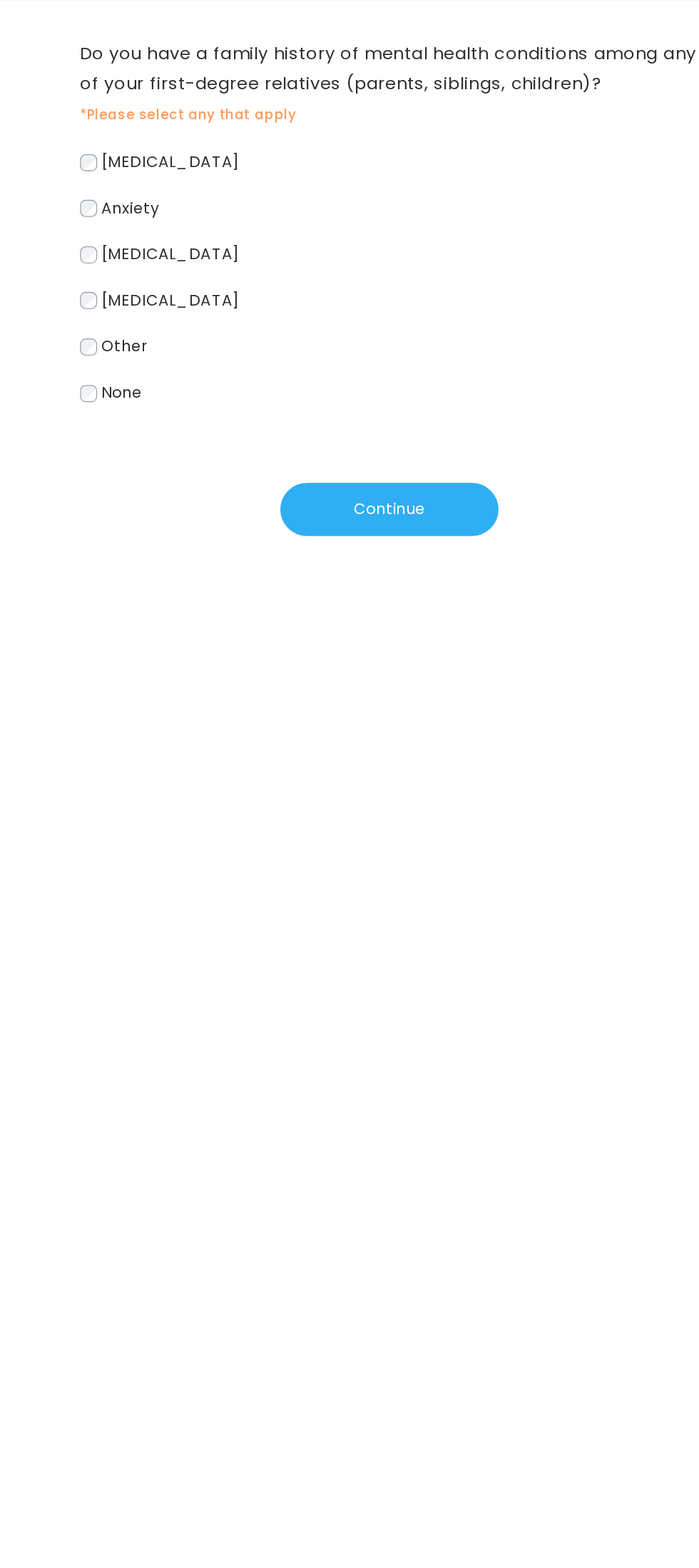
click at [196, 256] on span "Depression" at bounding box center [185, 255] width 104 height 17
click at [172, 290] on span "Anxiety" at bounding box center [154, 289] width 43 height 17
click at [369, 522] on button "Continue" at bounding box center [350, 516] width 164 height 40
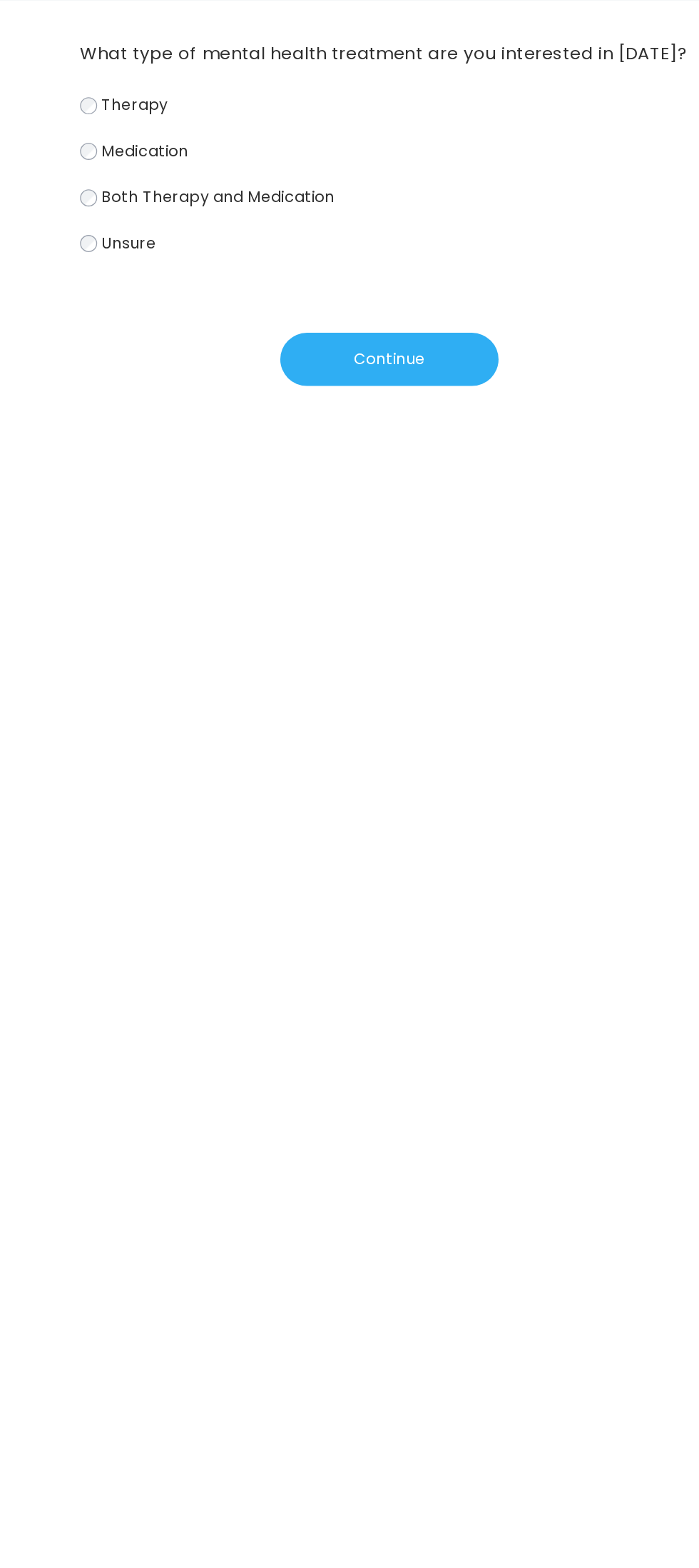
click at [287, 275] on span "Both Therapy and Medication" at bounding box center [220, 281] width 175 height 17
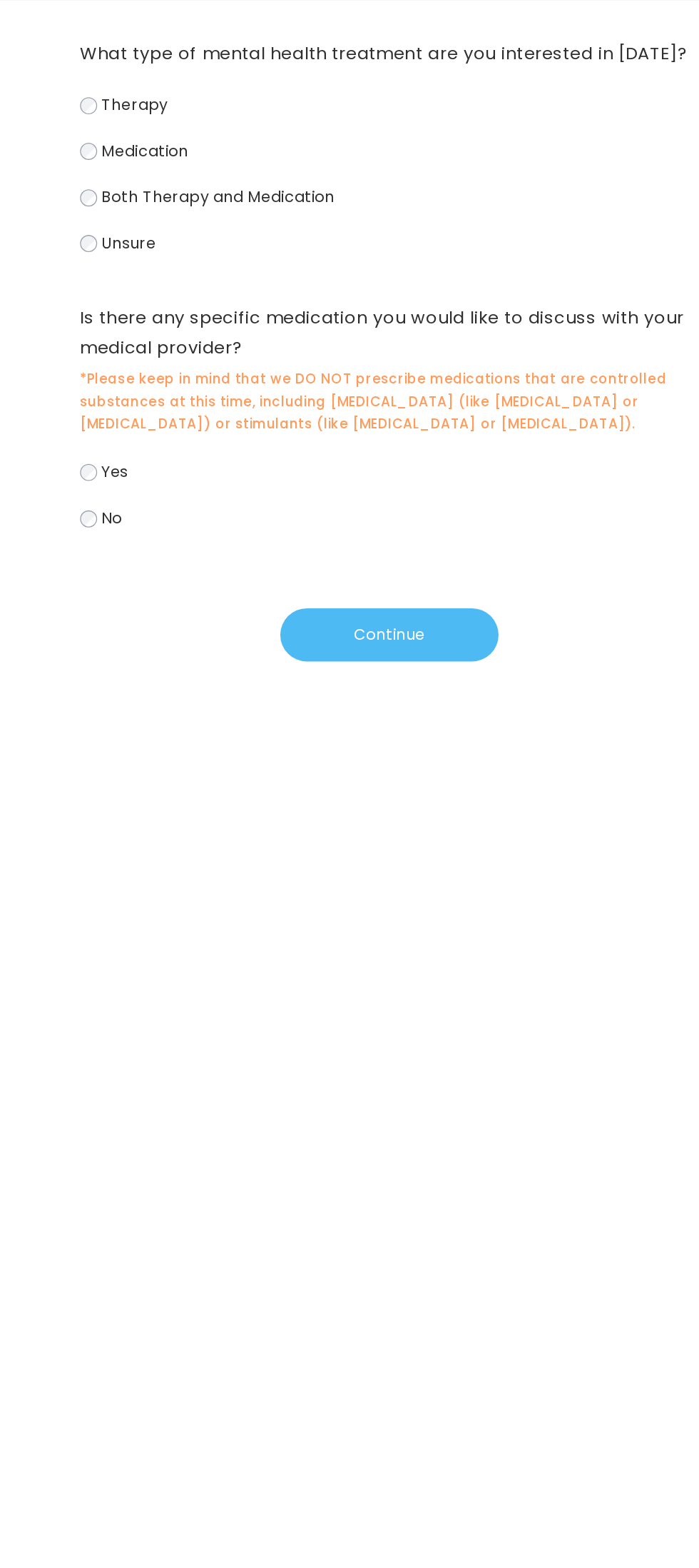
click at [373, 594] on button "Continue" at bounding box center [350, 610] width 164 height 40
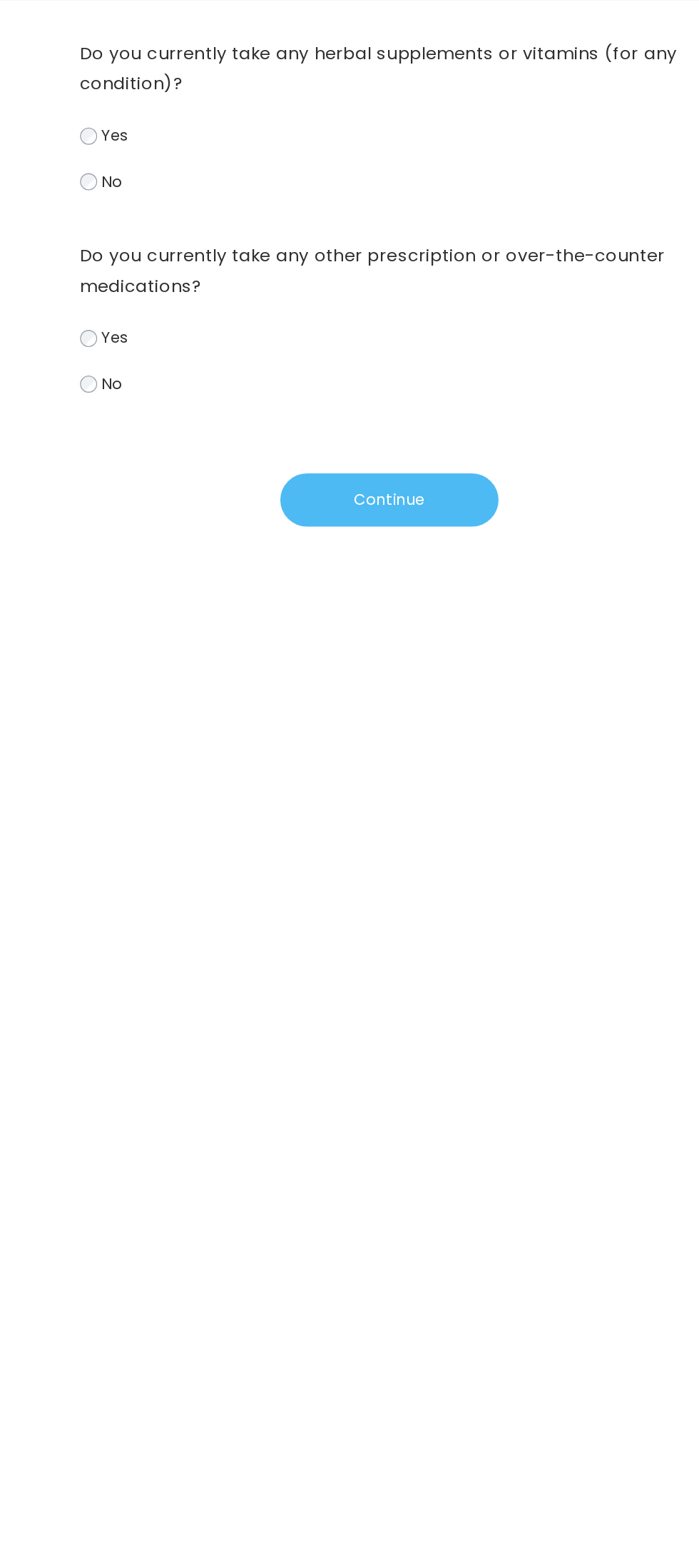
click at [367, 501] on button "Continue" at bounding box center [350, 509] width 164 height 40
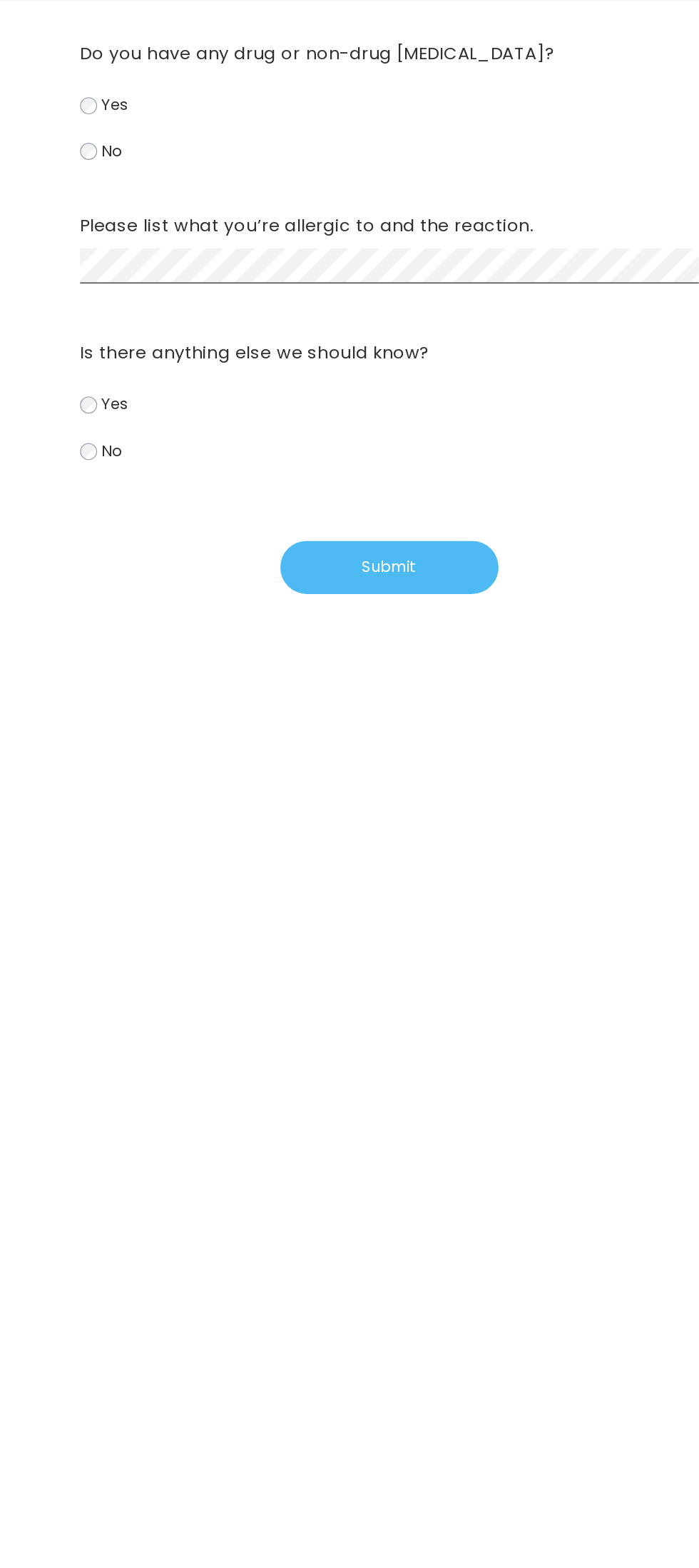
click at [381, 551] on button "Submit" at bounding box center [350, 559] width 164 height 40
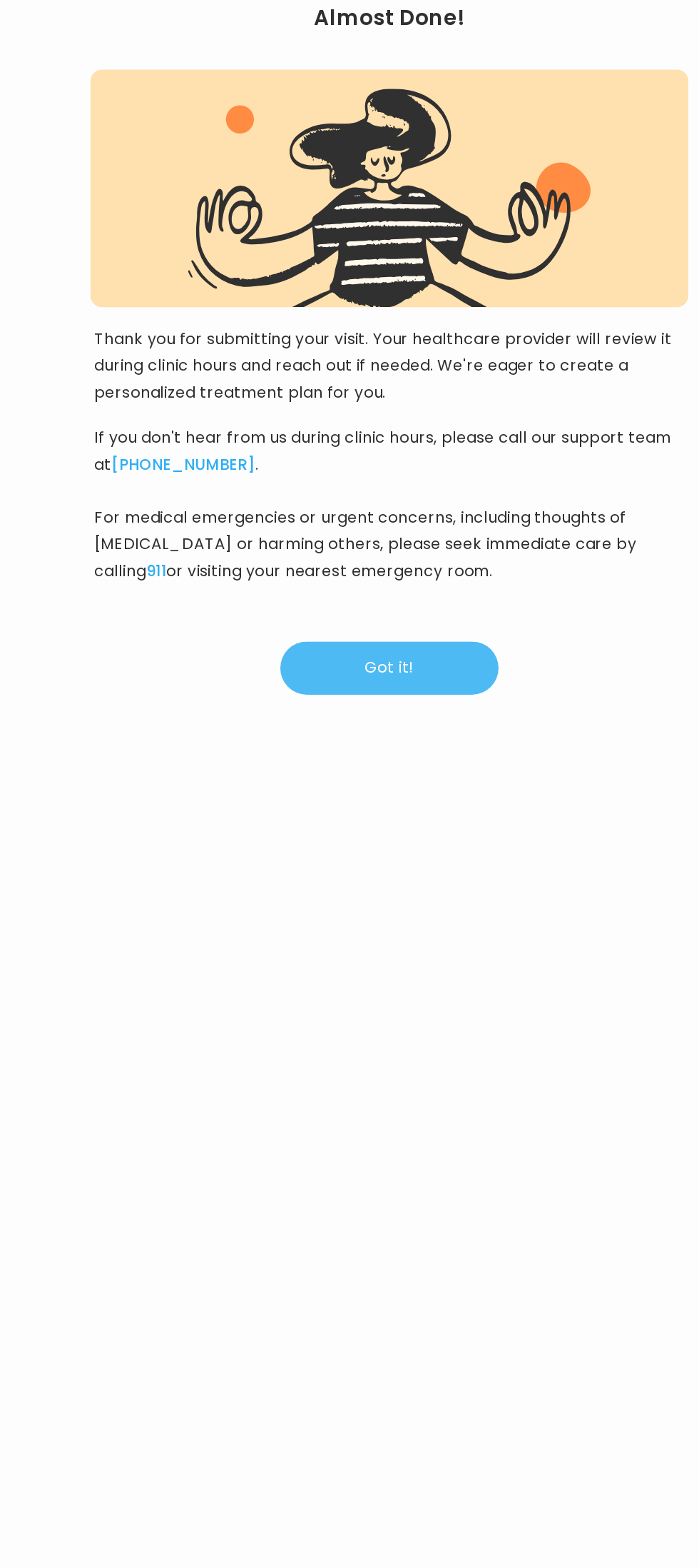
click at [391, 623] on button "Got it!" at bounding box center [350, 635] width 164 height 40
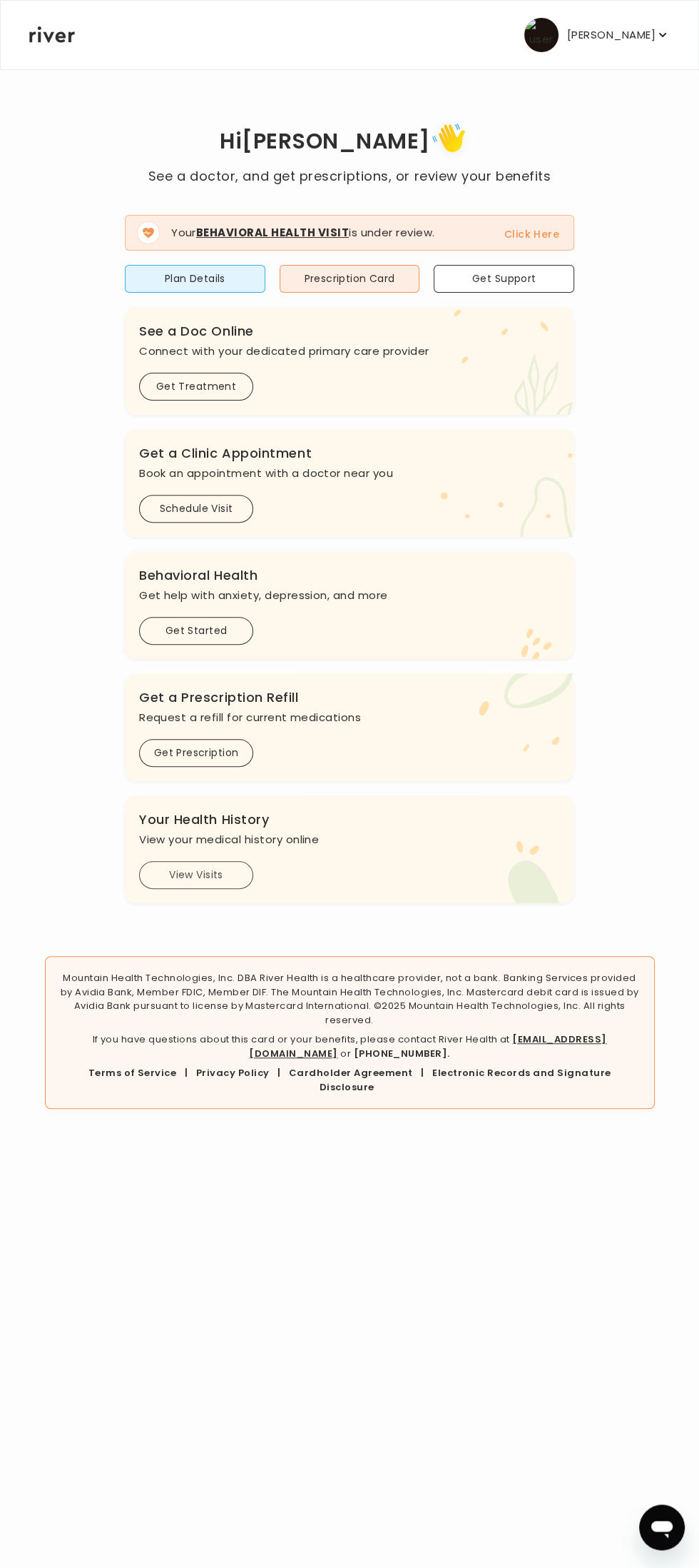
click at [223, 864] on button "View Visits" at bounding box center [197, 875] width 115 height 28
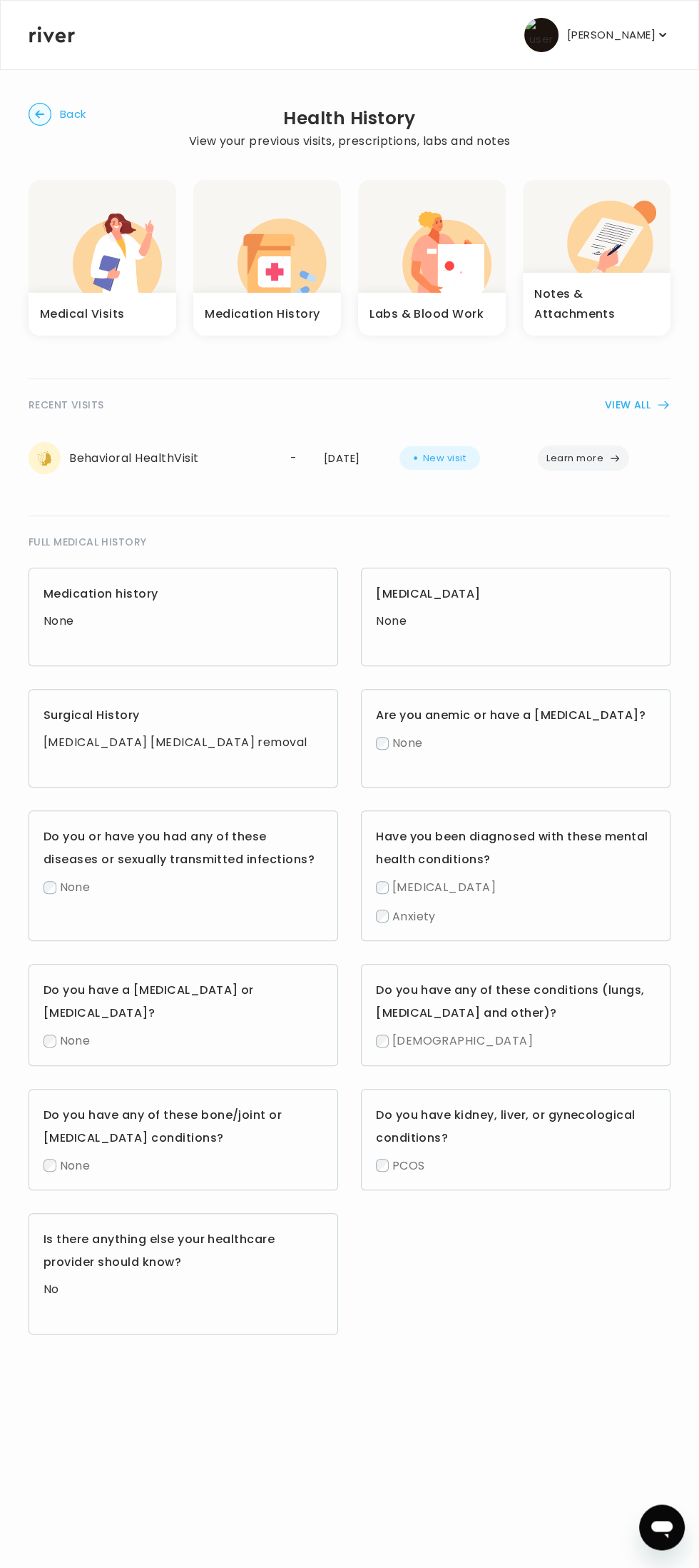
click at [539, 606] on div "Allergies None" at bounding box center [516, 617] width 309 height 99
click at [654, 396] on button "VIEW ALL" at bounding box center [638, 404] width 65 height 17
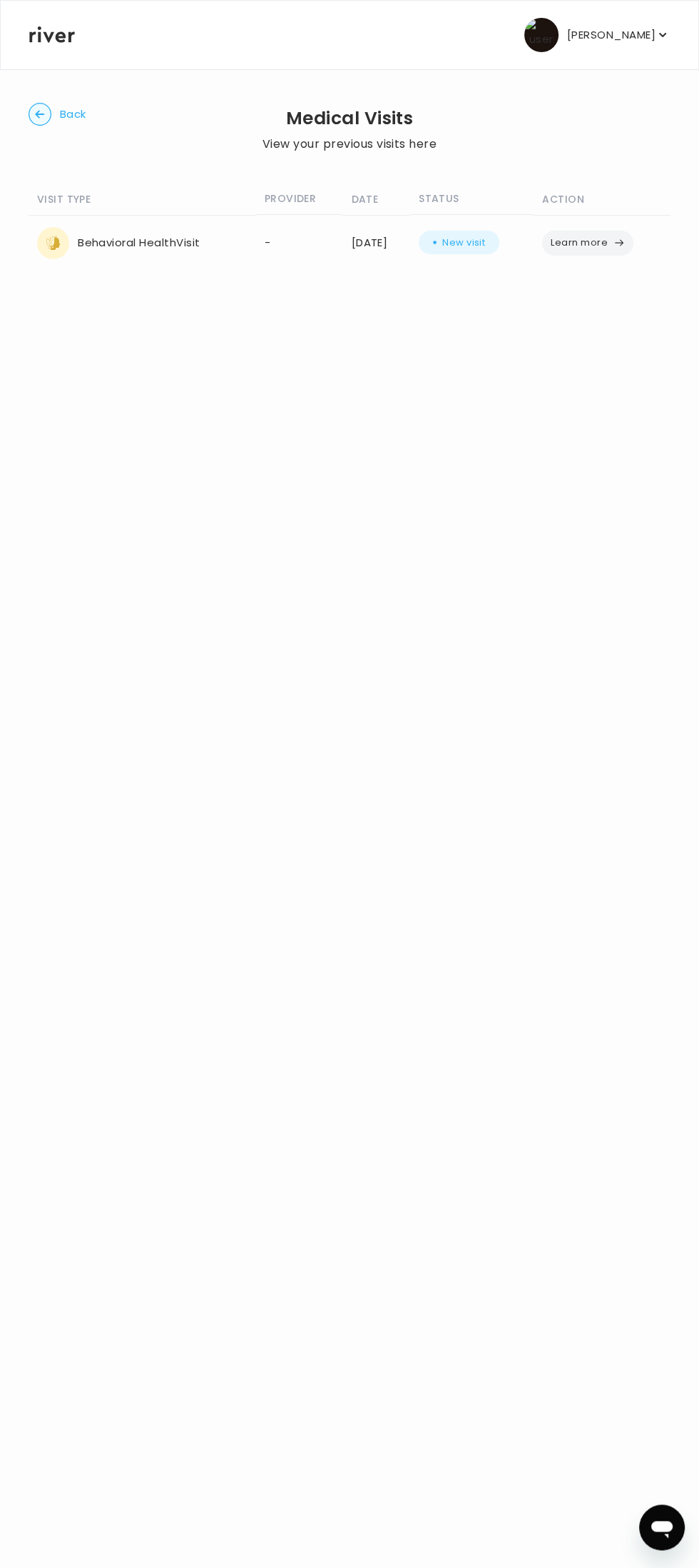
click at [637, 34] on p "[PERSON_NAME]" at bounding box center [612, 34] width 88 height 20
click at [533, 49] on img "button" at bounding box center [541, 34] width 34 height 34
click at [637, 18] on button "[PERSON_NAME]" at bounding box center [597, 34] width 145 height 34
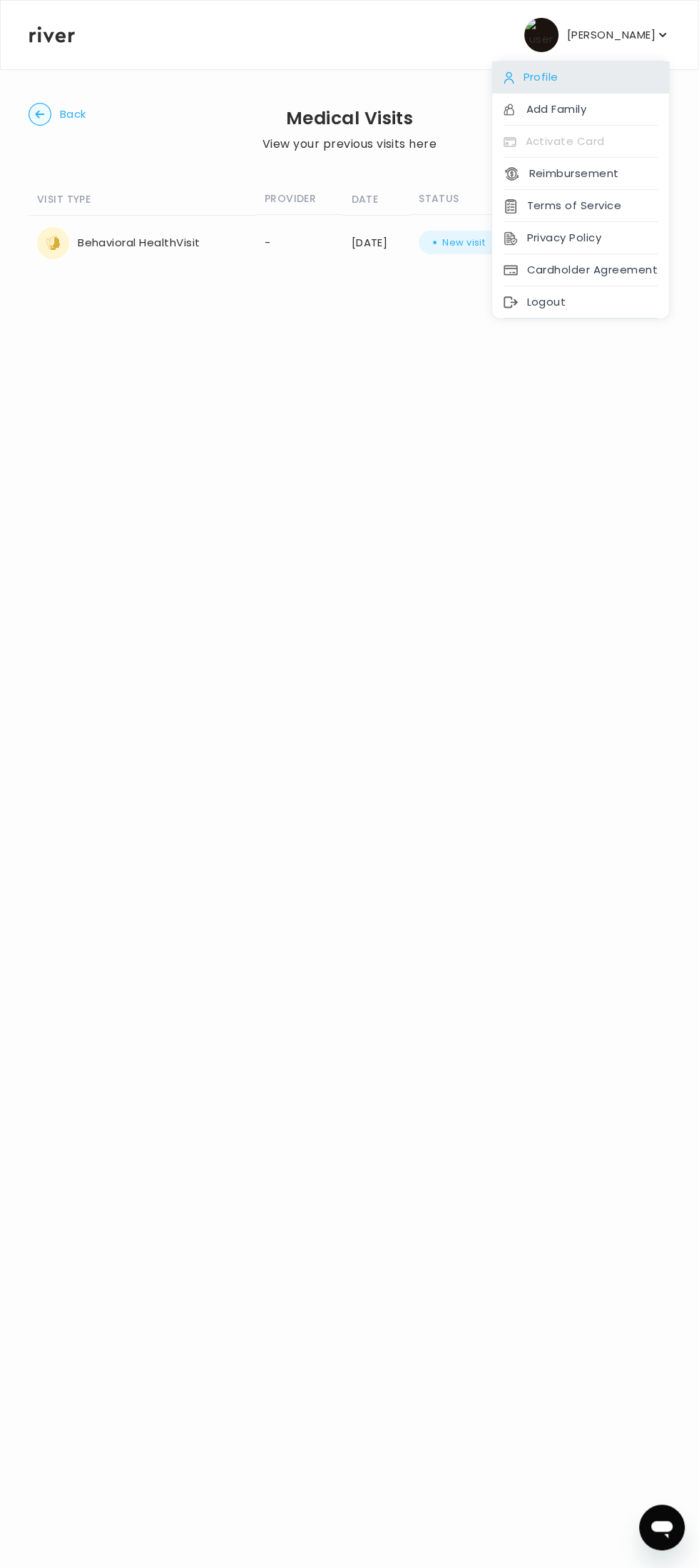
click at [511, 77] on icon at bounding box center [509, 78] width 11 height 13
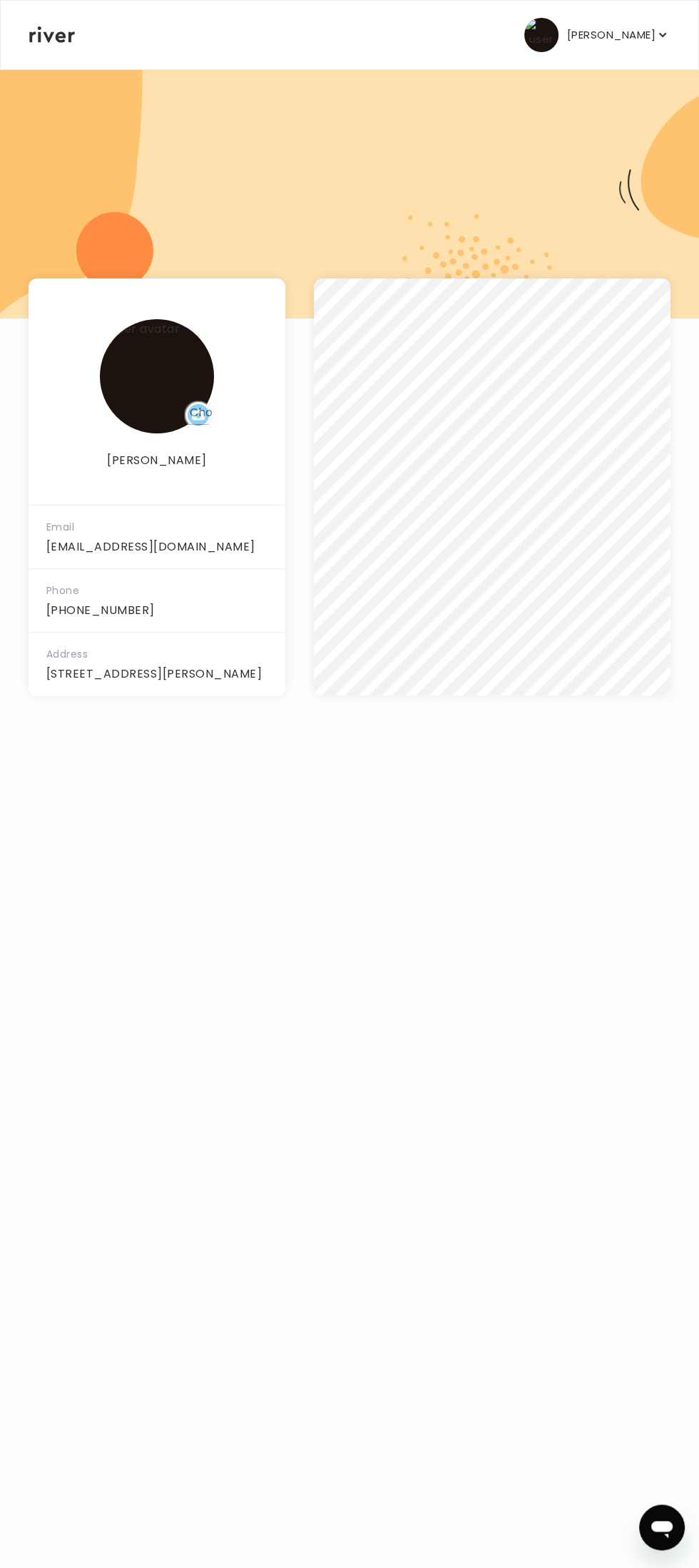
click at [615, 29] on p "[PERSON_NAME]" at bounding box center [612, 34] width 88 height 20
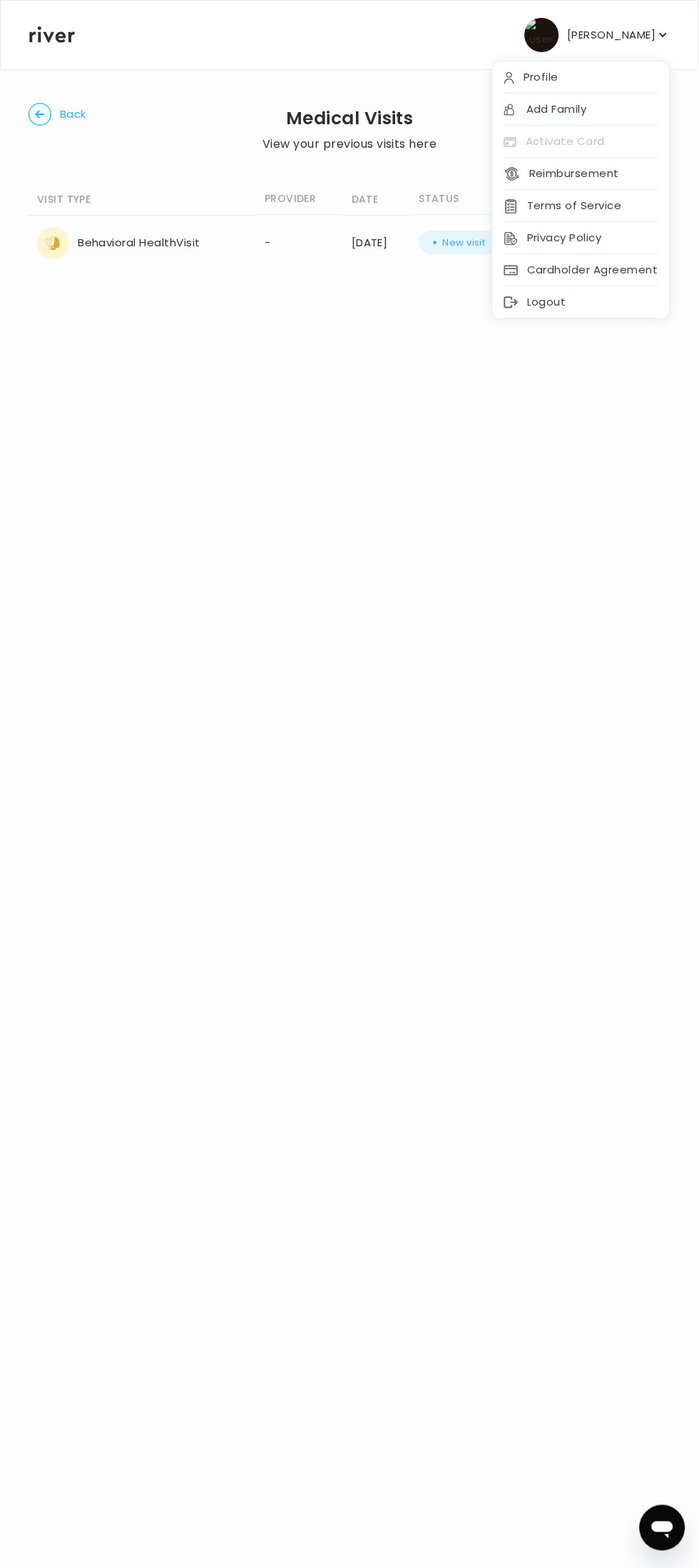
click at [40, 115] on icon "button" at bounding box center [40, 114] width 10 height 8
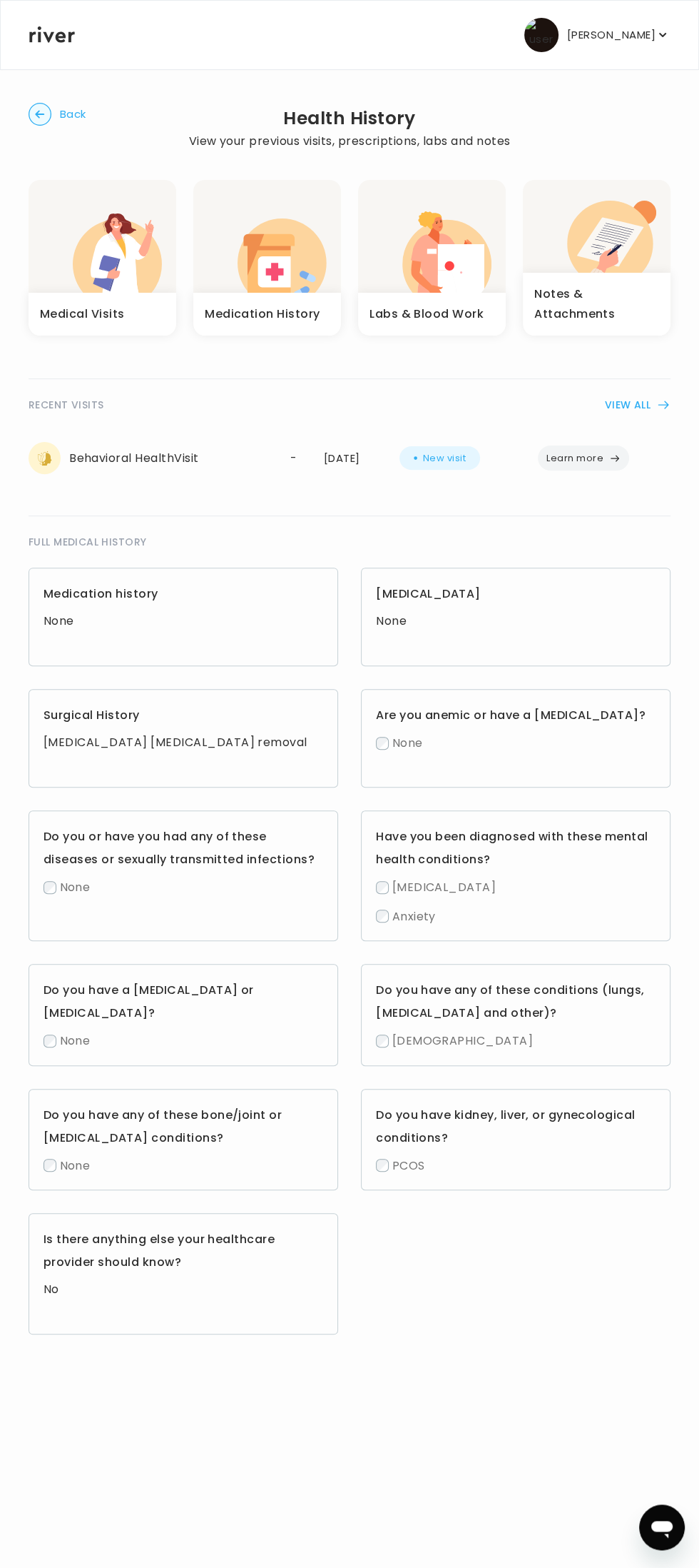
click at [271, 317] on h3 "Medication History" at bounding box center [262, 314] width 115 height 20
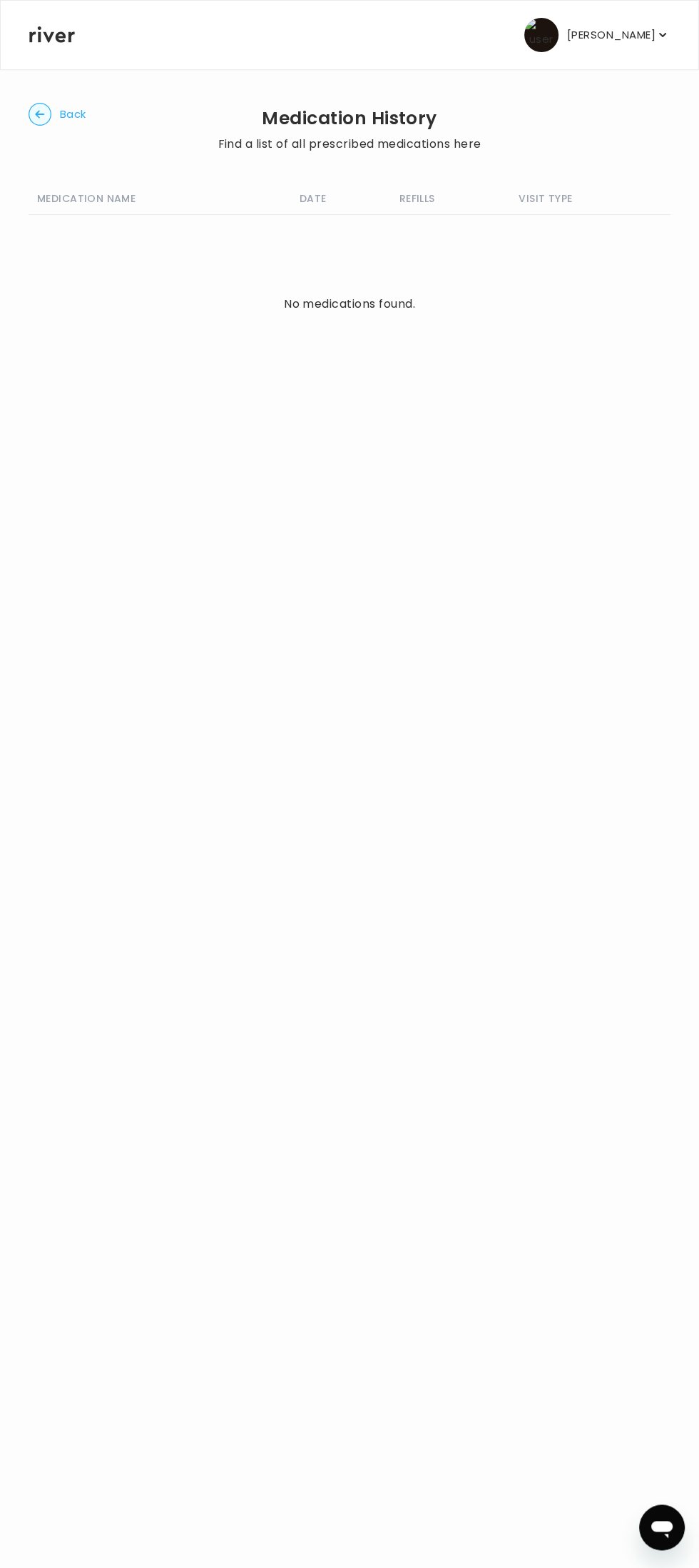
click at [48, 115] on circle "button" at bounding box center [40, 114] width 22 height 22
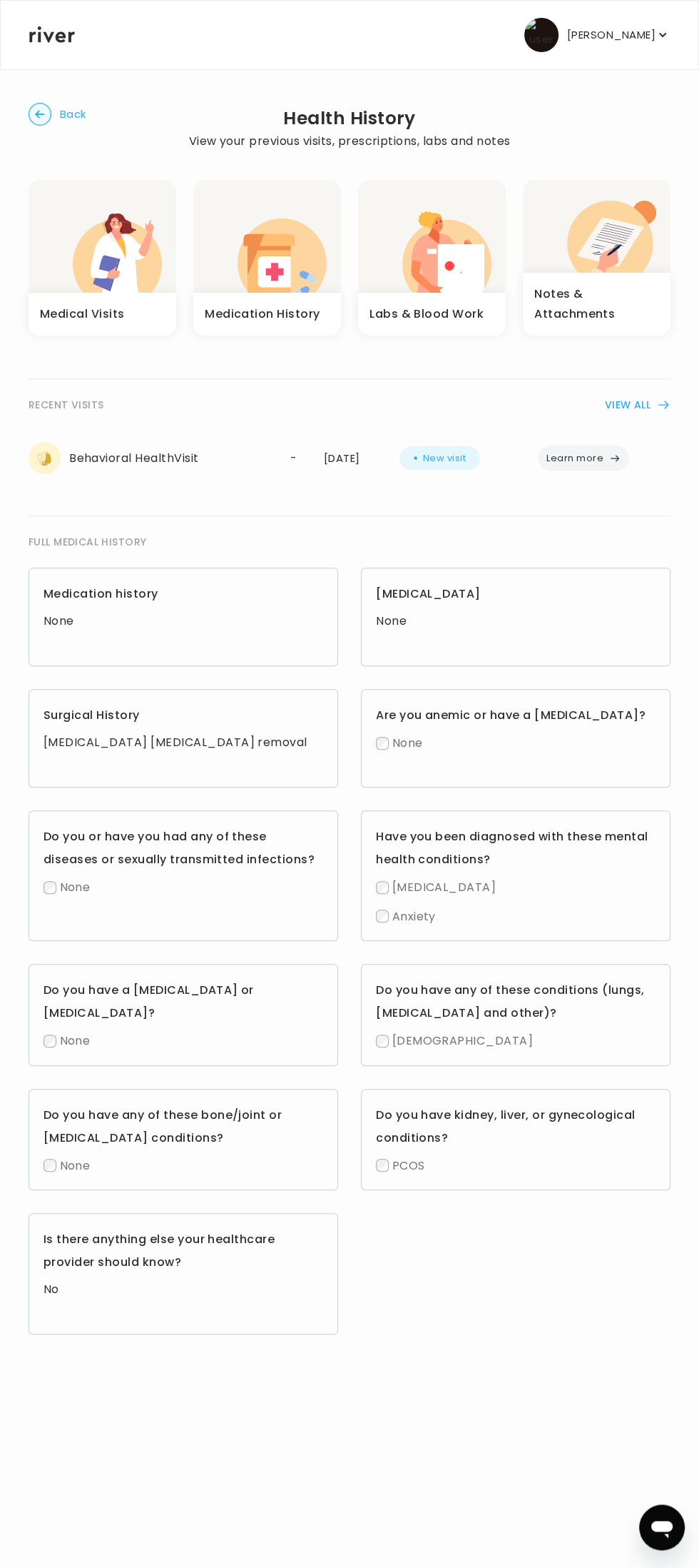
click at [419, 586] on h3 "Allergies" at bounding box center [516, 594] width 279 height 23
click at [76, 1139] on h3 "Do you have any of these bone/joint or endocrine conditions?" at bounding box center [182, 1127] width 279 height 46
click at [576, 298] on h3 "Notes & Attachments" at bounding box center [597, 303] width 125 height 40
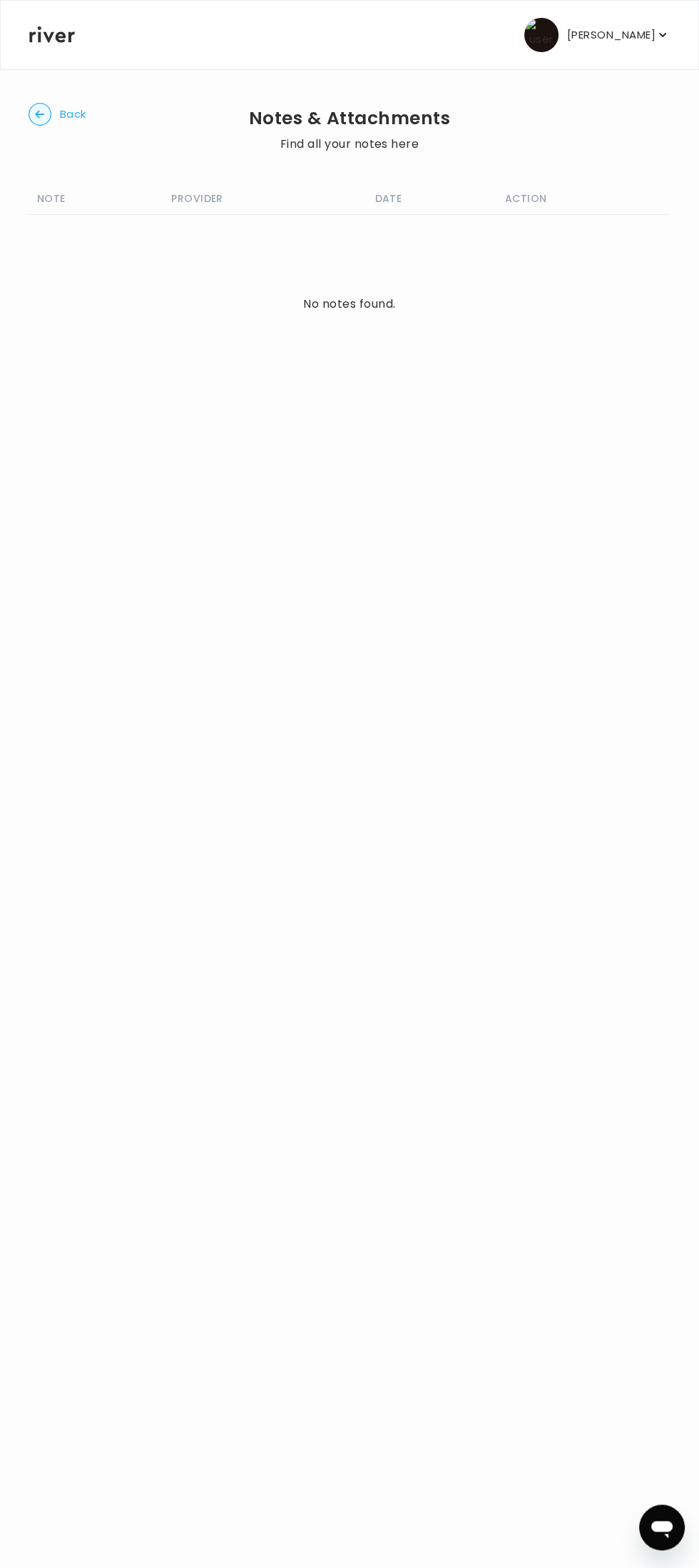
click at [40, 115] on icon "button" at bounding box center [40, 114] width 10 height 8
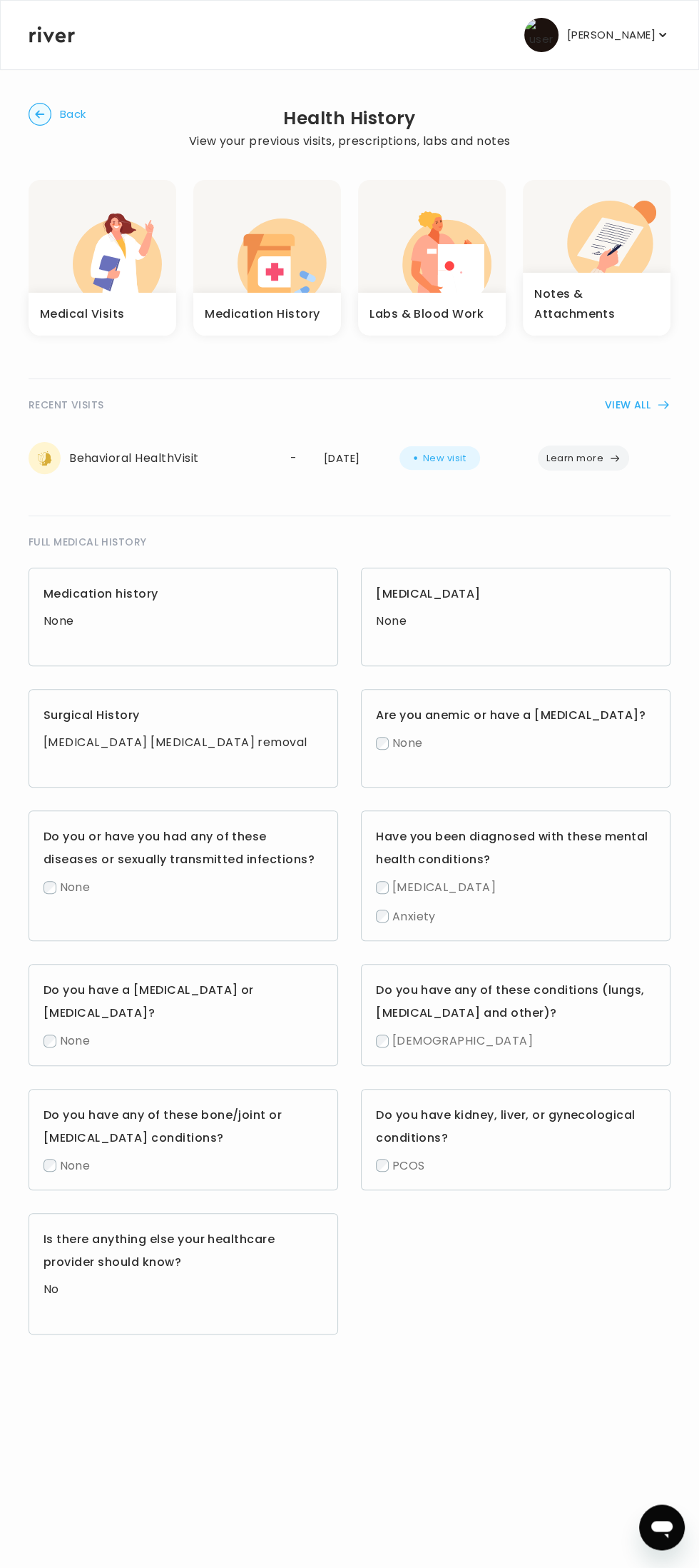
click at [41, 113] on circle "button" at bounding box center [40, 114] width 22 height 22
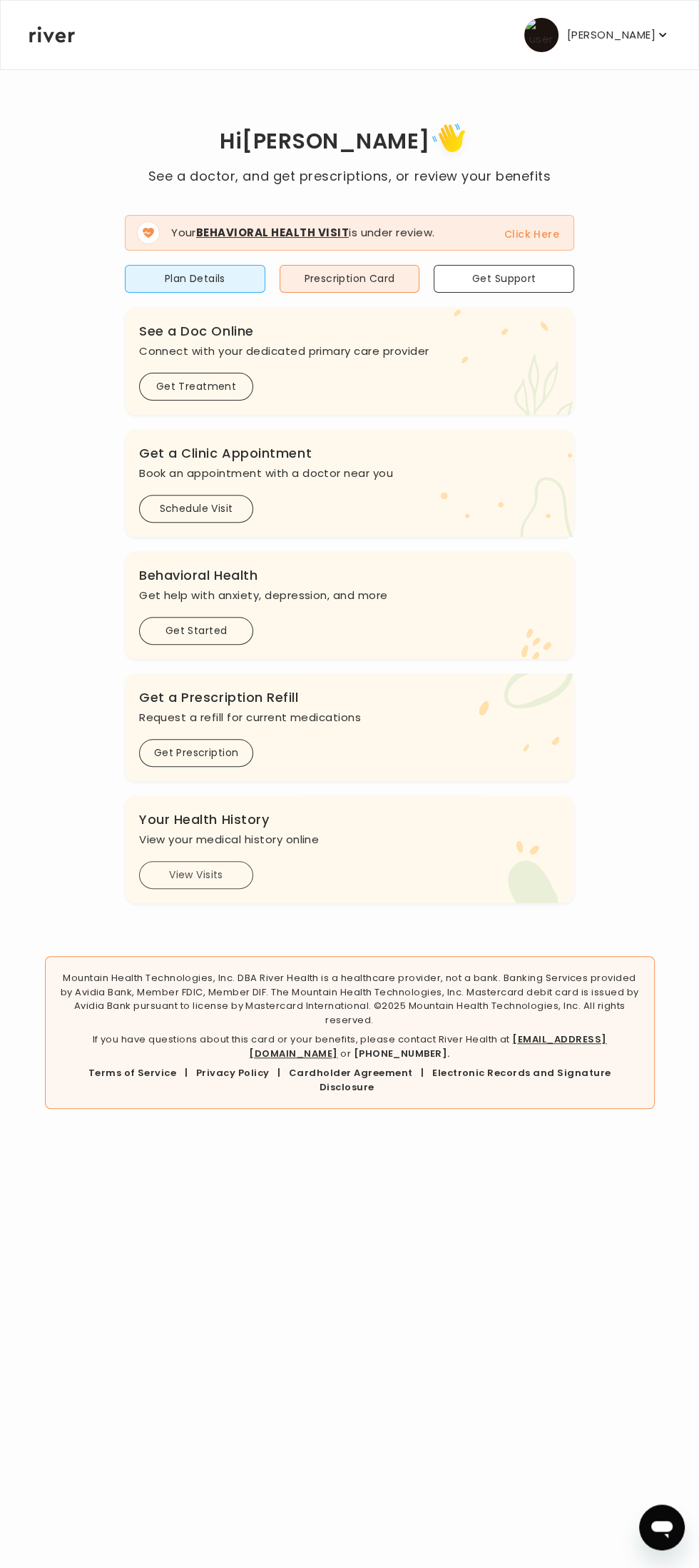
click at [204, 870] on button "View Visits" at bounding box center [197, 875] width 115 height 28
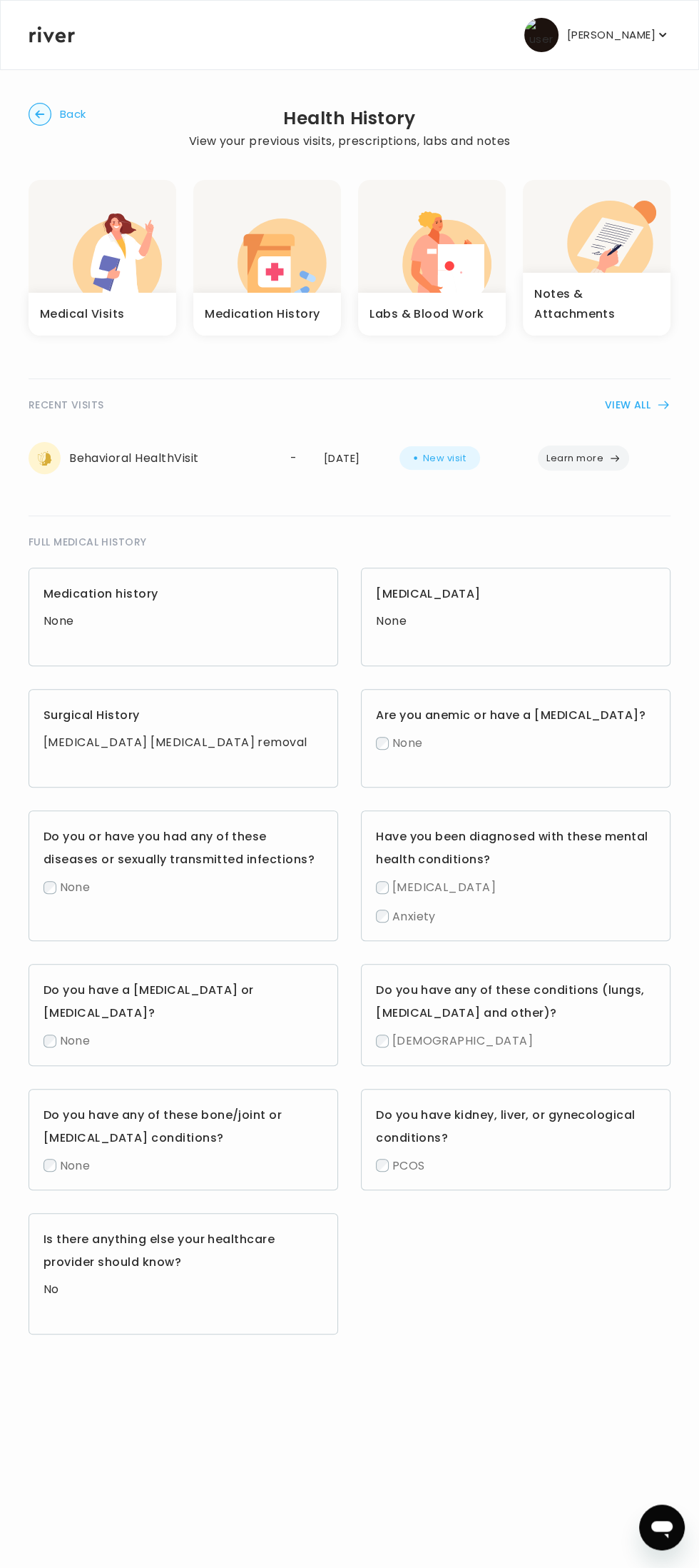
click at [597, 41] on p "[PERSON_NAME]" at bounding box center [612, 34] width 88 height 20
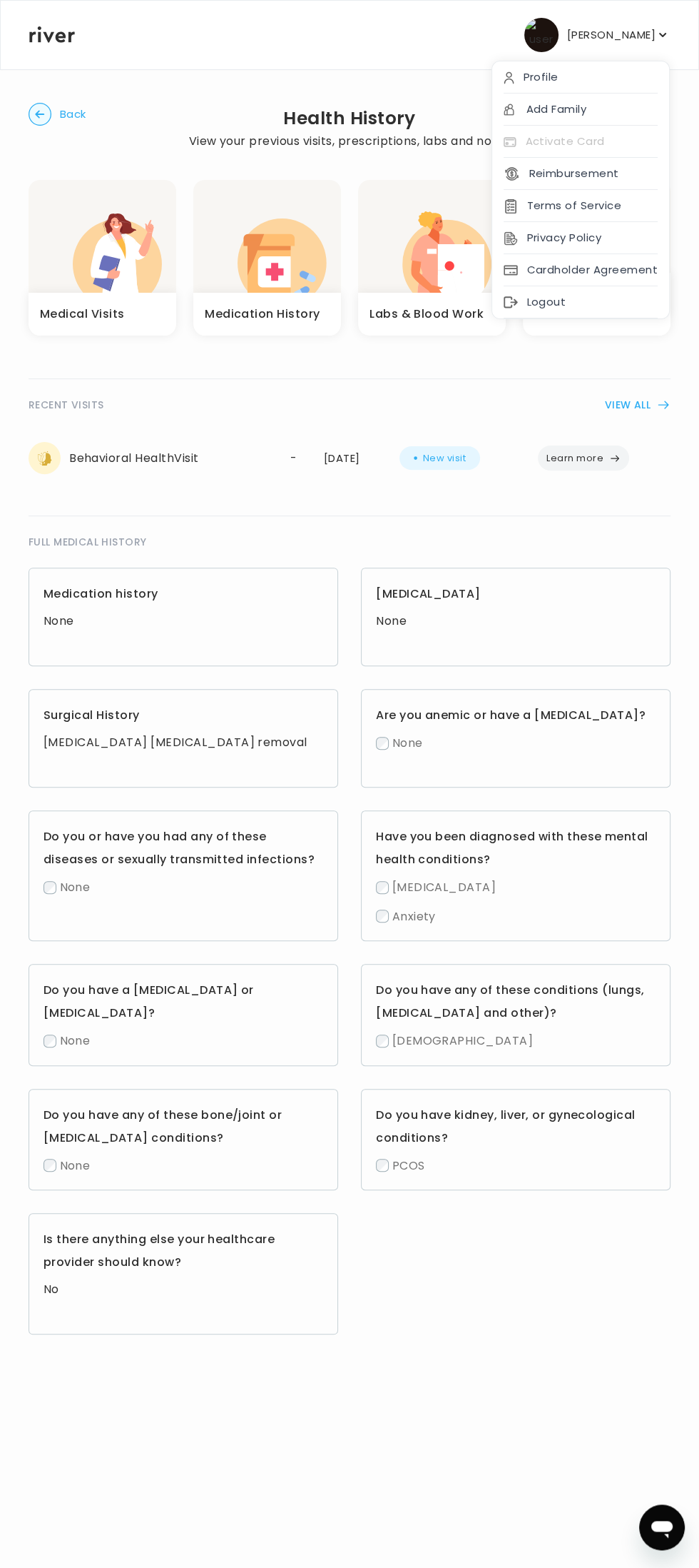
click at [40, 115] on icon "button" at bounding box center [40, 114] width 10 height 8
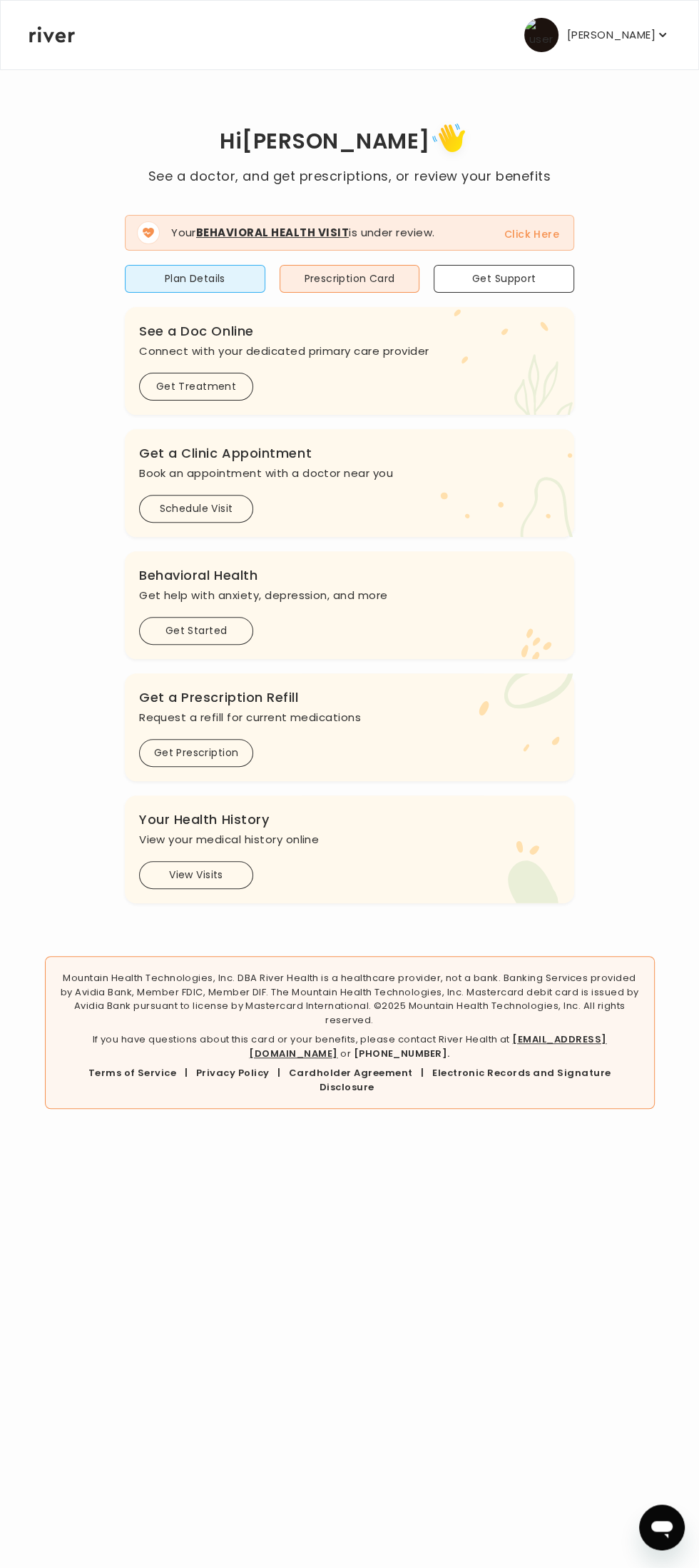
click at [309, 834] on p "View your medical history online" at bounding box center [350, 840] width 421 height 20
click at [349, 163] on h1 "Hi ELIZABETH" at bounding box center [349, 142] width 403 height 48
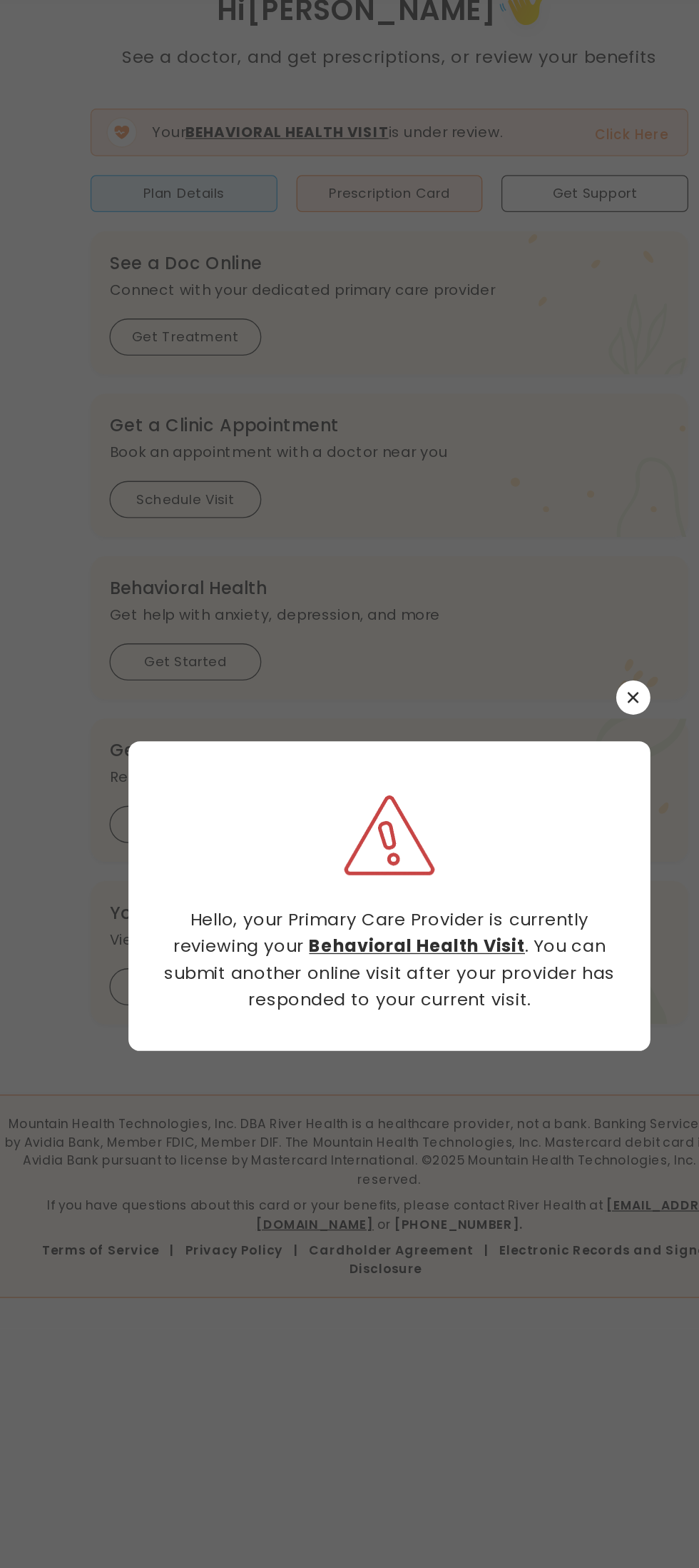
click at [536, 653] on icon "button" at bounding box center [532, 657] width 8 height 8
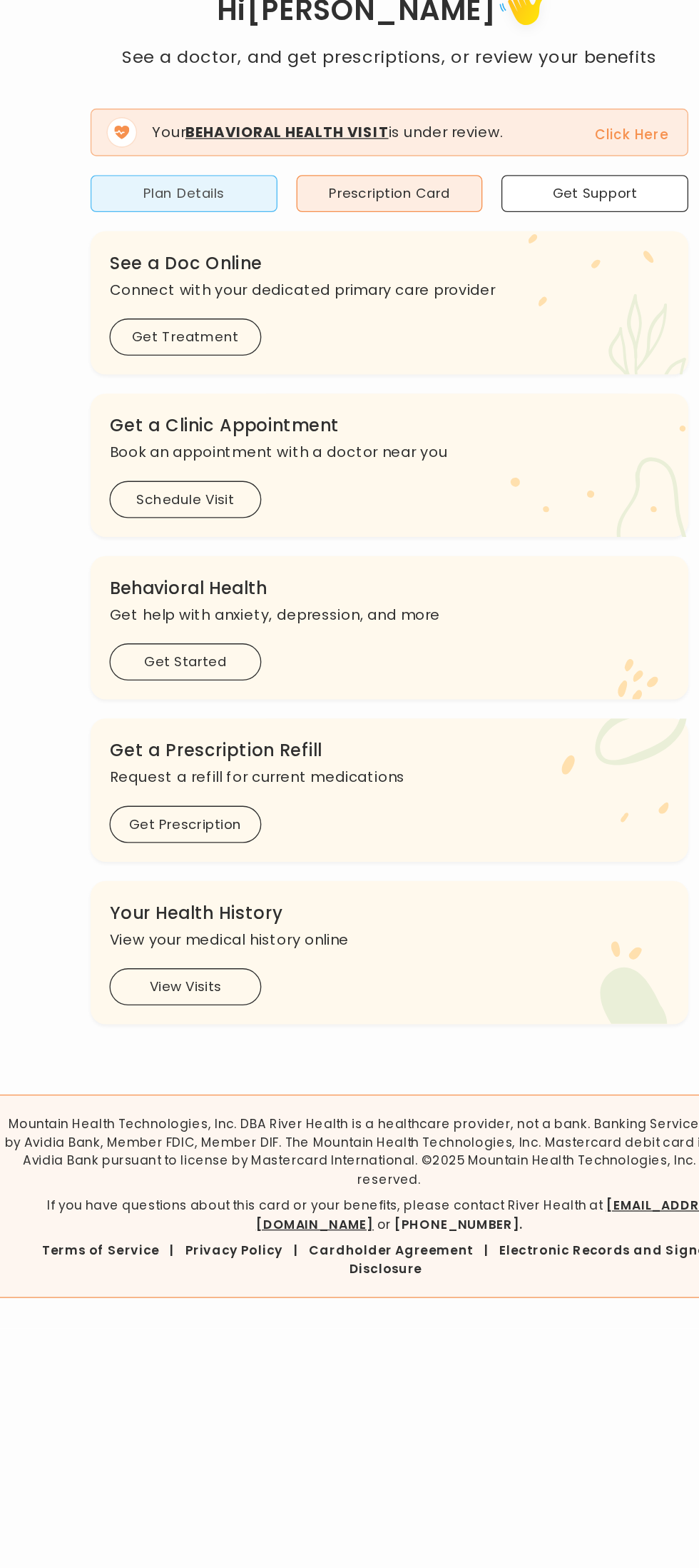
click at [227, 287] on button "Plan Details" at bounding box center [195, 279] width 140 height 28
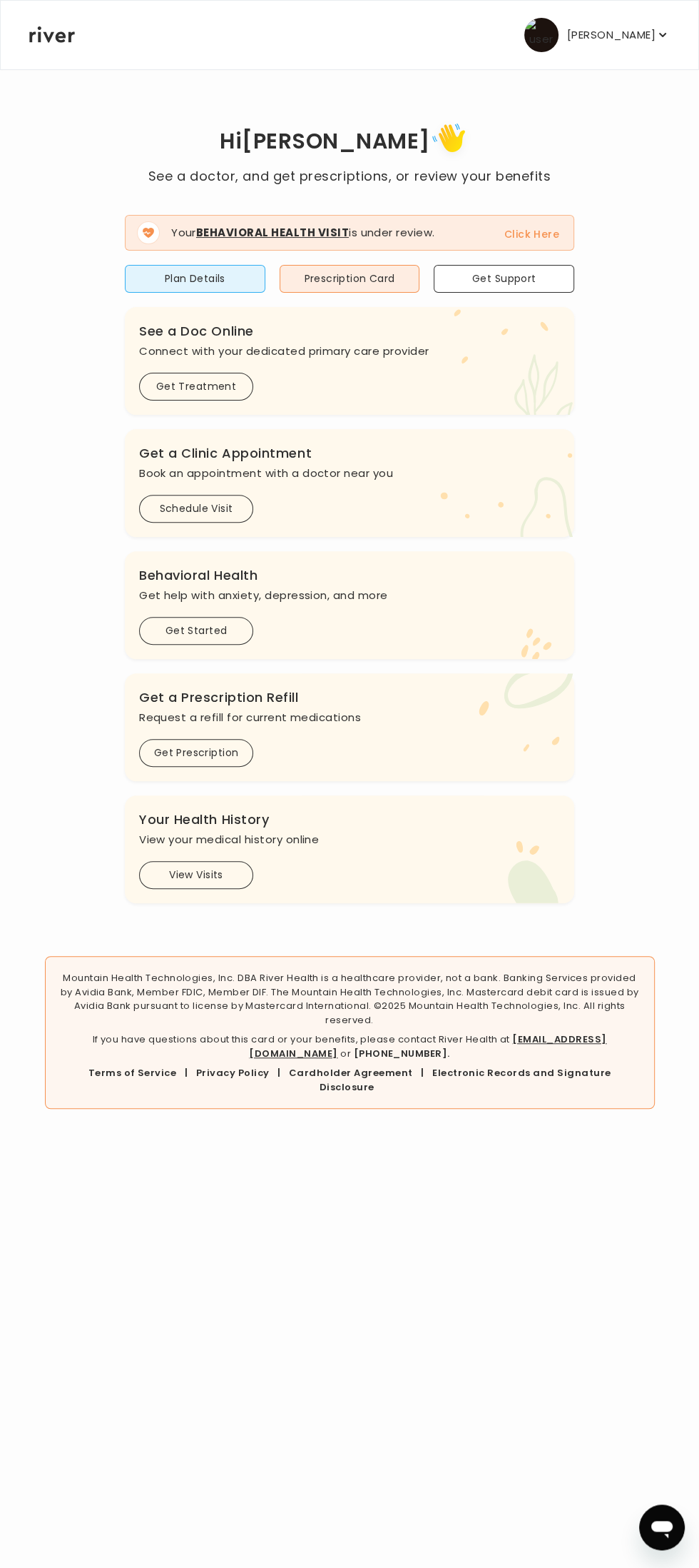
click at [637, 41] on p "[PERSON_NAME]" at bounding box center [612, 34] width 88 height 20
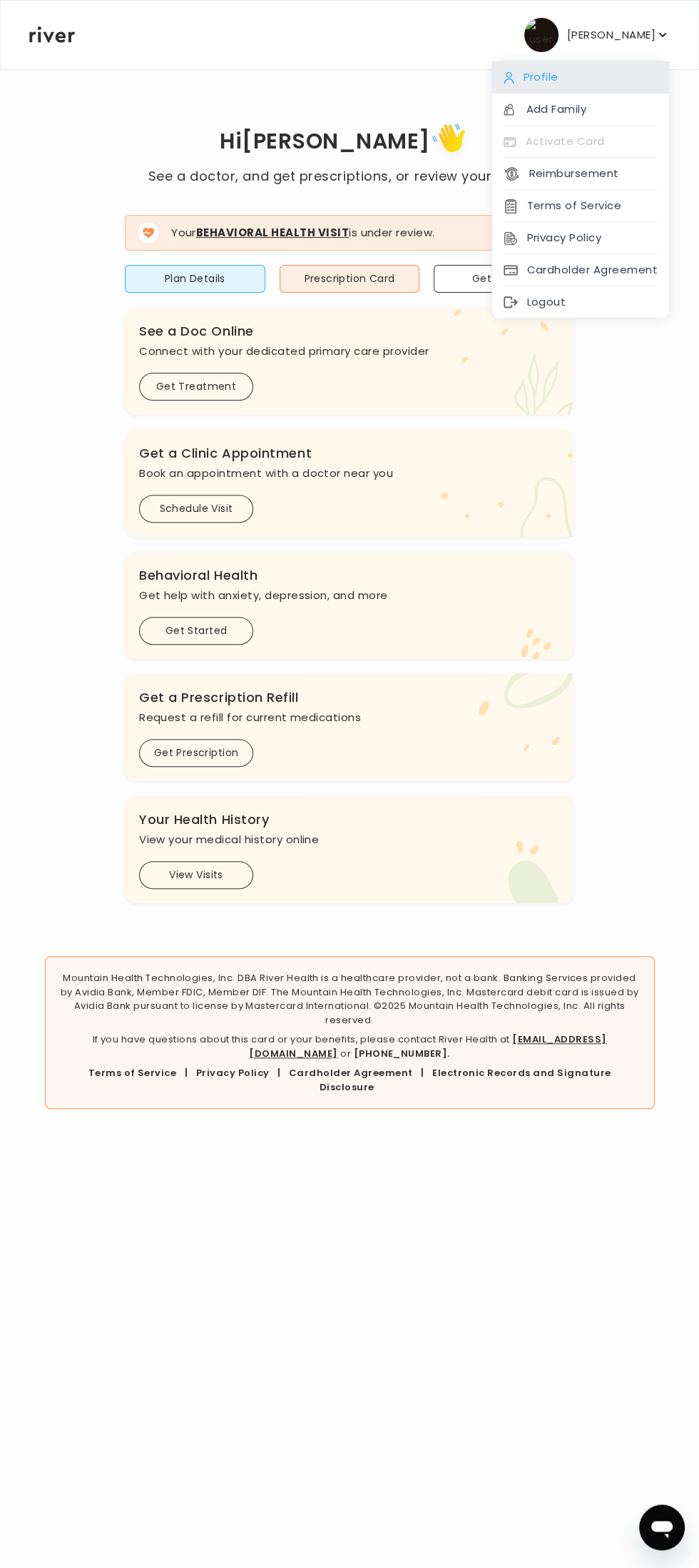
click at [514, 81] on icon at bounding box center [509, 78] width 11 height 13
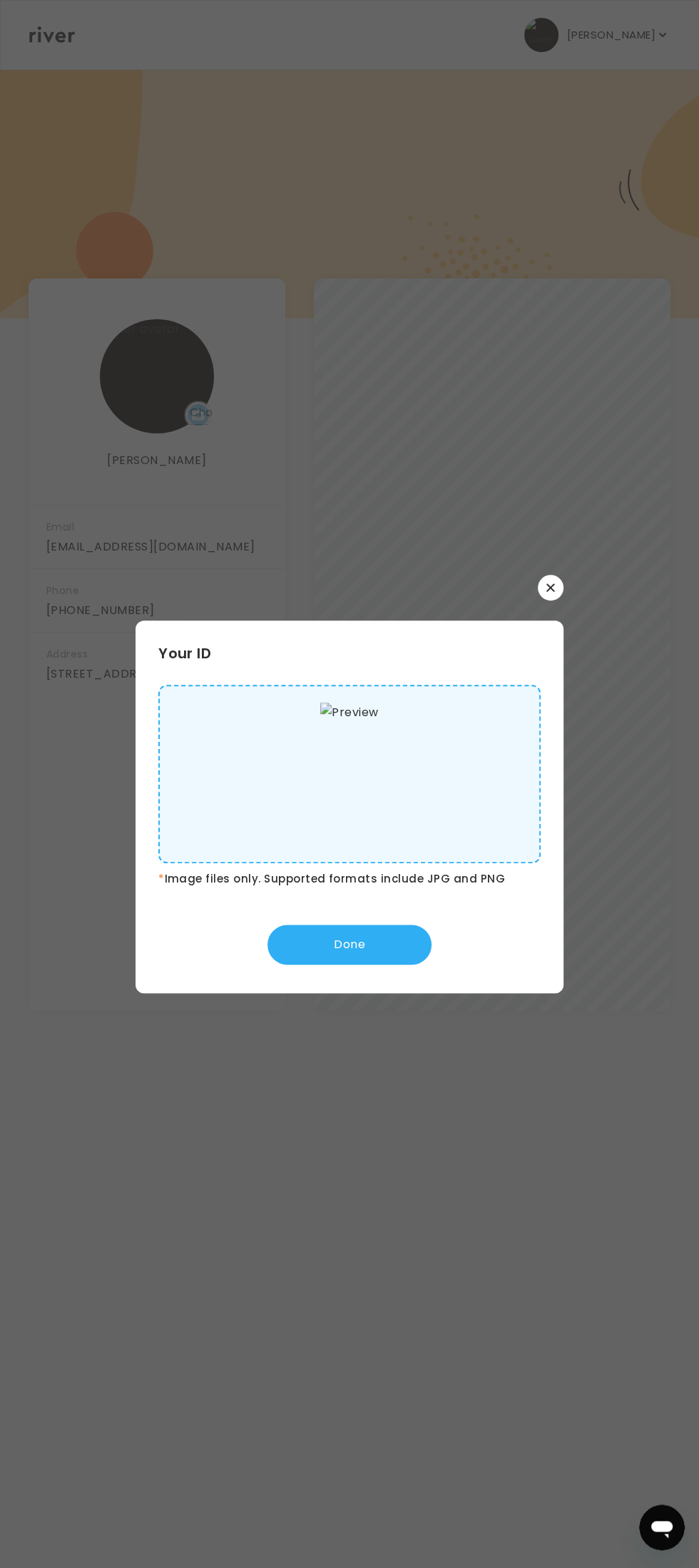
click at [551, 586] on icon "button" at bounding box center [550, 586] width 8 height 8
click at [390, 931] on button "Done" at bounding box center [350, 944] width 164 height 40
click at [378, 793] on img at bounding box center [349, 774] width 58 height 143
click at [0, 0] on input "file" at bounding box center [0, 0] width 0 height 0
click at [554, 587] on icon "button" at bounding box center [551, 587] width 9 height 9
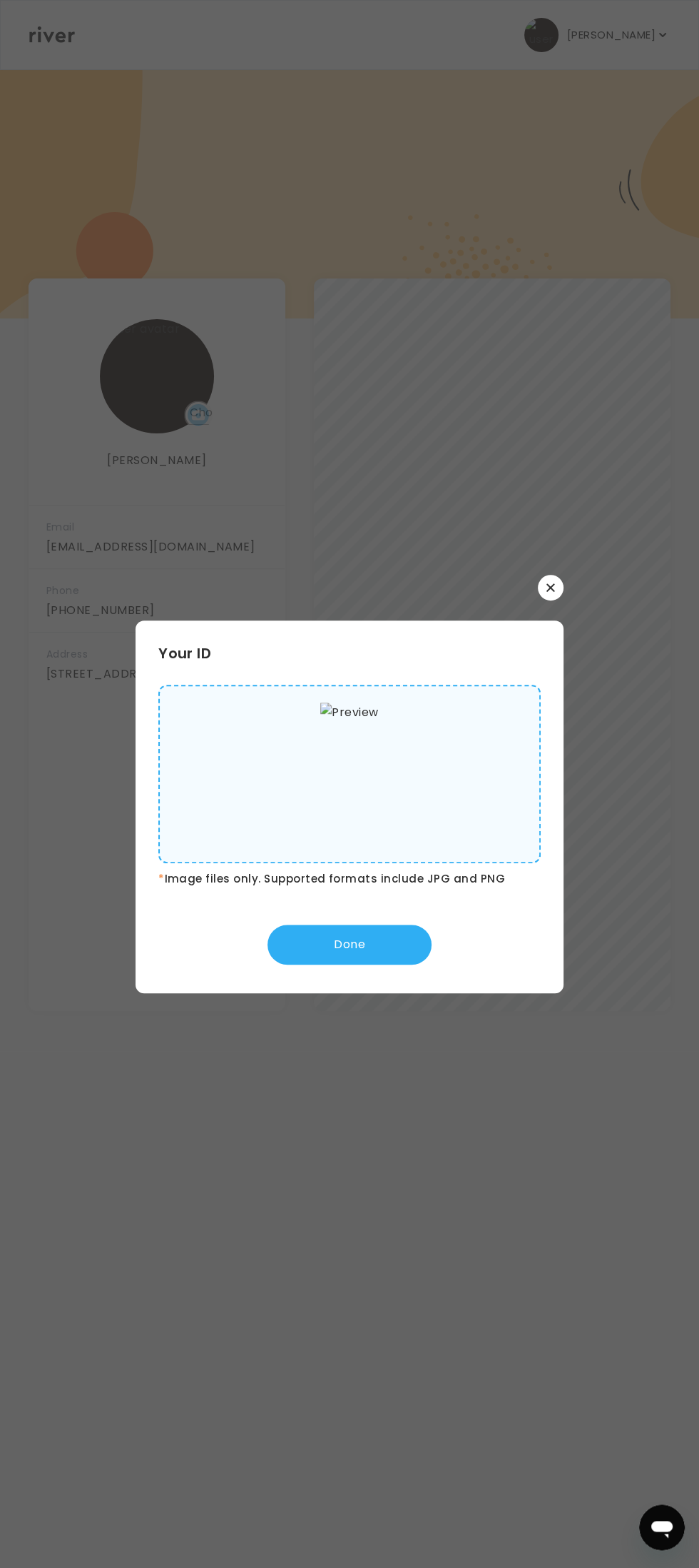
click at [375, 812] on img at bounding box center [349, 774] width 58 height 143
click at [0, 0] on input "file" at bounding box center [0, 0] width 0 height 0
click at [412, 936] on button "Done" at bounding box center [350, 944] width 164 height 40
